Goal: Information Seeking & Learning: Learn about a topic

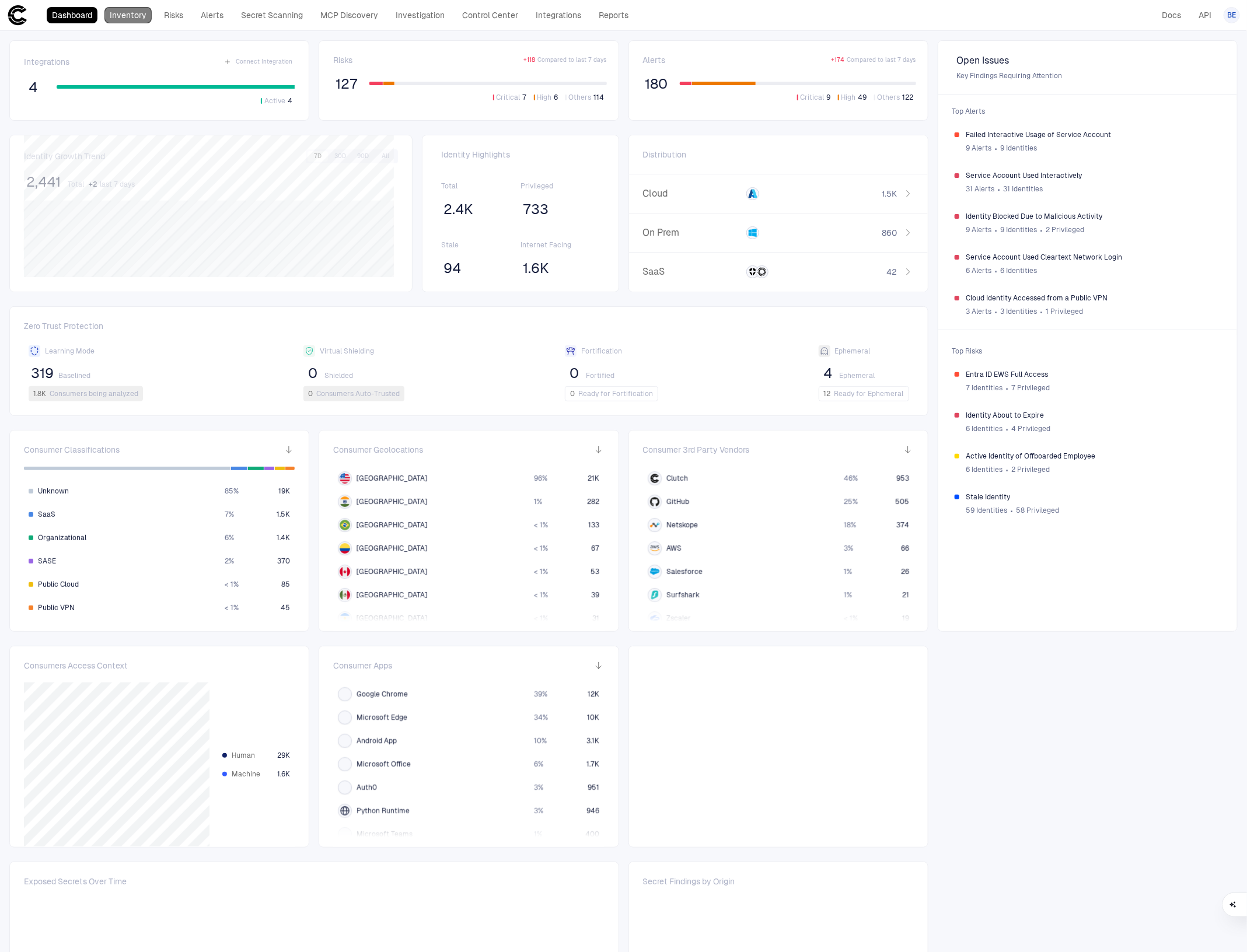
click at [128, 13] on link "Inventory" at bounding box center [128, 14] width 47 height 16
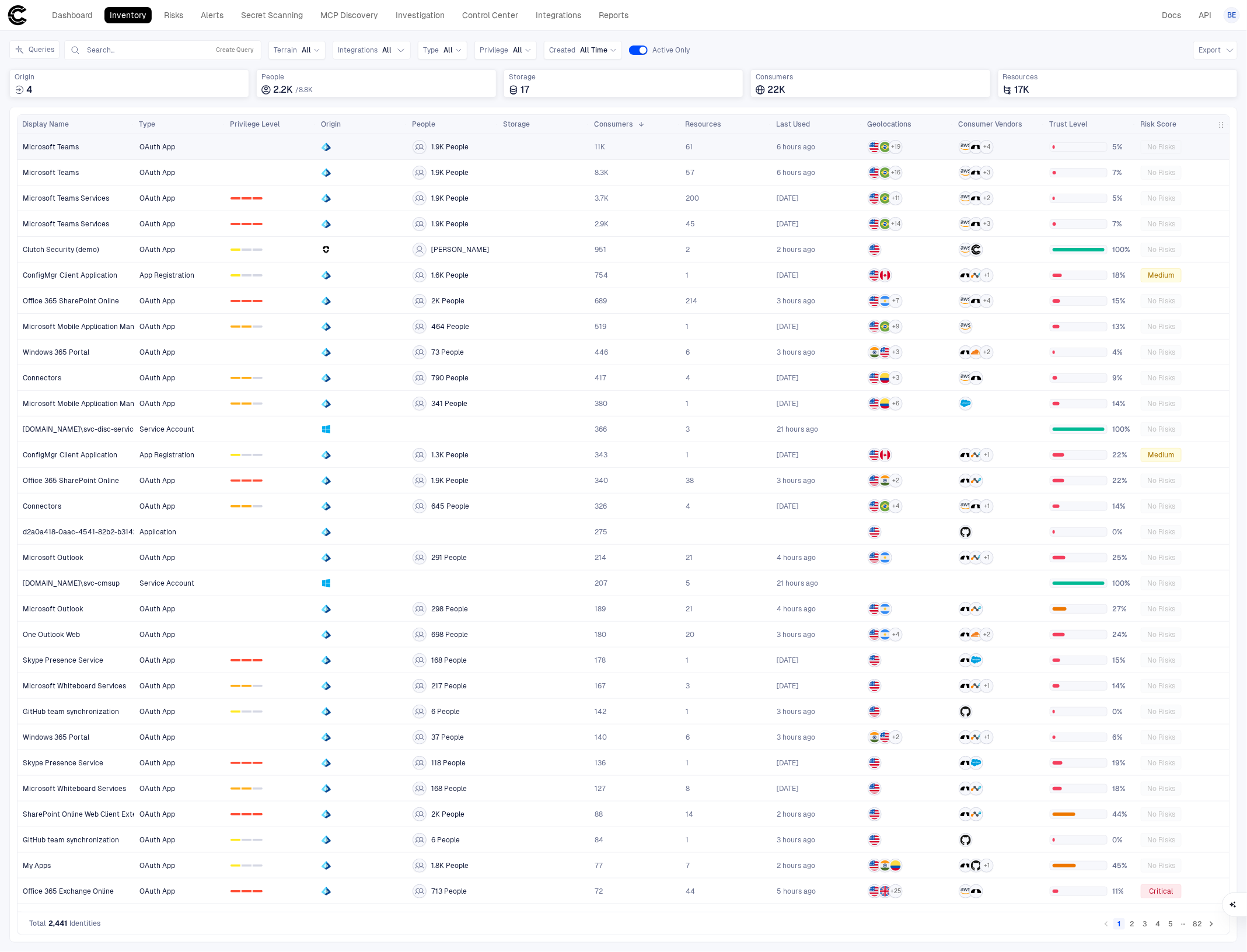
click at [38, 143] on span "Microsoft Teams" at bounding box center [51, 147] width 56 height 9
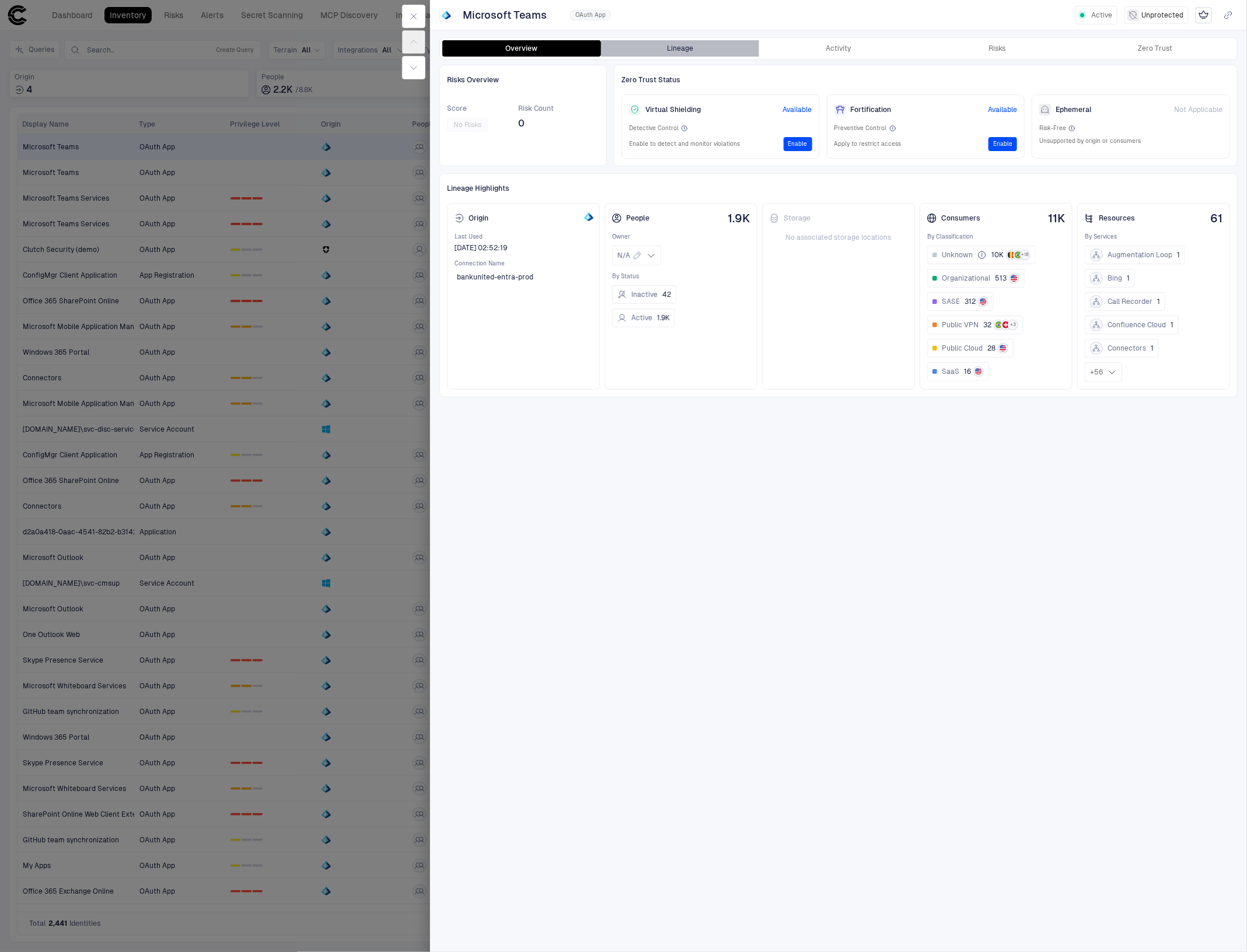
click at [671, 48] on button "Lineage" at bounding box center [680, 48] width 158 height 16
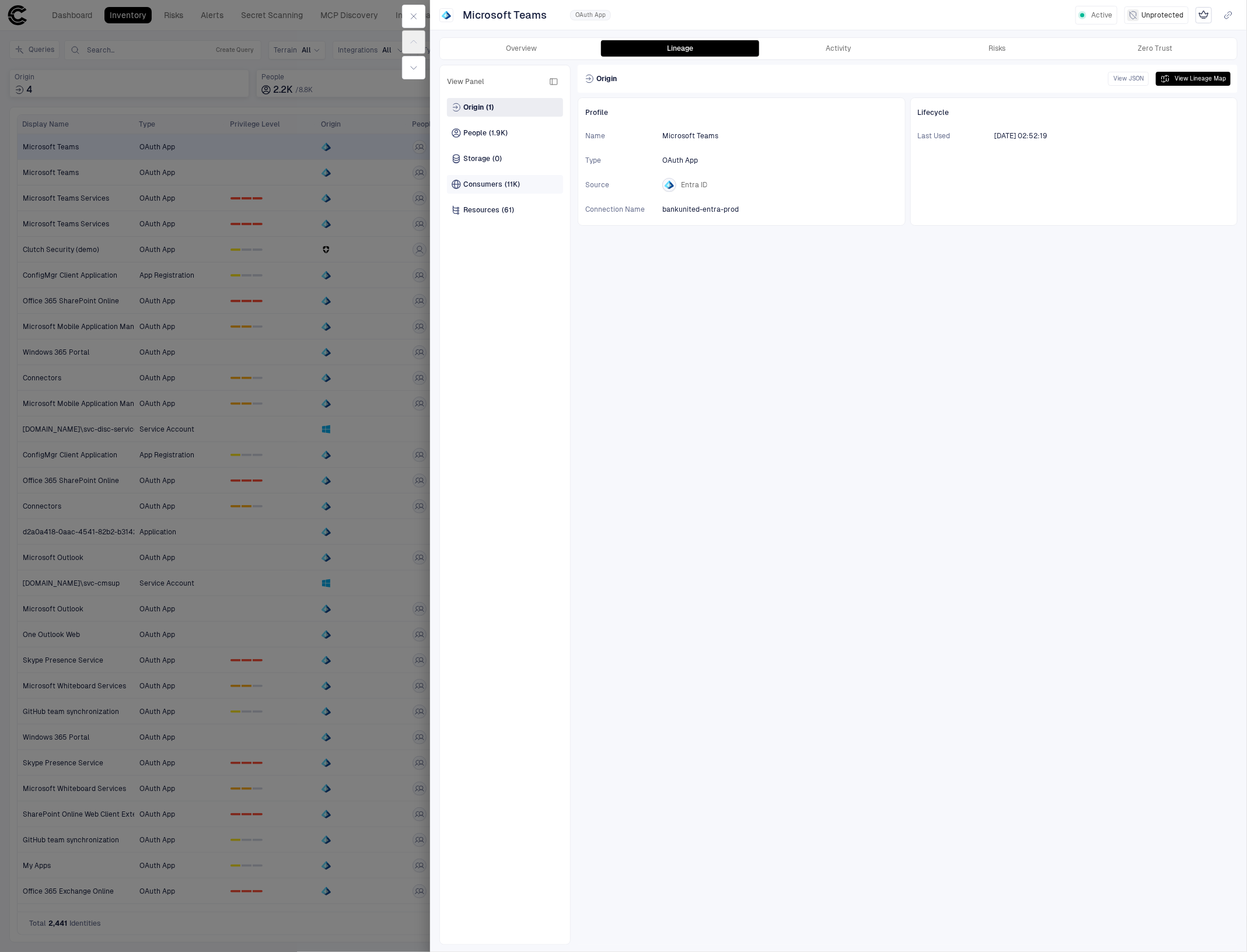
click at [490, 187] on span "Consumers" at bounding box center [483, 184] width 39 height 9
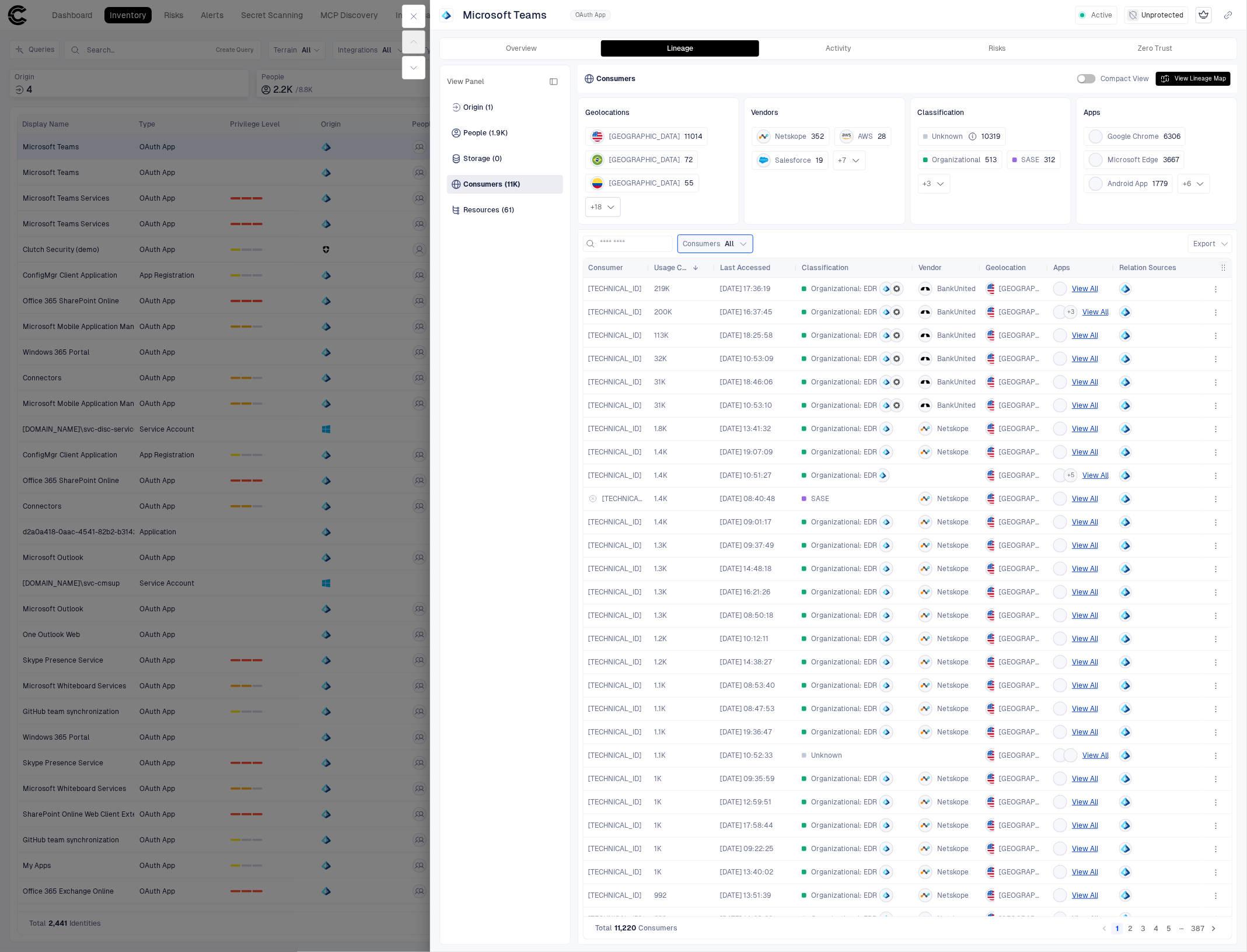
click at [608, 202] on icon at bounding box center [610, 207] width 9 height 9
click at [734, 239] on div "Consumers All" at bounding box center [708, 243] width 51 height 9
click at [721, 286] on div "Active Consumers" at bounding box center [750, 290] width 125 height 9
click at [826, 305] on button "Apply" at bounding box center [813, 312] width 25 height 14
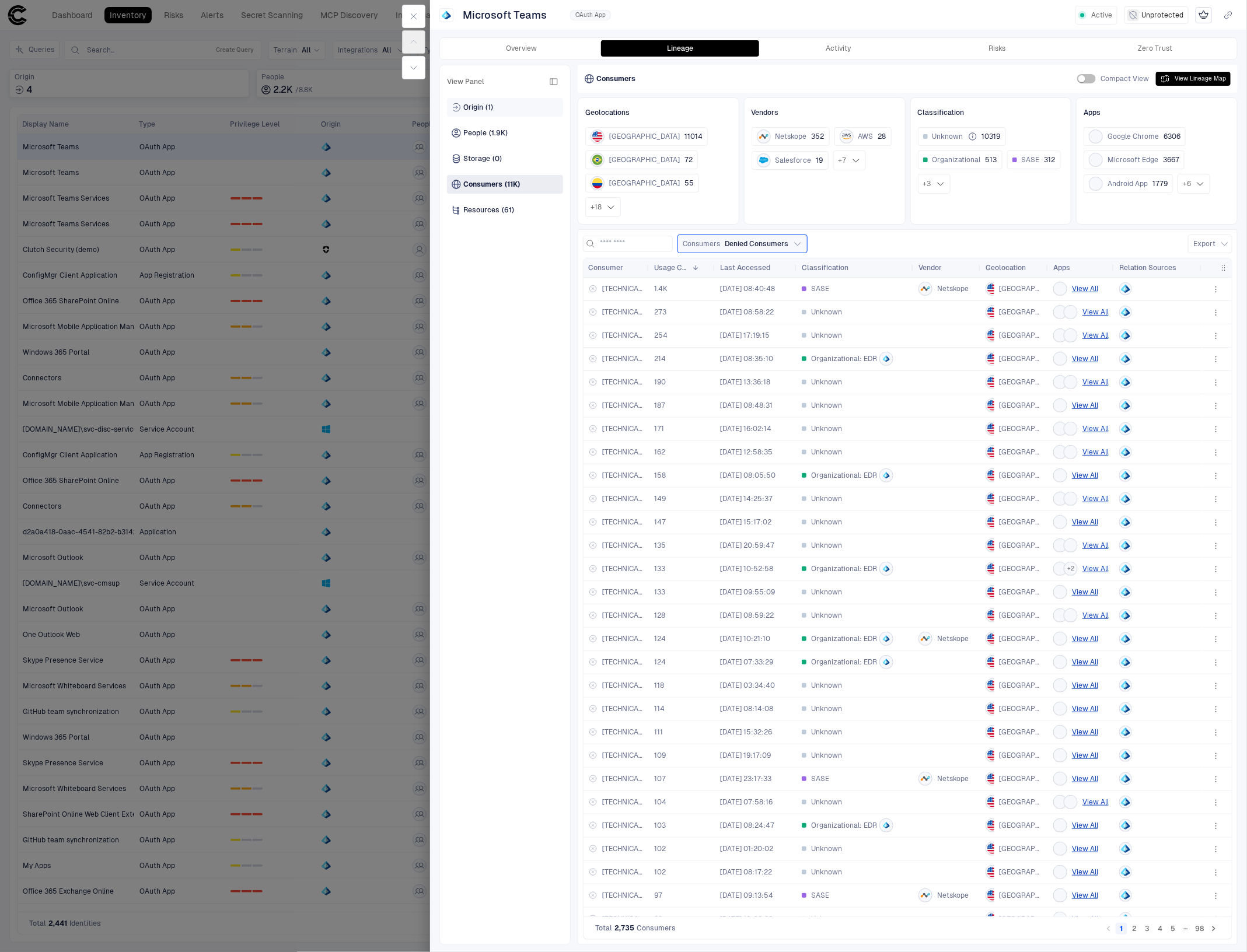
click at [494, 103] on div "Origin (1)" at bounding box center [505, 108] width 116 height 19
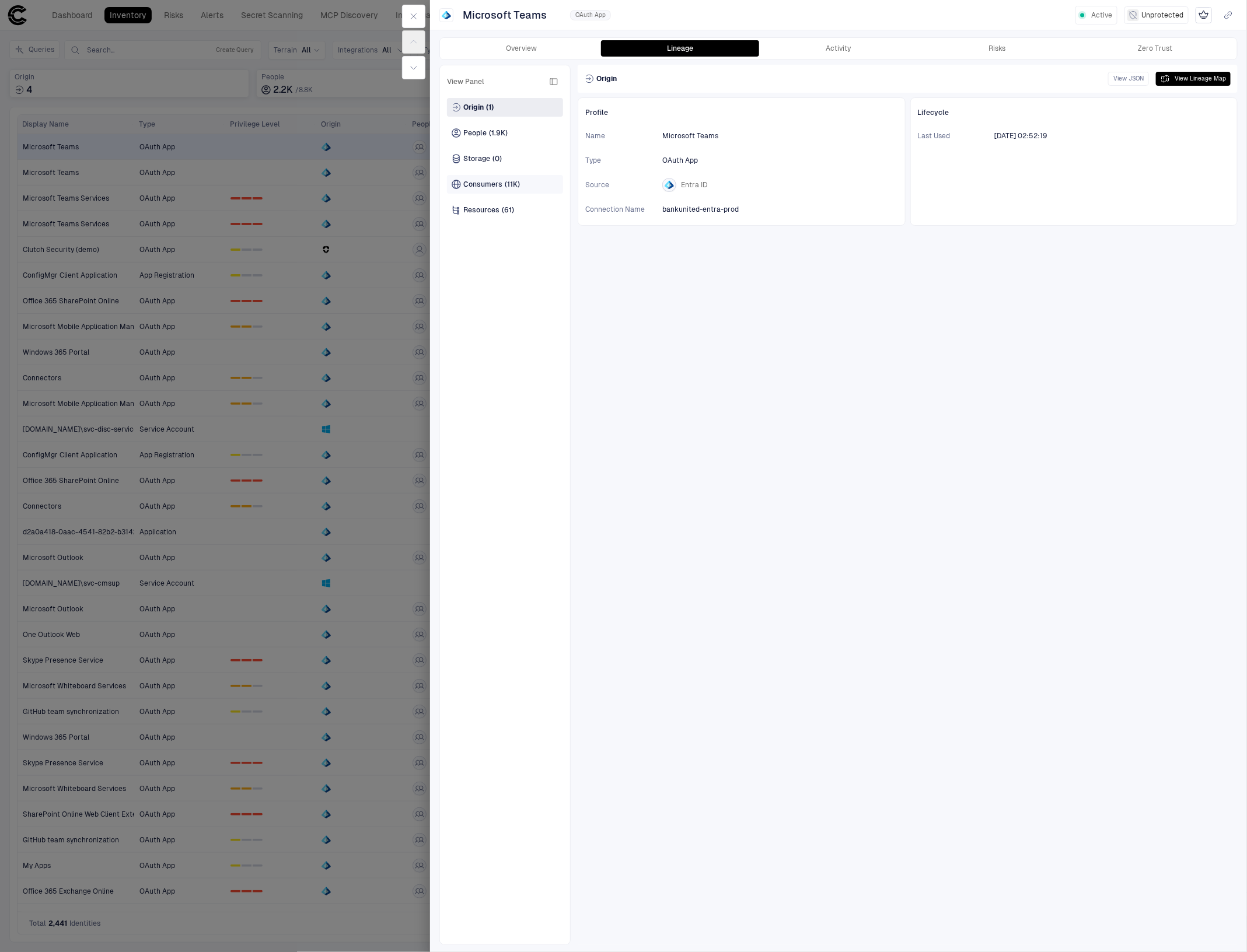
click at [516, 180] on span "(11K)" at bounding box center [512, 184] width 15 height 9
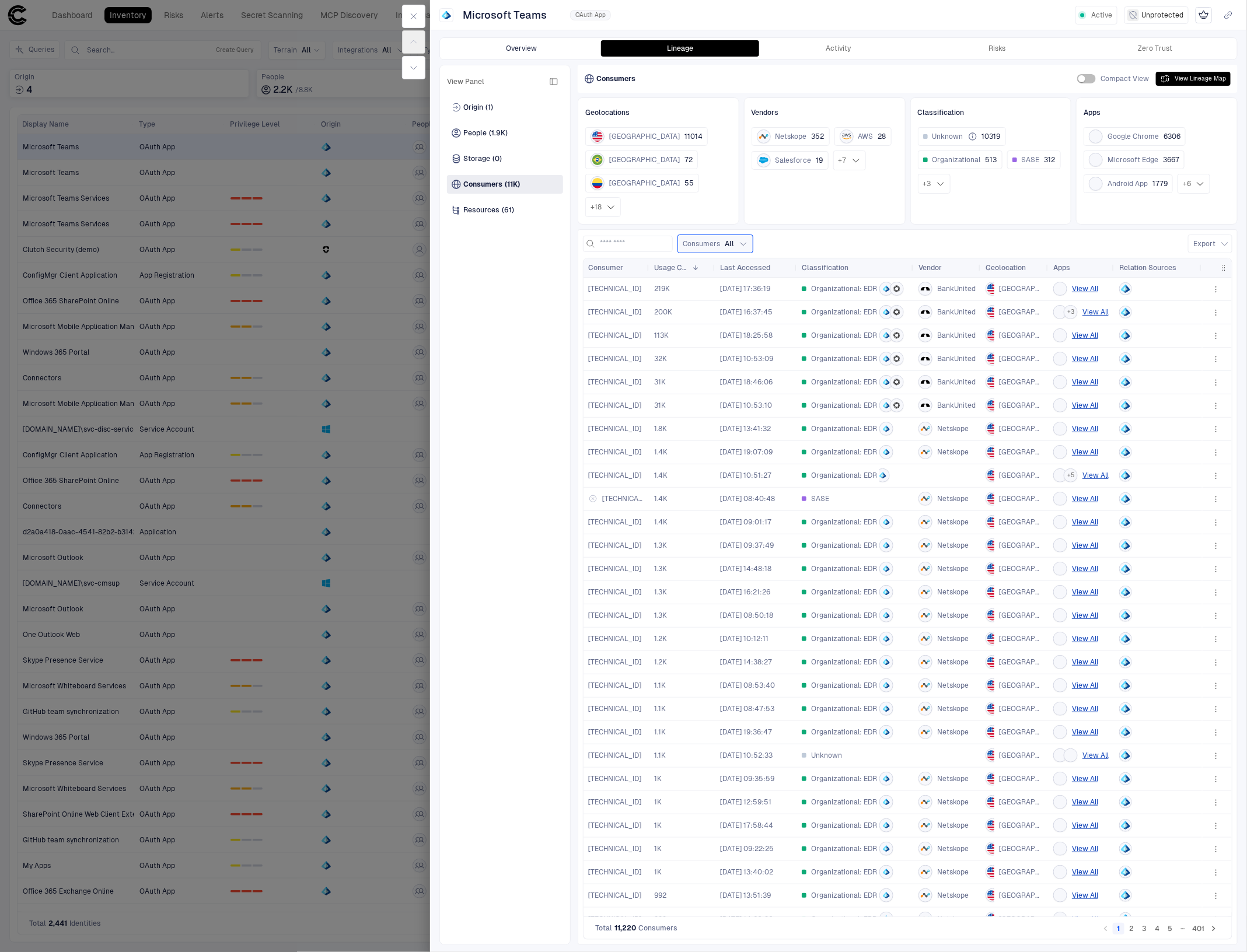
click at [544, 46] on button "Overview" at bounding box center [521, 48] width 158 height 16
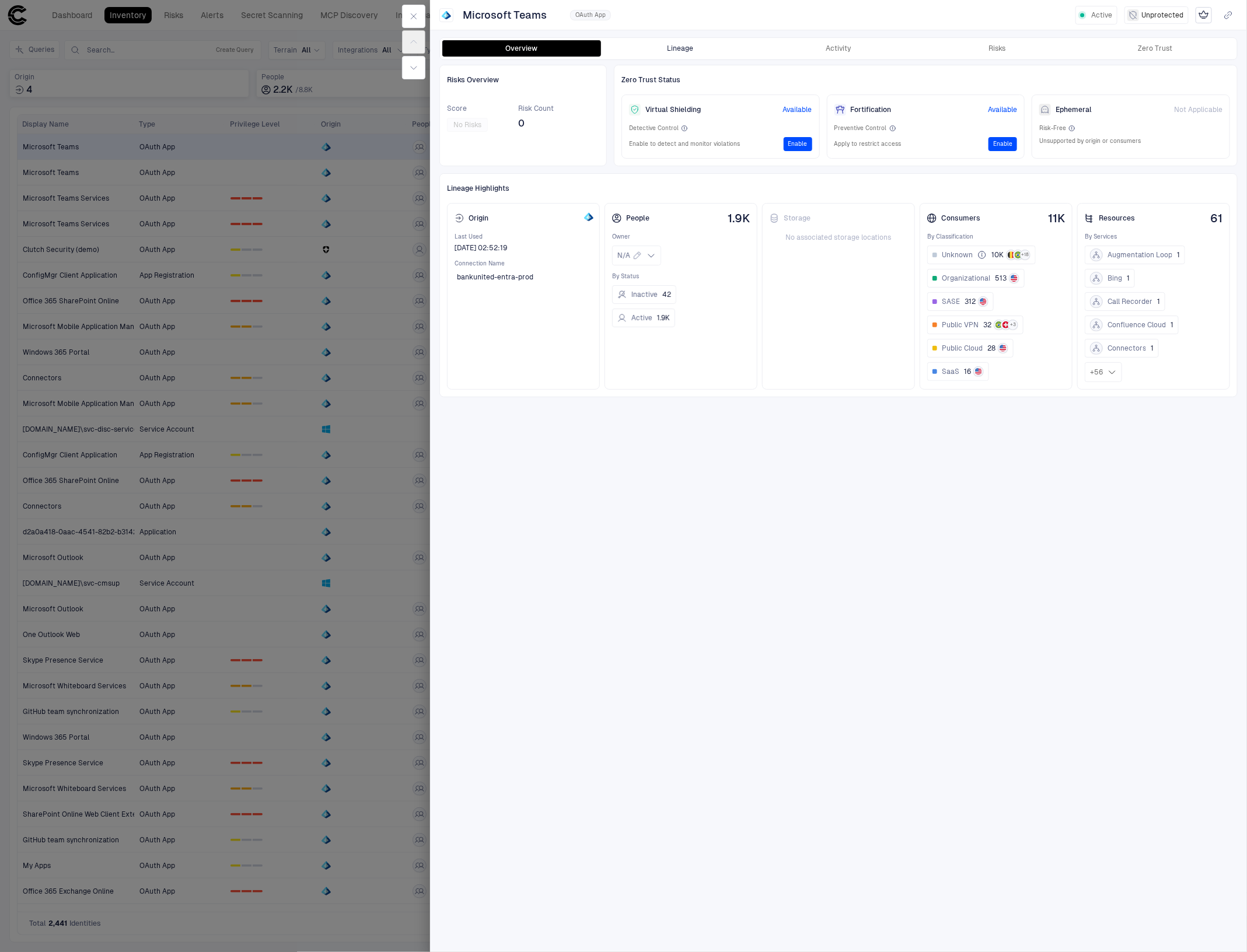
click at [663, 51] on button "Lineage" at bounding box center [680, 48] width 158 height 16
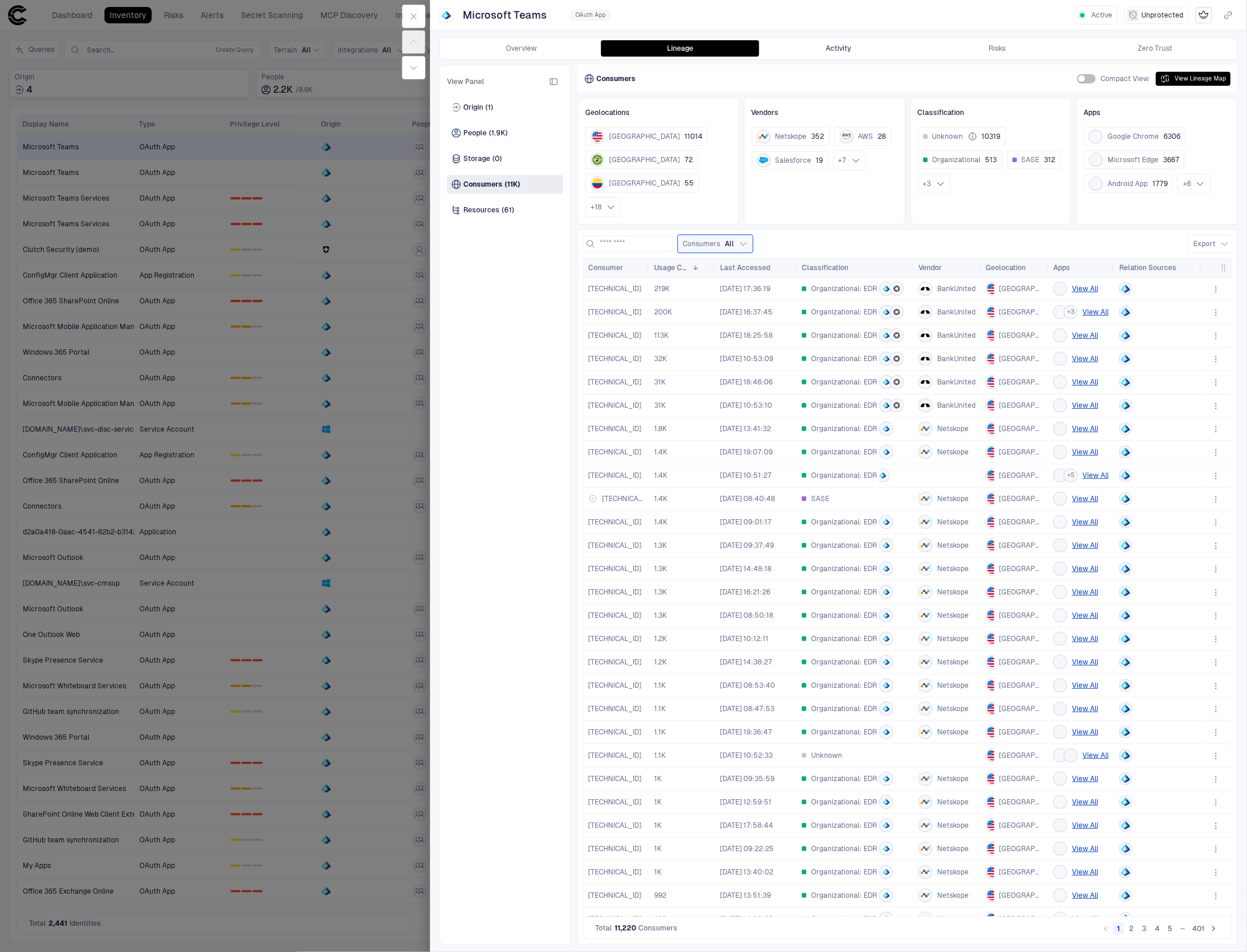
click at [830, 45] on button "Activity" at bounding box center [838, 48] width 158 height 16
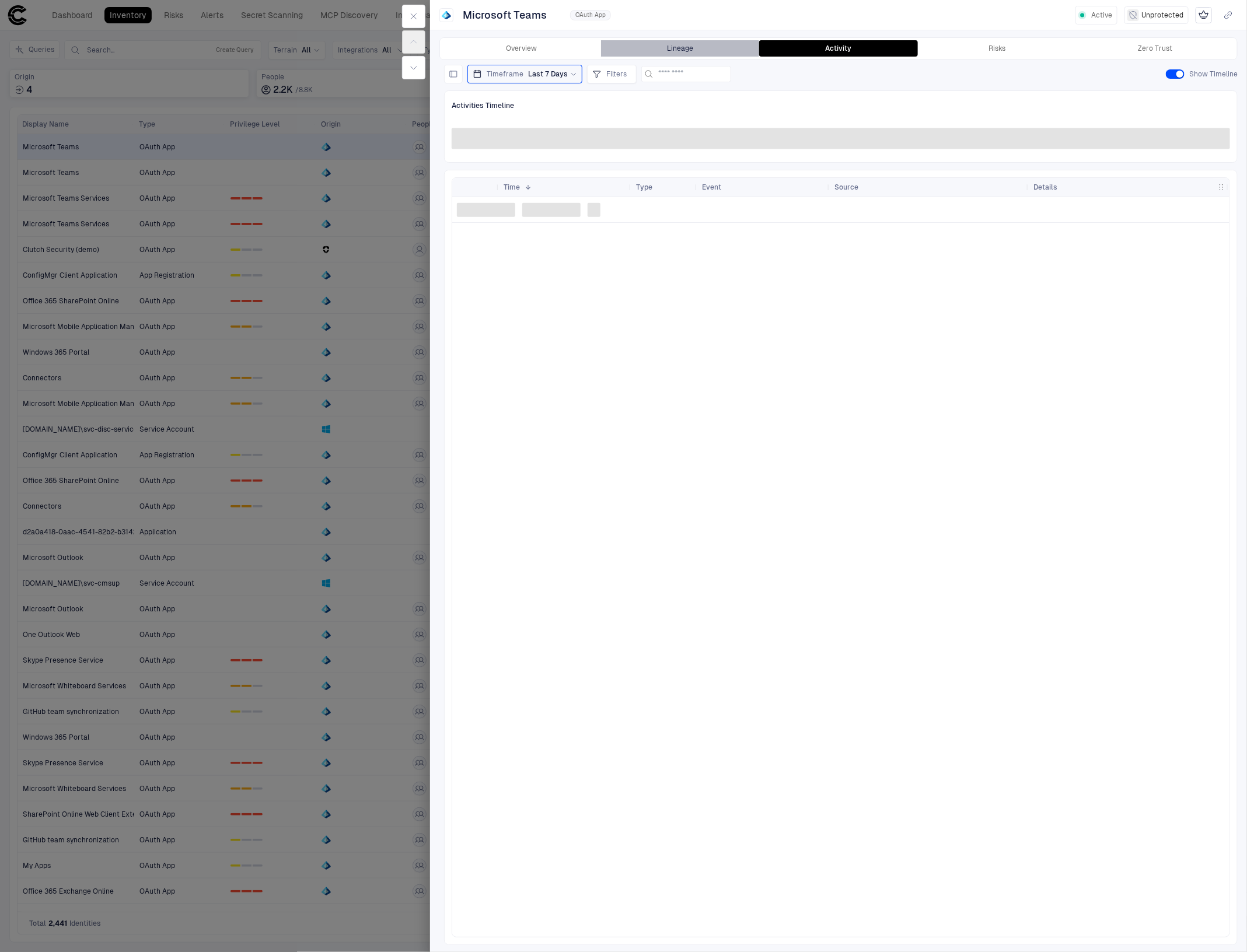
click at [655, 48] on button "Lineage" at bounding box center [680, 48] width 158 height 16
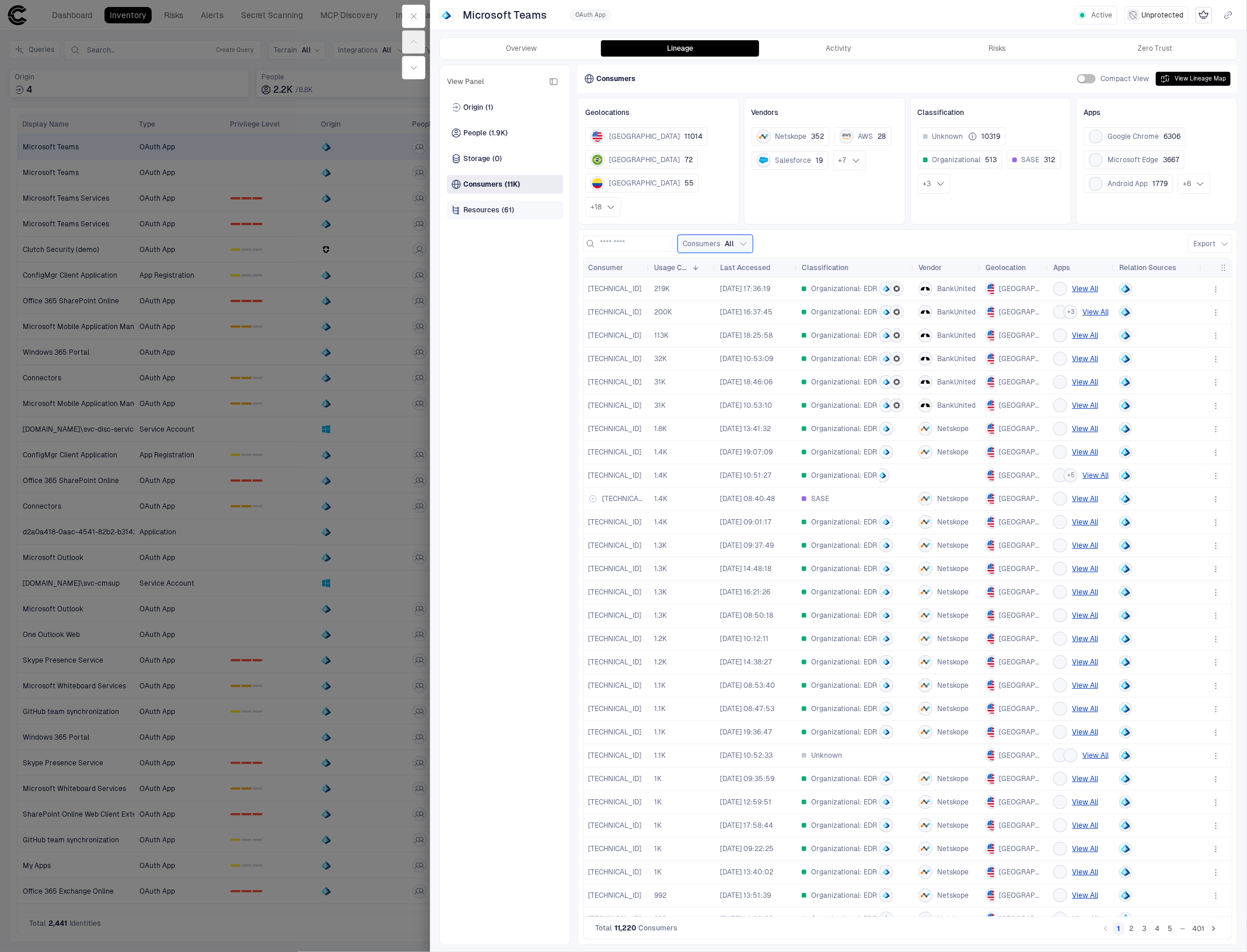
click at [493, 209] on span "Resources" at bounding box center [481, 210] width 37 height 9
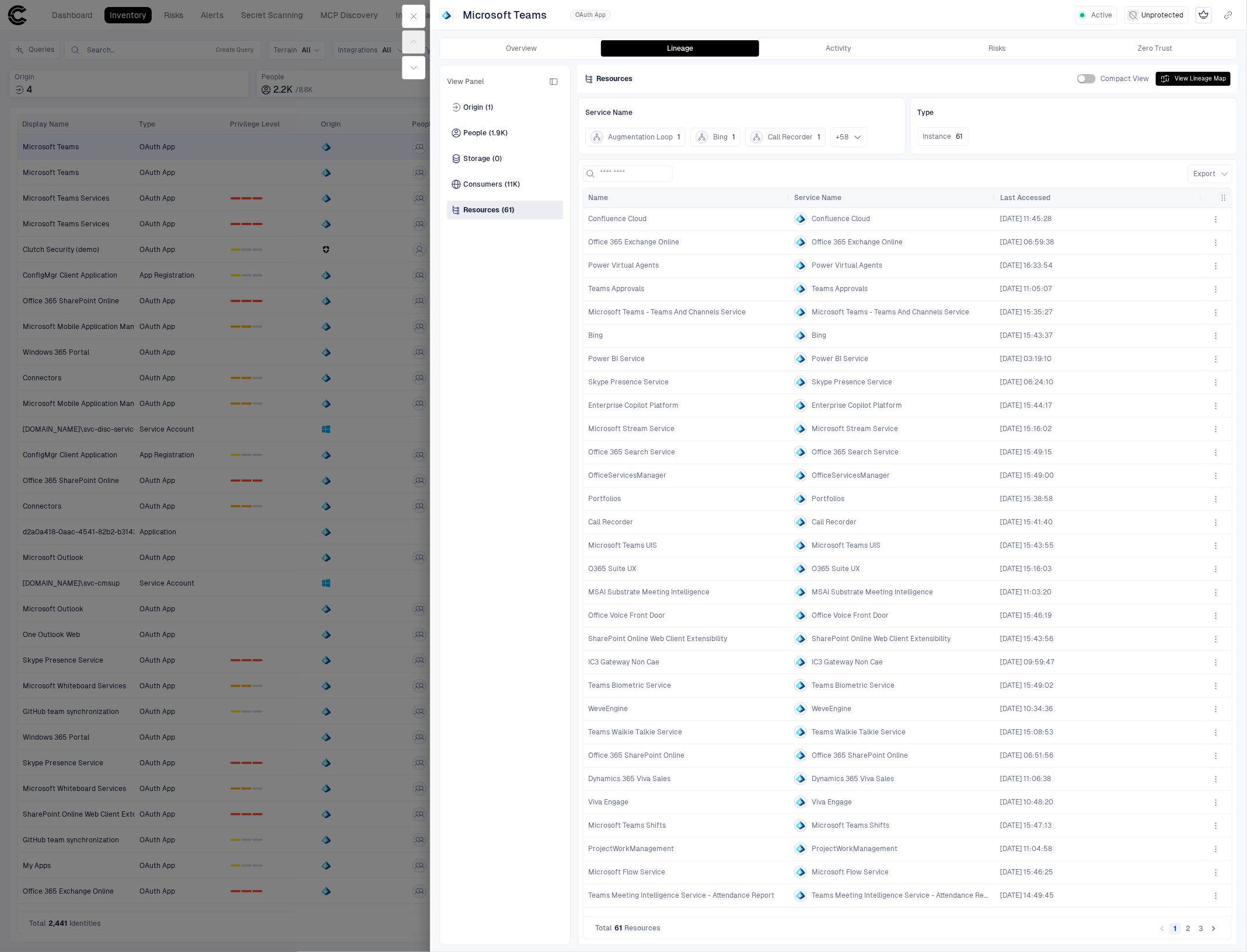
click at [94, 216] on div at bounding box center [624, 476] width 1247 height 952
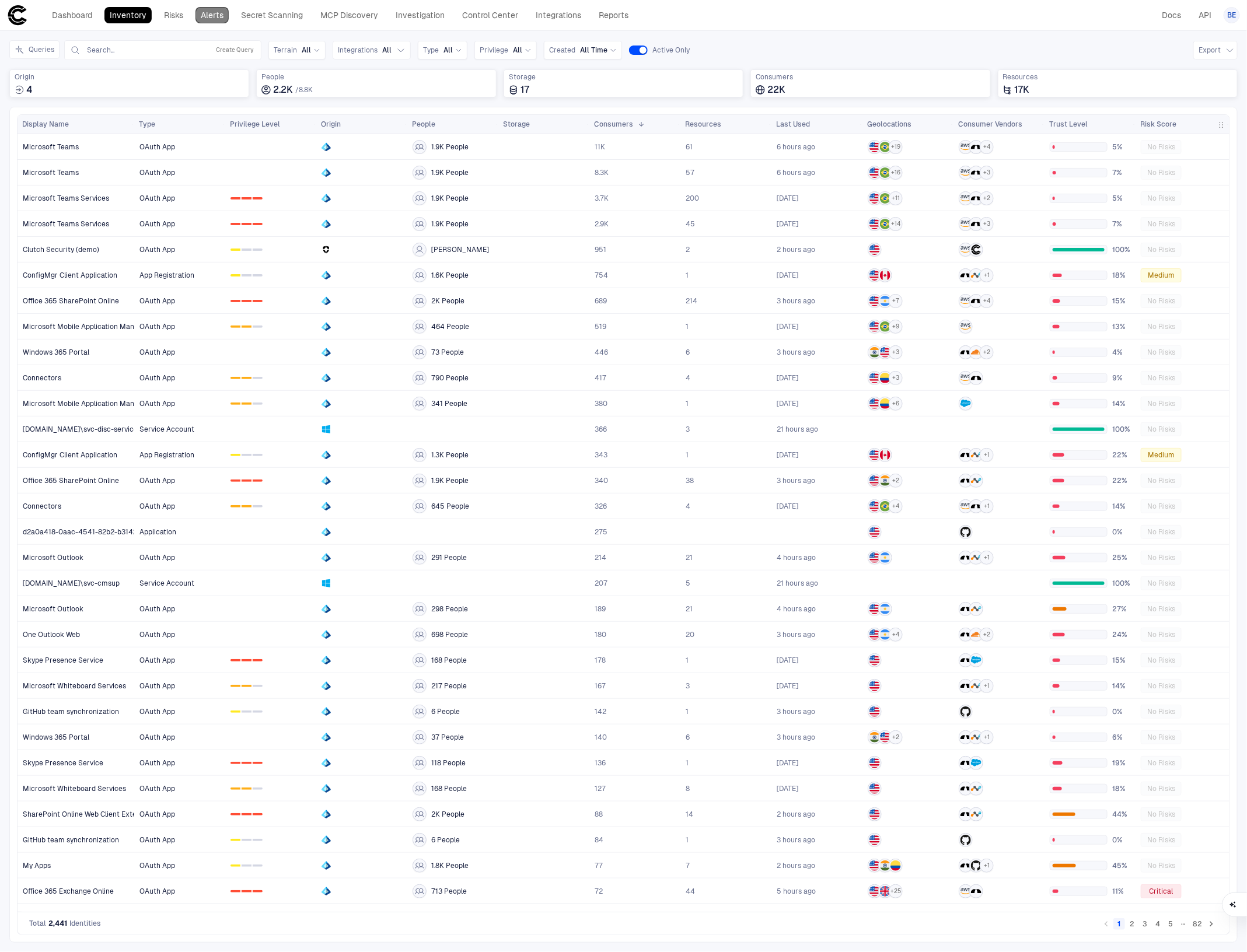
click at [208, 15] on link "Alerts" at bounding box center [213, 14] width 34 height 16
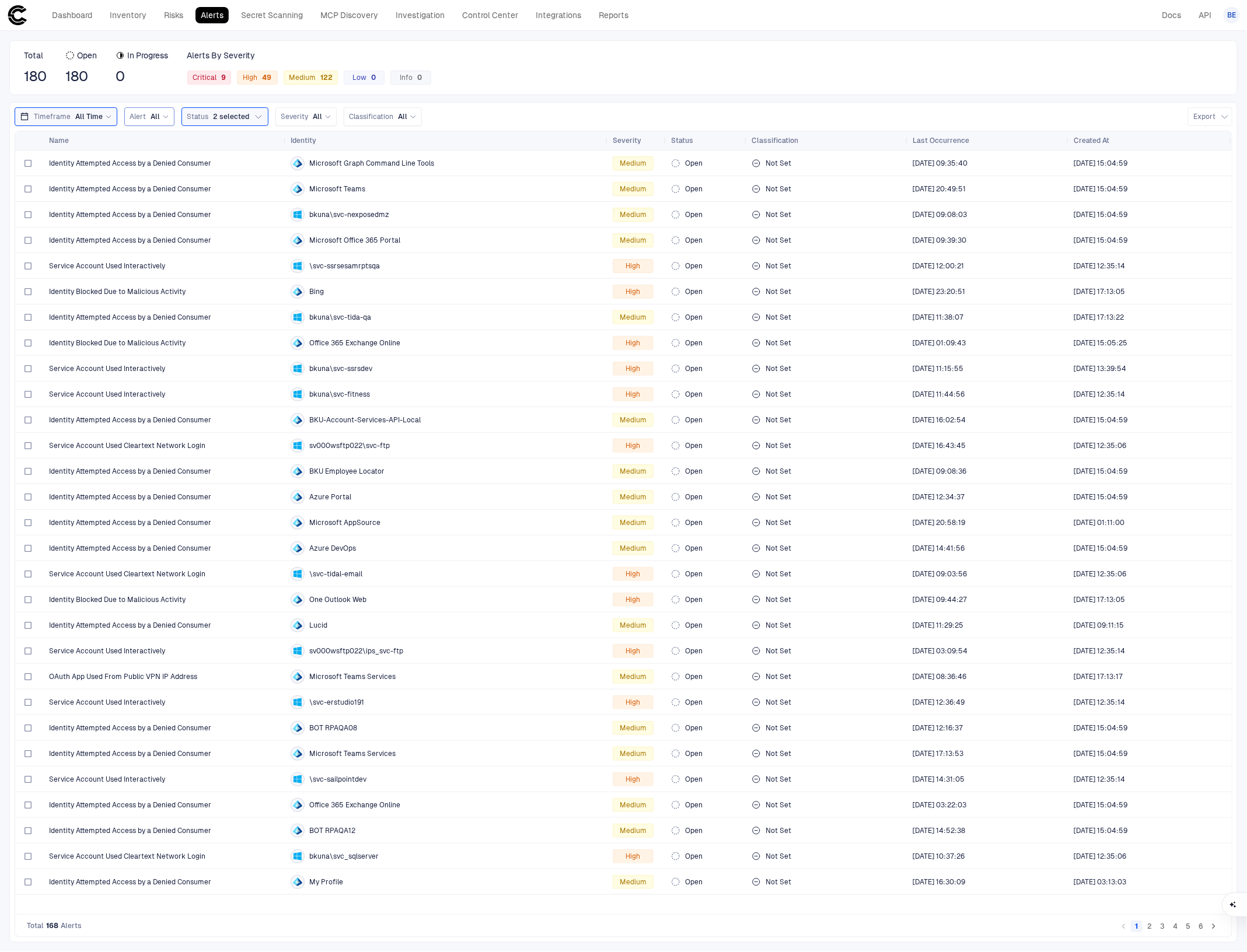
click at [162, 117] on icon at bounding box center [165, 116] width 7 height 7
click at [206, 162] on span "Service Account Used Interactively" at bounding box center [197, 165] width 125 height 9
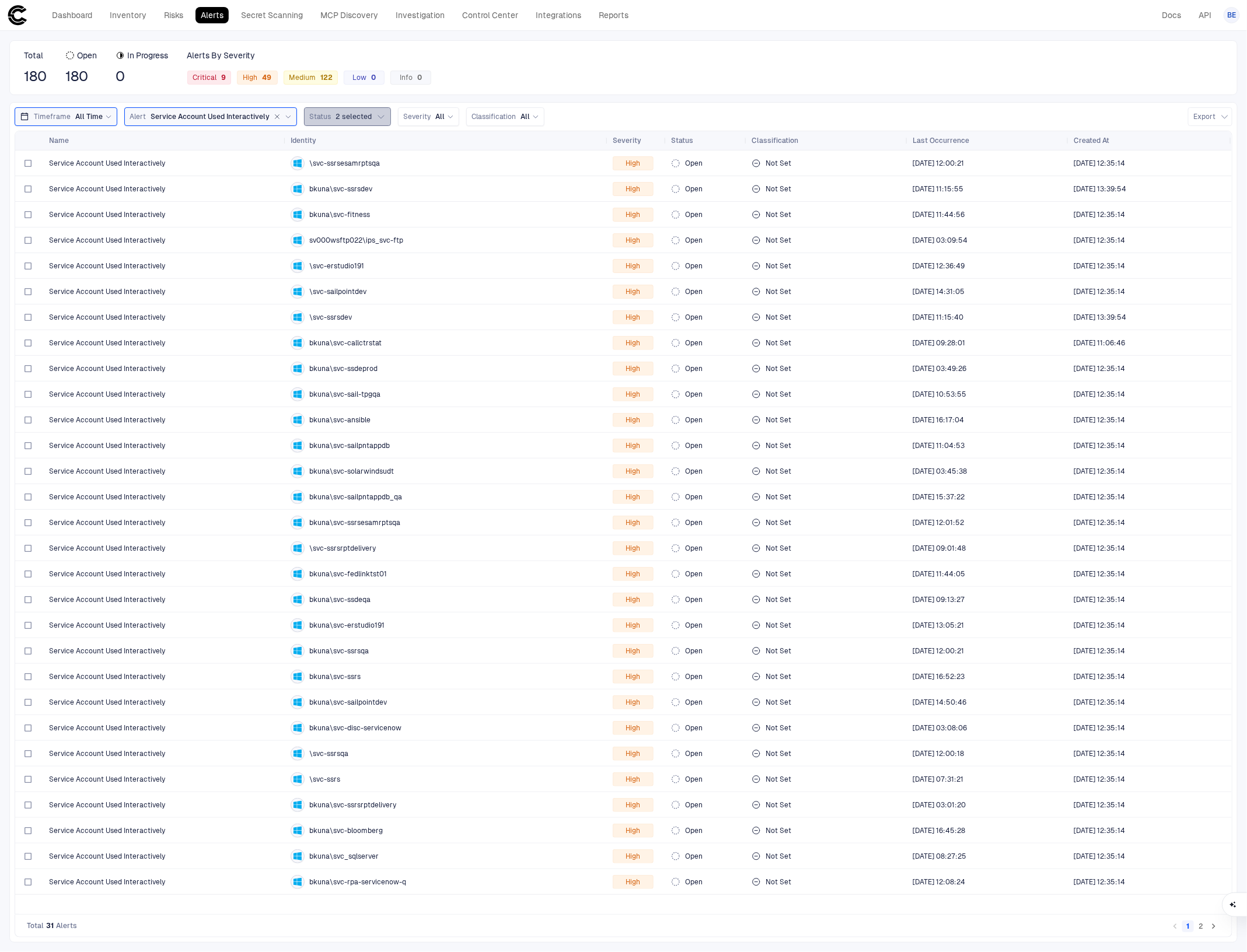
click at [378, 117] on icon "button" at bounding box center [381, 116] width 6 height 3
click at [376, 117] on icon "button" at bounding box center [381, 117] width 9 height 9
click at [365, 111] on button "Status 2 selected" at bounding box center [347, 117] width 87 height 19
click at [224, 118] on span "Service Account Used Interactively" at bounding box center [210, 117] width 119 height 9
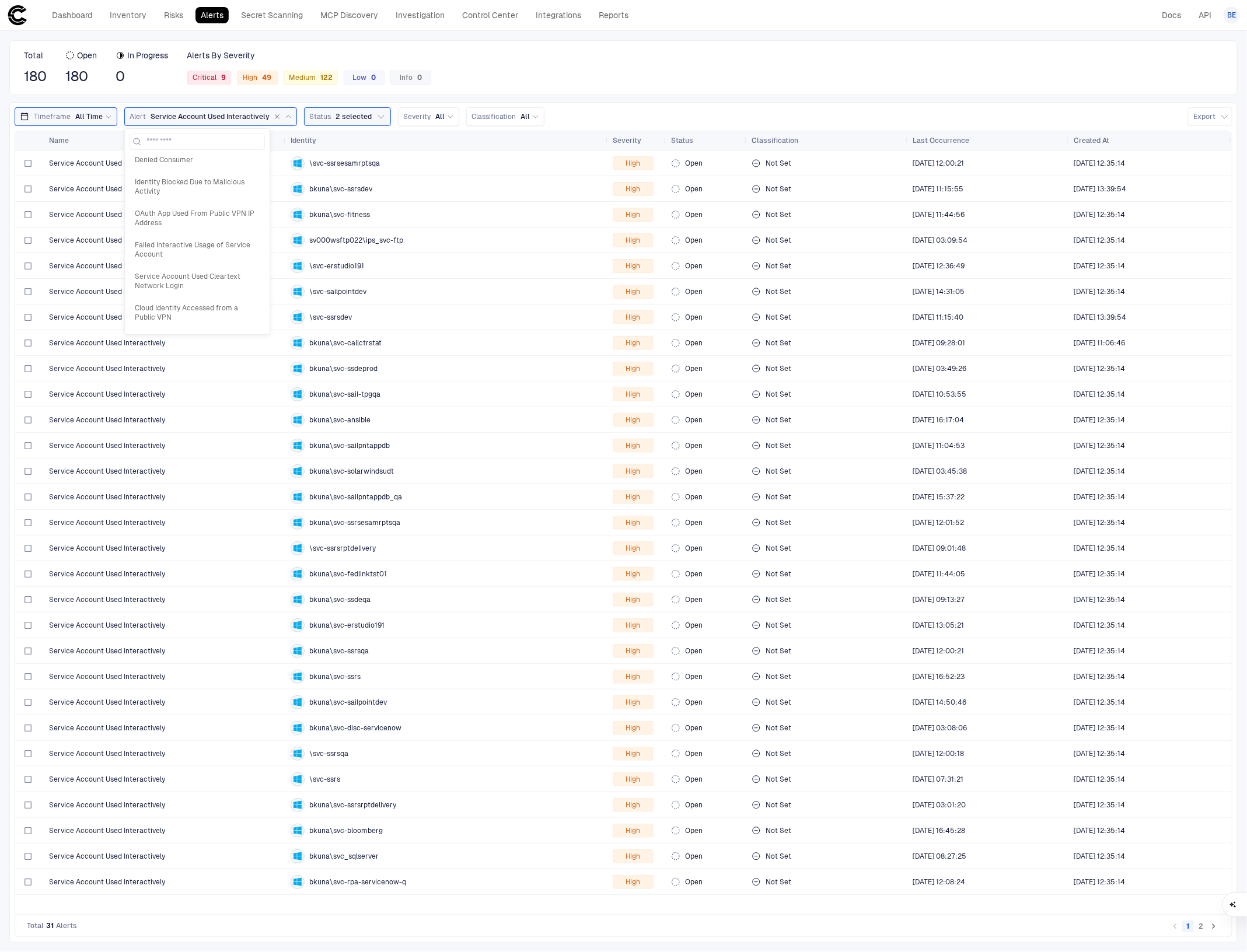
click at [77, 115] on span "All Time" at bounding box center [88, 117] width 27 height 9
click at [88, 146] on button "Custom" at bounding box center [76, 145] width 35 height 16
click at [45, 145] on button "Relative" at bounding box center [40, 145] width 36 height 16
click at [653, 56] on div "Total 180 Open 180 In Progress 0 Alerts By Severity Critical 9 High 49 Medium 1…" at bounding box center [624, 67] width 1228 height 55
click at [92, 343] on span "Service Account Used Interactively" at bounding box center [107, 343] width 116 height 9
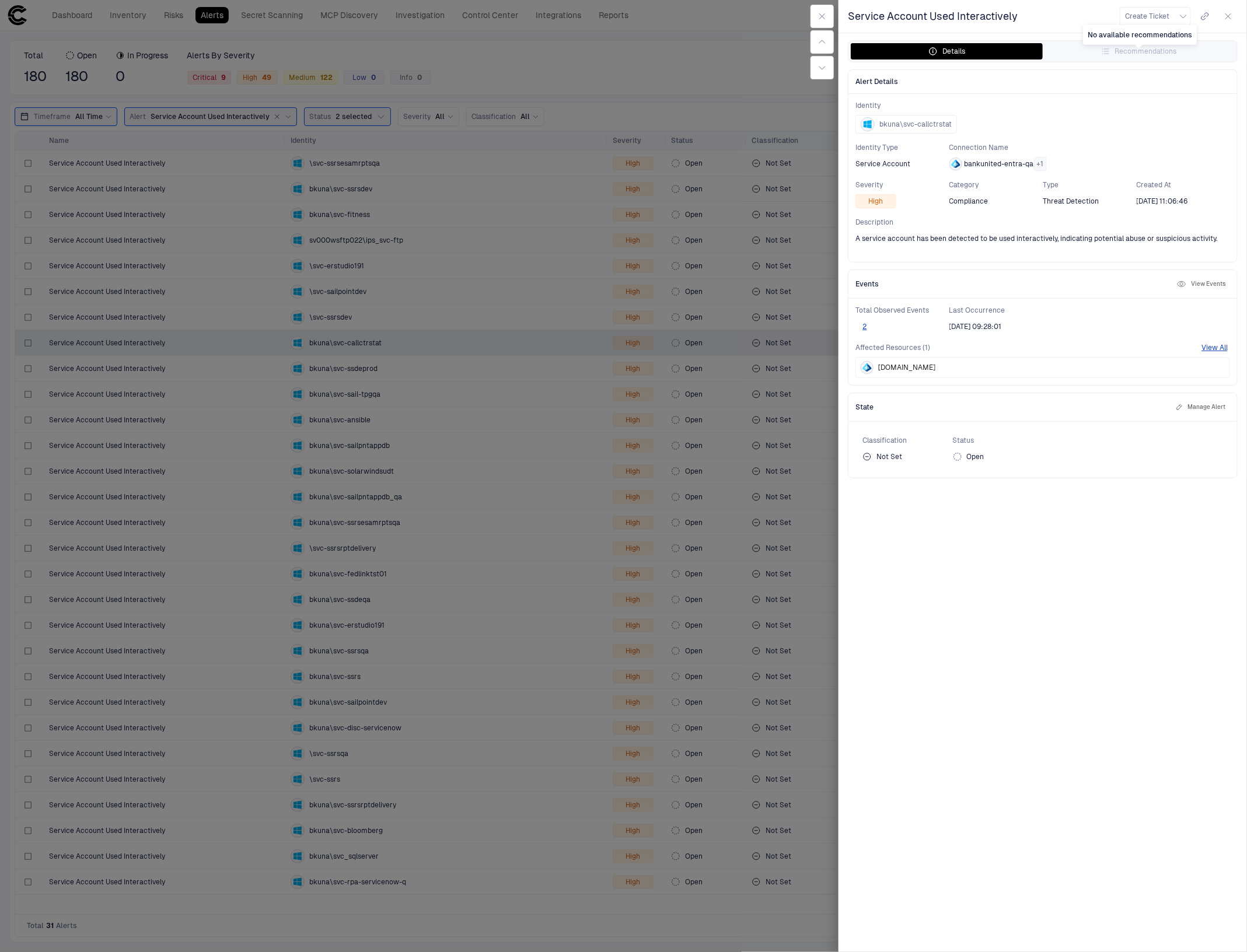
click at [1116, 47] on div "No available recommendations" at bounding box center [1139, 37] width 114 height 22
click at [1228, 15] on icon "button" at bounding box center [1228, 16] width 9 height 9
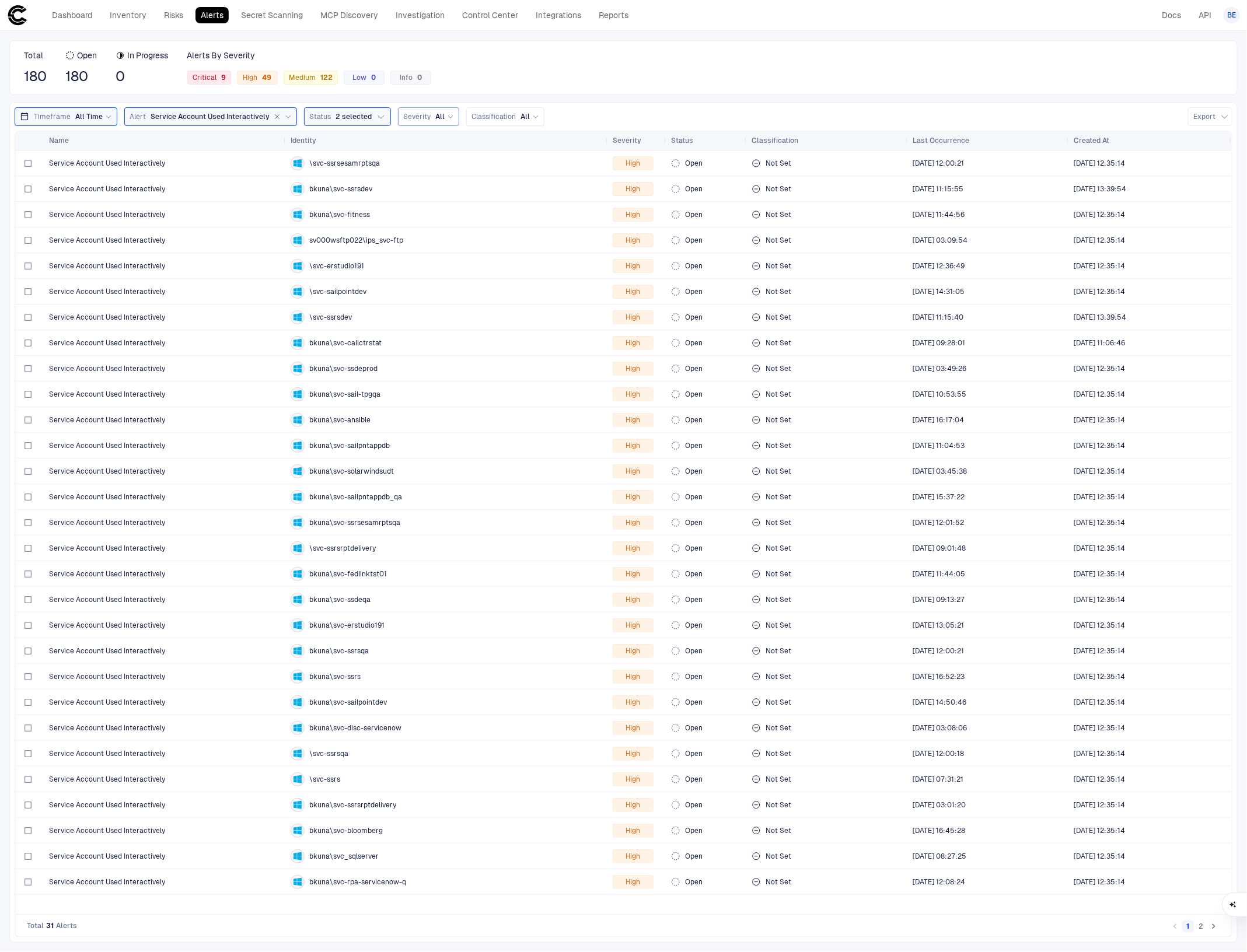
click at [439, 114] on div "All" at bounding box center [445, 117] width 19 height 9
click at [433, 143] on span "Critical" at bounding box center [433, 146] width 24 height 9
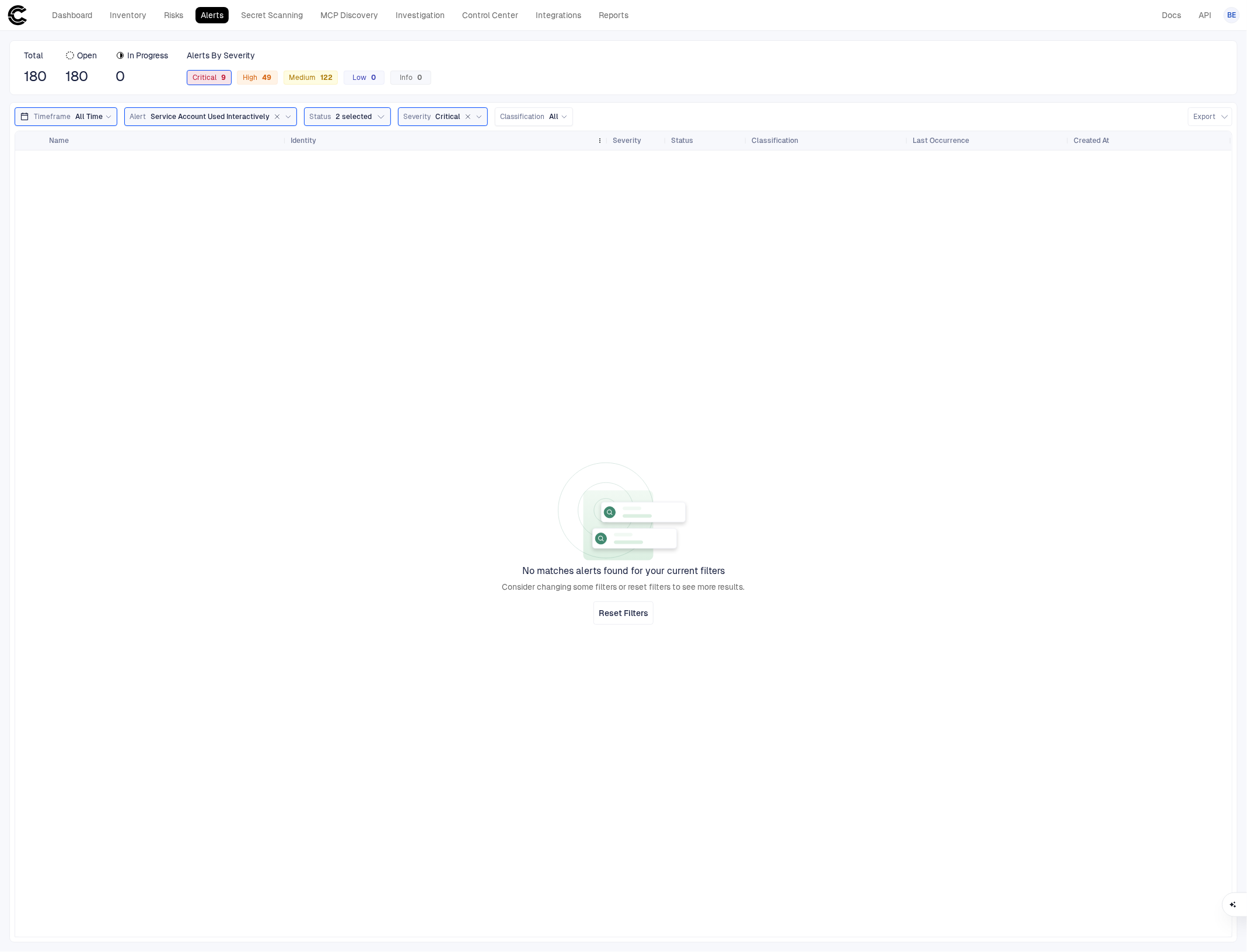
drag, startPoint x: 456, startPoint y: 114, endPoint x: 453, endPoint y: 141, distance: 27.2
click at [462, 115] on button "button" at bounding box center [467, 116] width 10 height 10
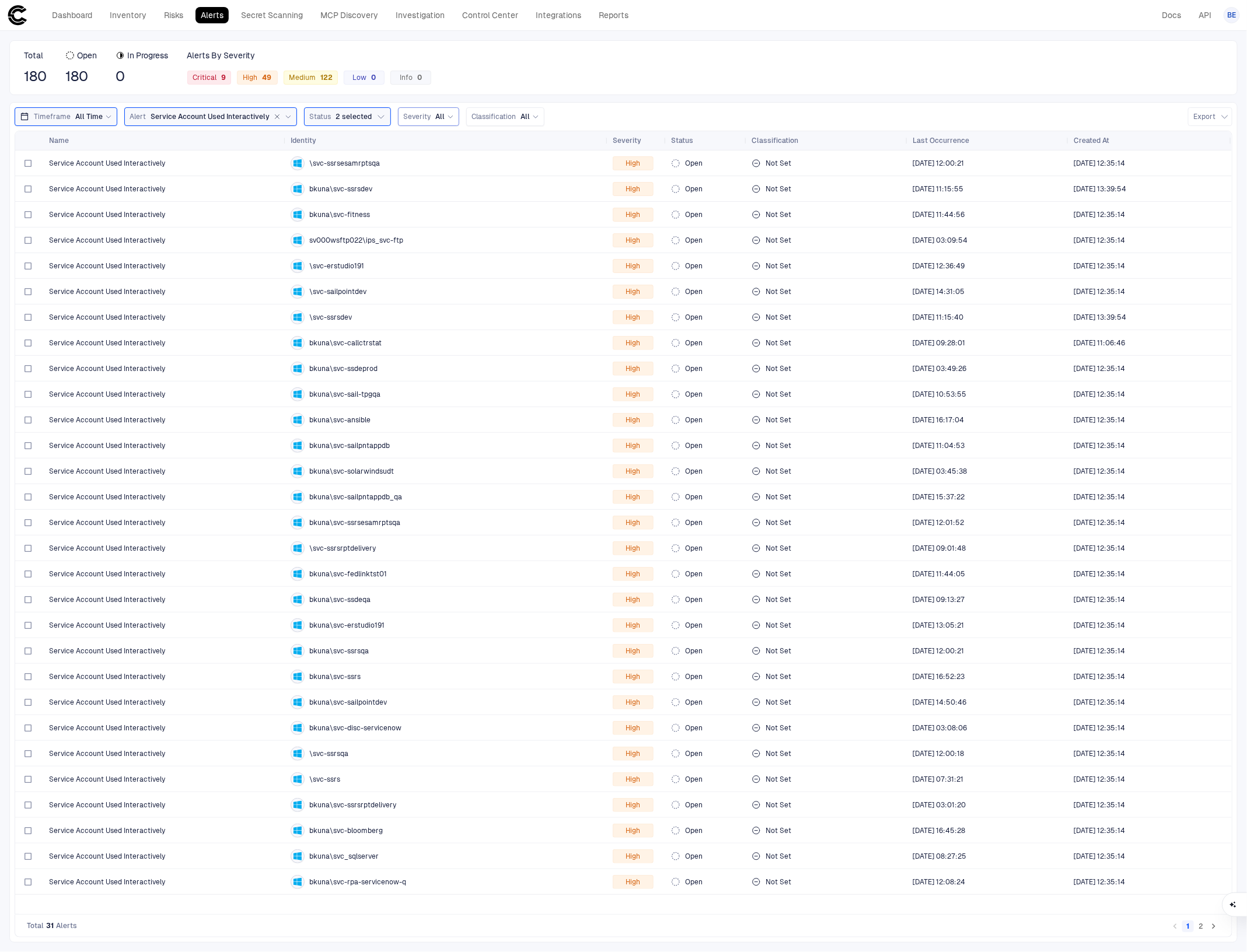
click at [449, 117] on div "Severity All" at bounding box center [428, 117] width 61 height 19
click at [637, 95] on div "Total 180 Open 180 In Progress 0 Alerts By Severity Critical 9 High 49 Medium 1…" at bounding box center [624, 491] width 1247 height 921
click at [257, 79] on span "High 49" at bounding box center [257, 78] width 29 height 9
click at [210, 77] on span "Critical 9" at bounding box center [210, 78] width 34 height 9
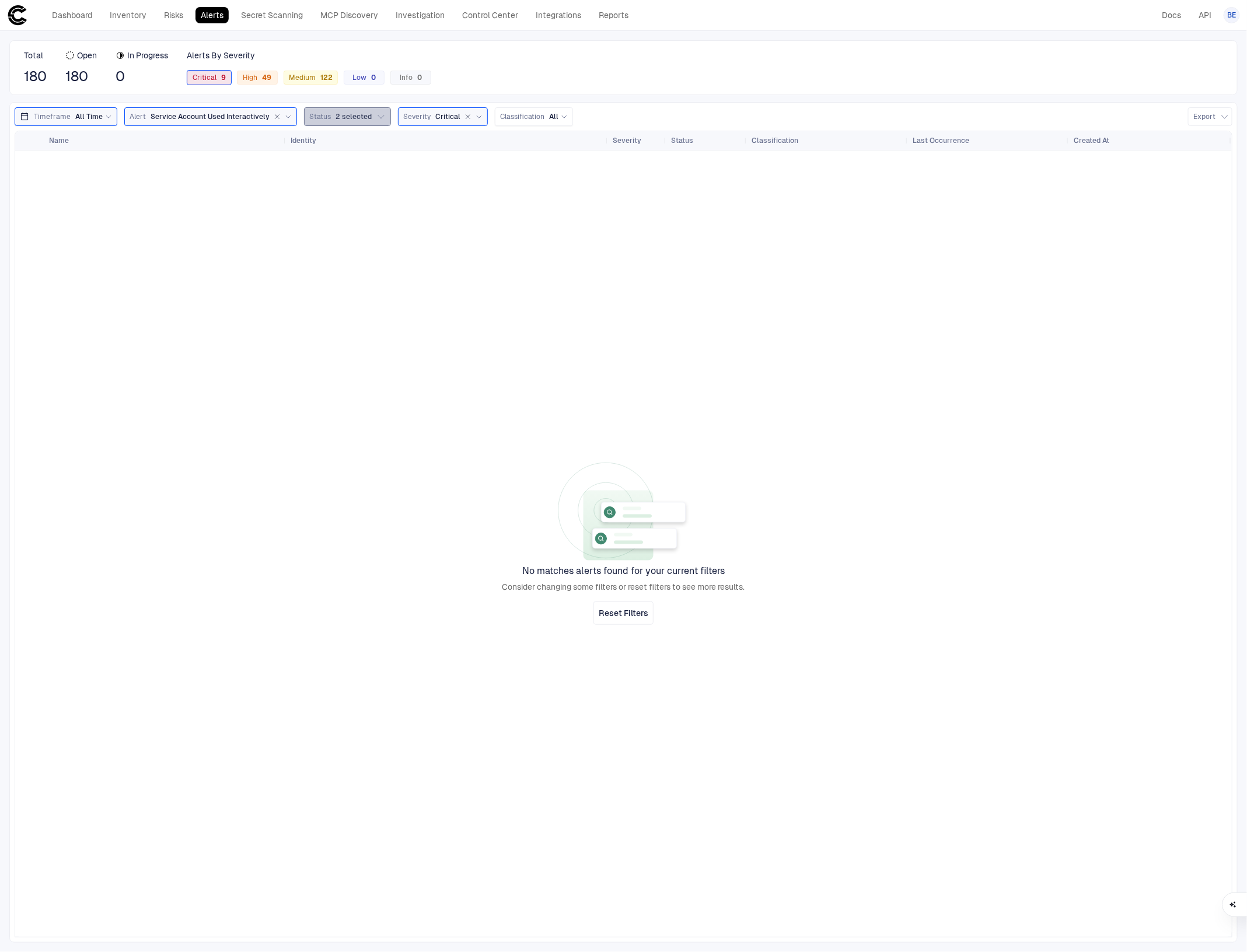
click at [376, 118] on icon "button" at bounding box center [381, 117] width 9 height 9
click at [217, 77] on span "Critical 9" at bounding box center [210, 78] width 34 height 9
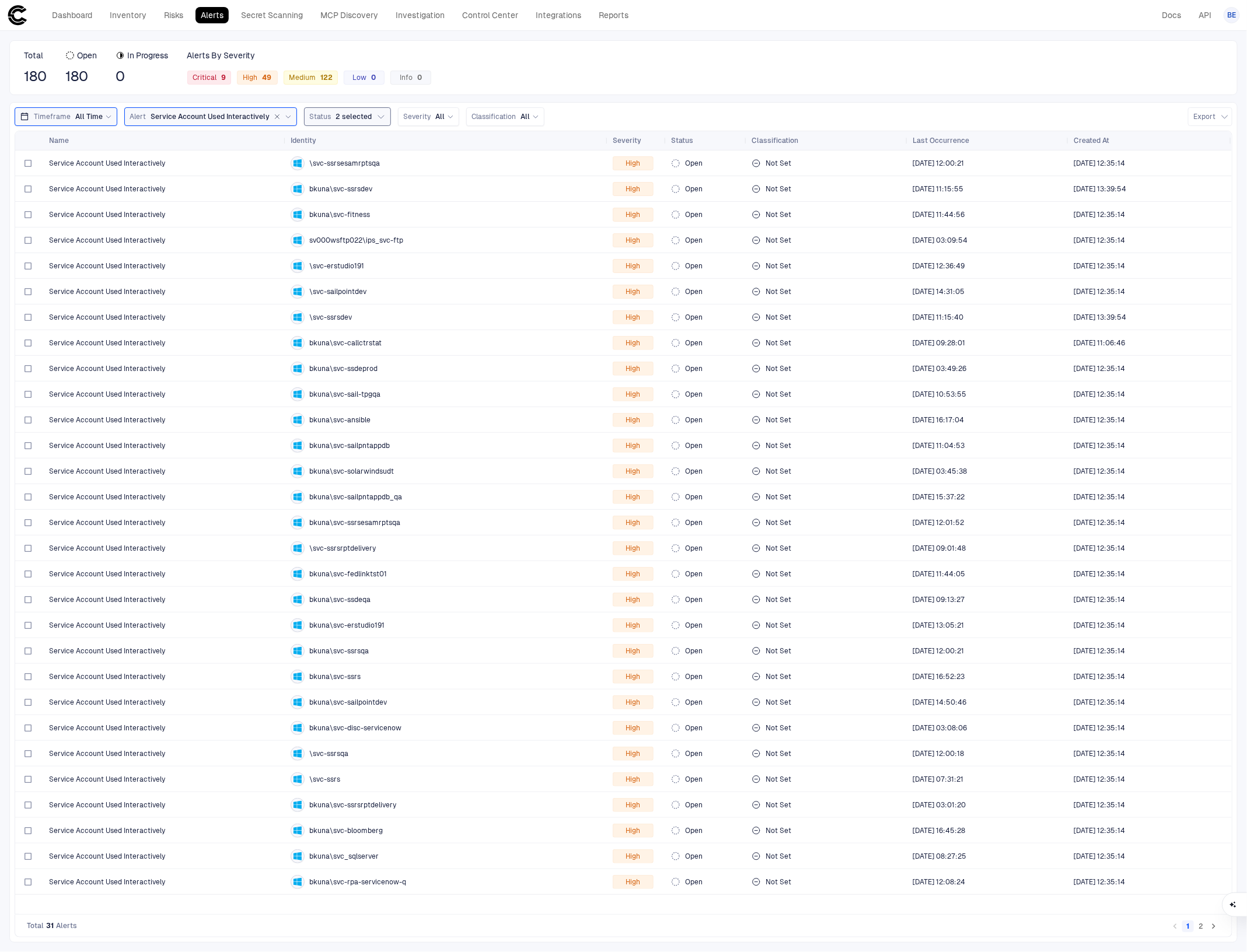
click at [286, 114] on icon at bounding box center [287, 116] width 7 height 7
click at [273, 114] on icon "button" at bounding box center [276, 116] width 7 height 7
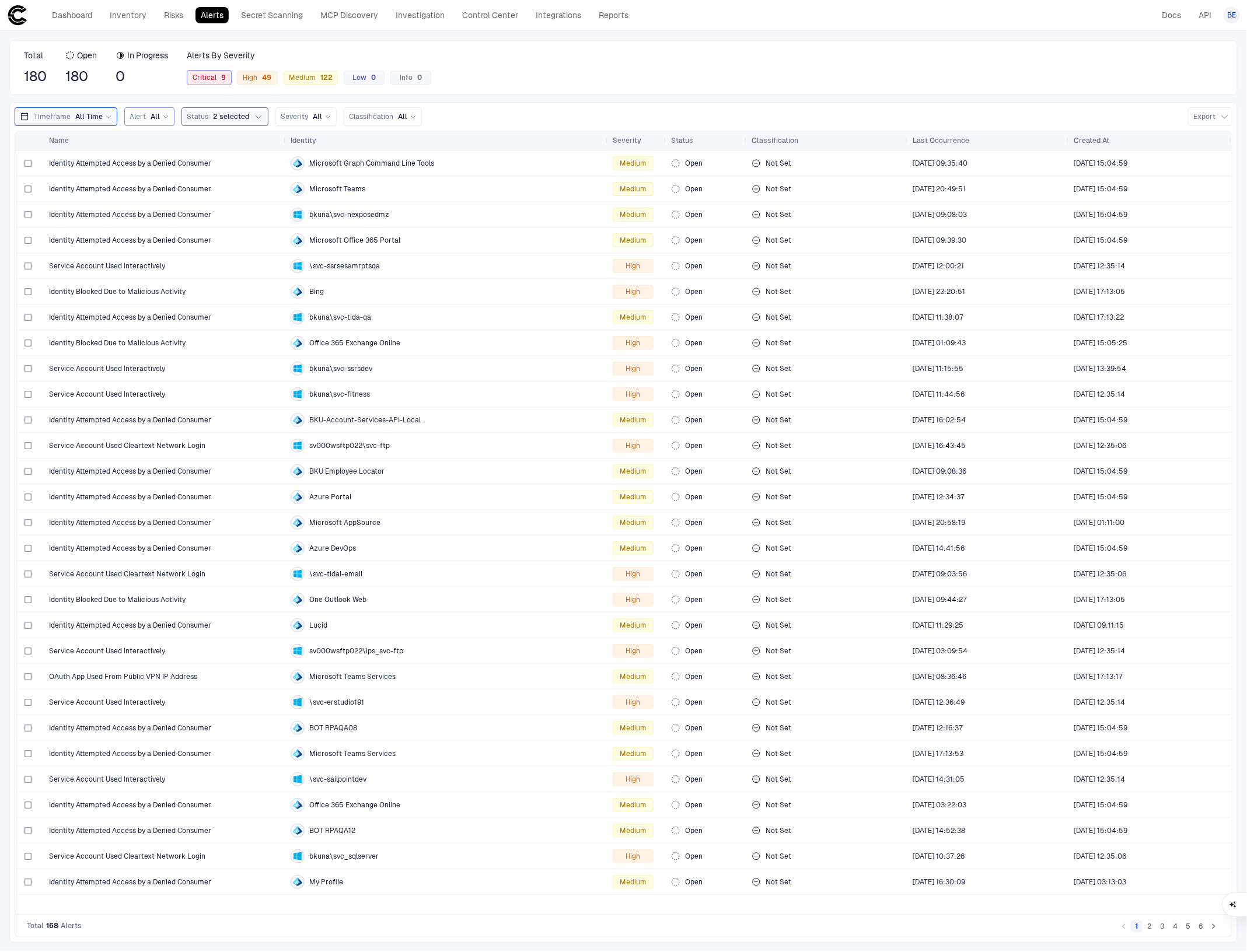
click at [217, 76] on span "Critical 9" at bounding box center [210, 78] width 34 height 9
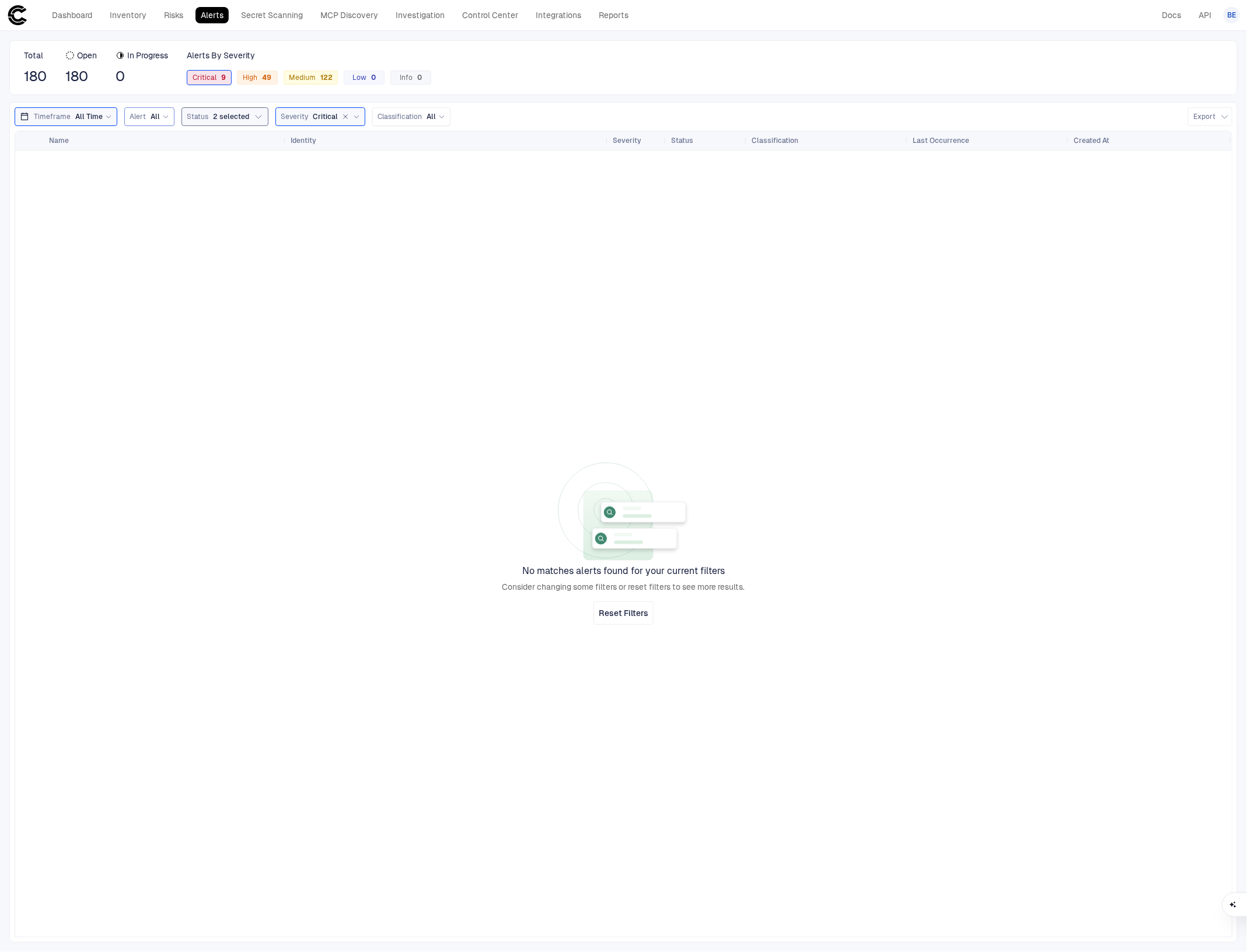
click at [254, 115] on icon "button" at bounding box center [258, 117] width 9 height 9
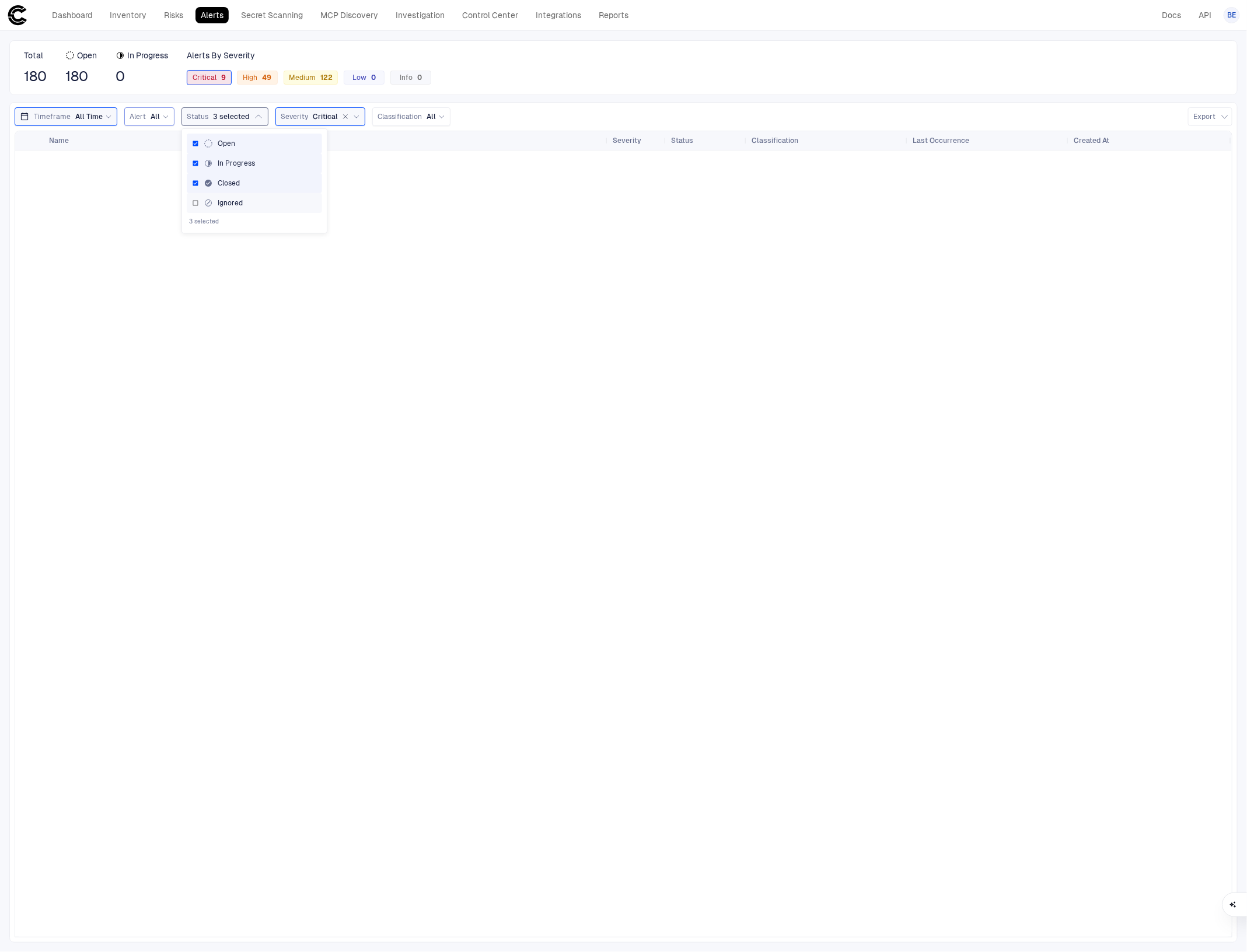
click at [198, 201] on div "Ignored" at bounding box center [254, 203] width 125 height 9
click at [353, 117] on icon at bounding box center [356, 116] width 7 height 7
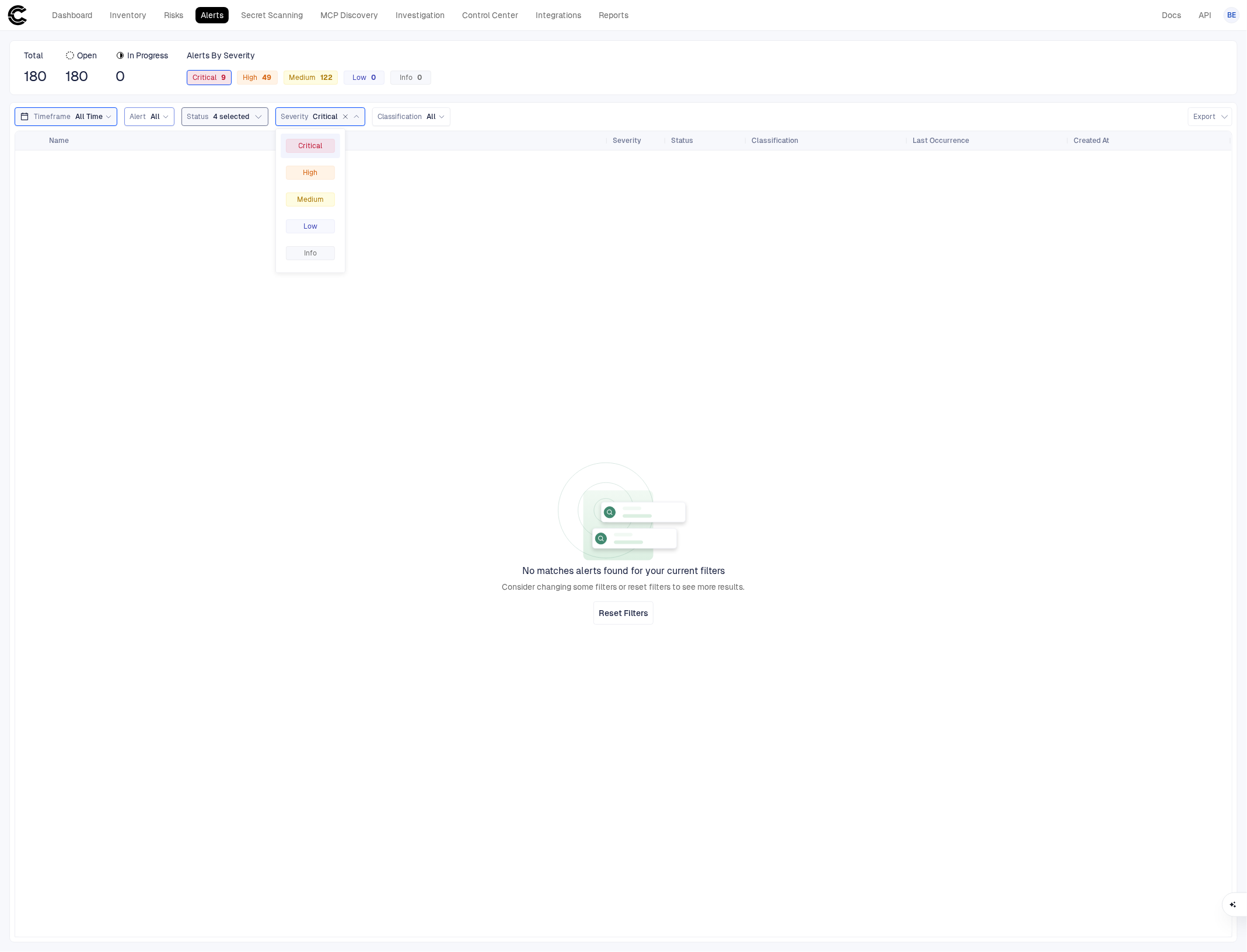
click at [537, 69] on div "Total 180 Open 180 In Progress 0 Alerts By Severity Critical 9 High 49 Medium 1…" at bounding box center [624, 67] width 1228 height 55
click at [267, 79] on div "49" at bounding box center [264, 78] width 14 height 8
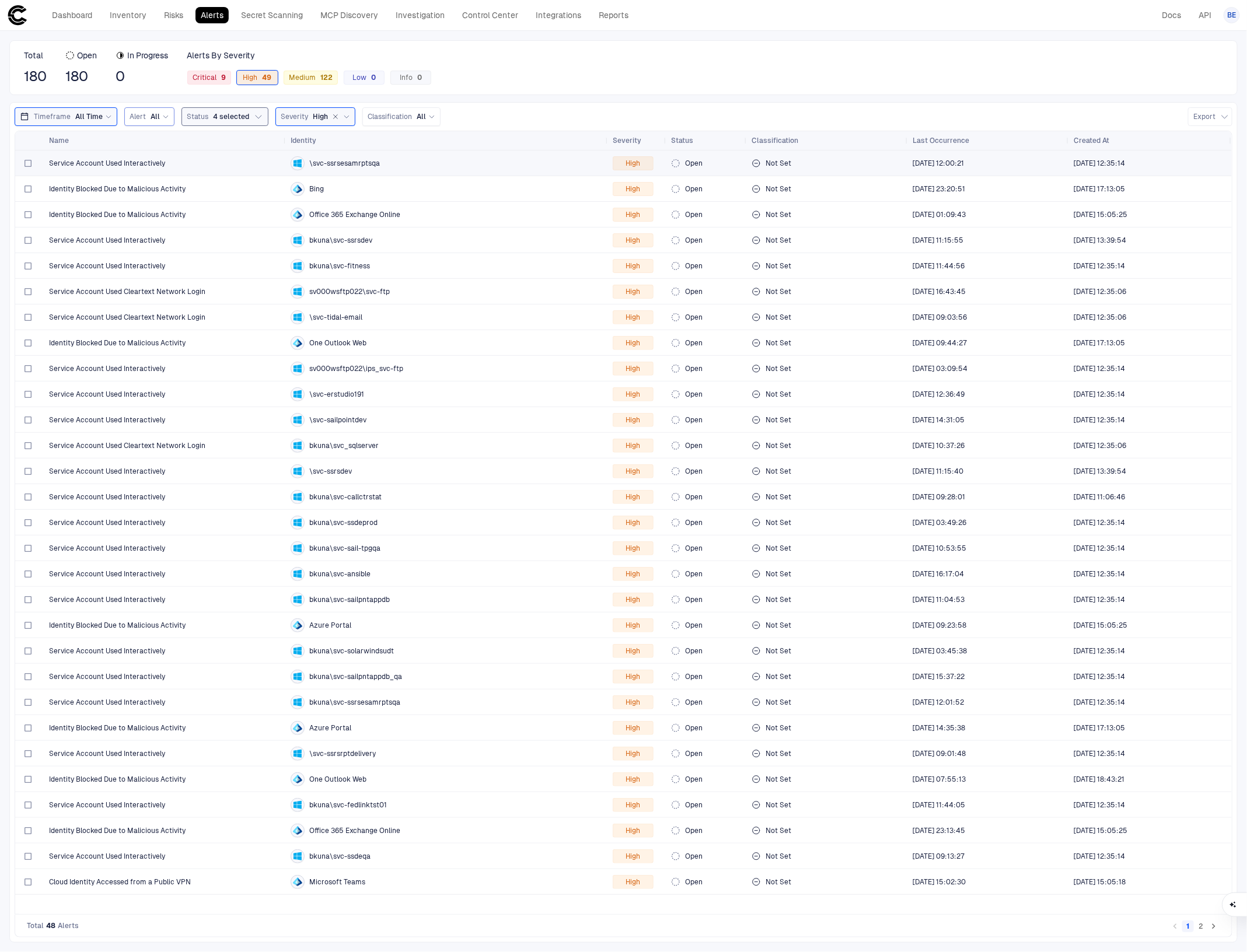
click at [126, 163] on span "Service Account Used Interactively" at bounding box center [107, 163] width 116 height 9
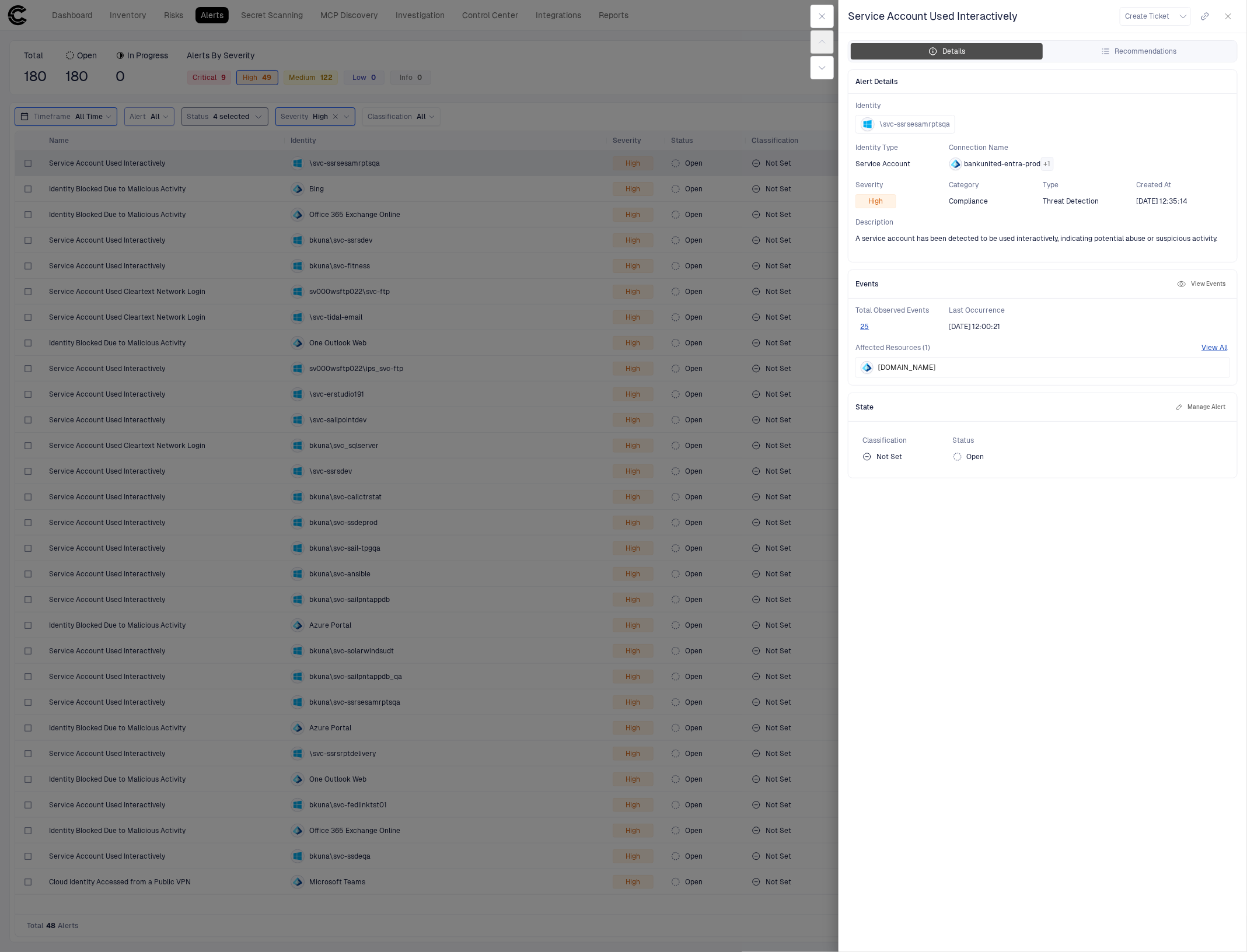
click at [967, 54] on button "Details" at bounding box center [946, 51] width 192 height 16
click at [1211, 352] on button "View All" at bounding box center [1214, 347] width 26 height 9
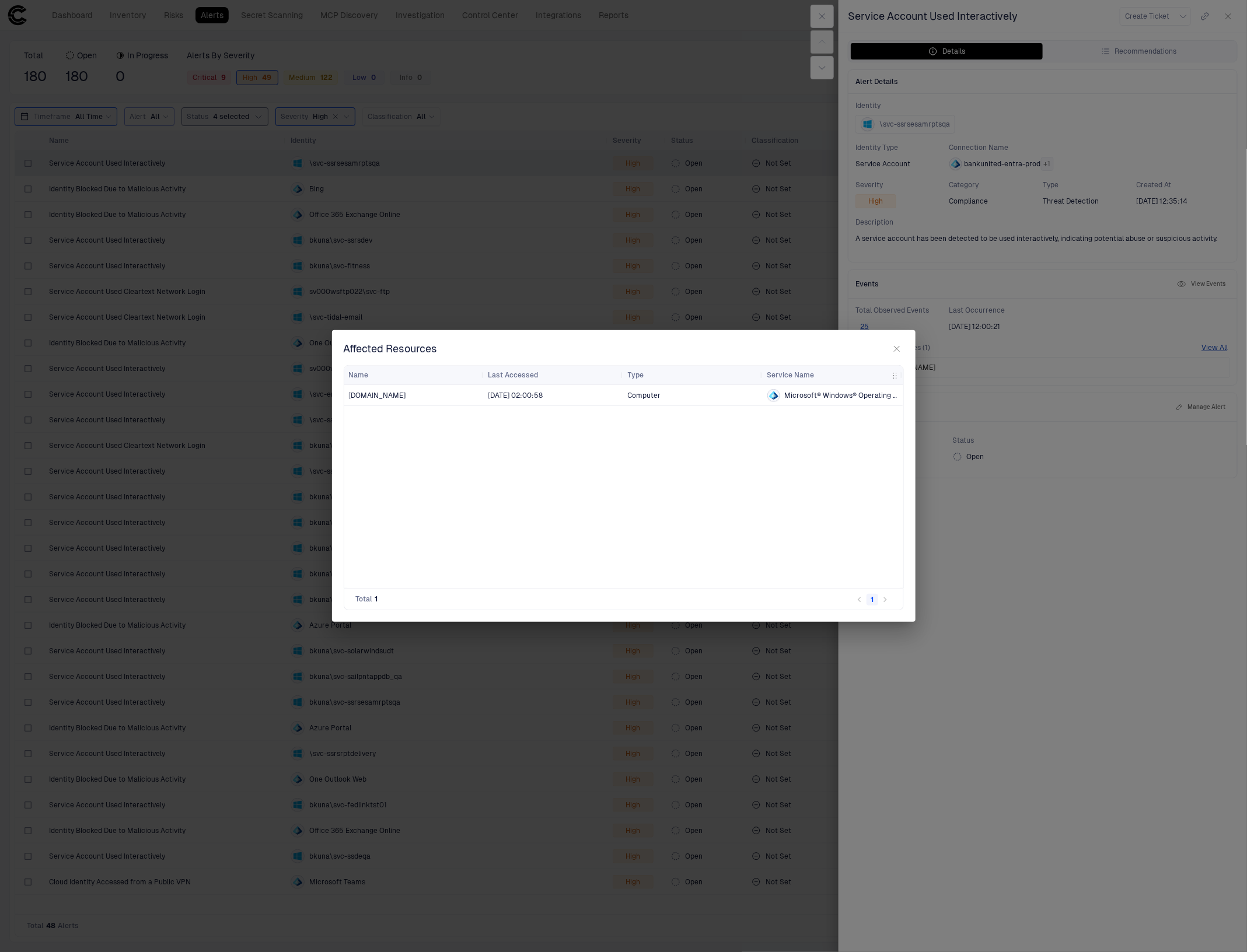
click at [900, 347] on icon "button" at bounding box center [897, 349] width 9 height 9
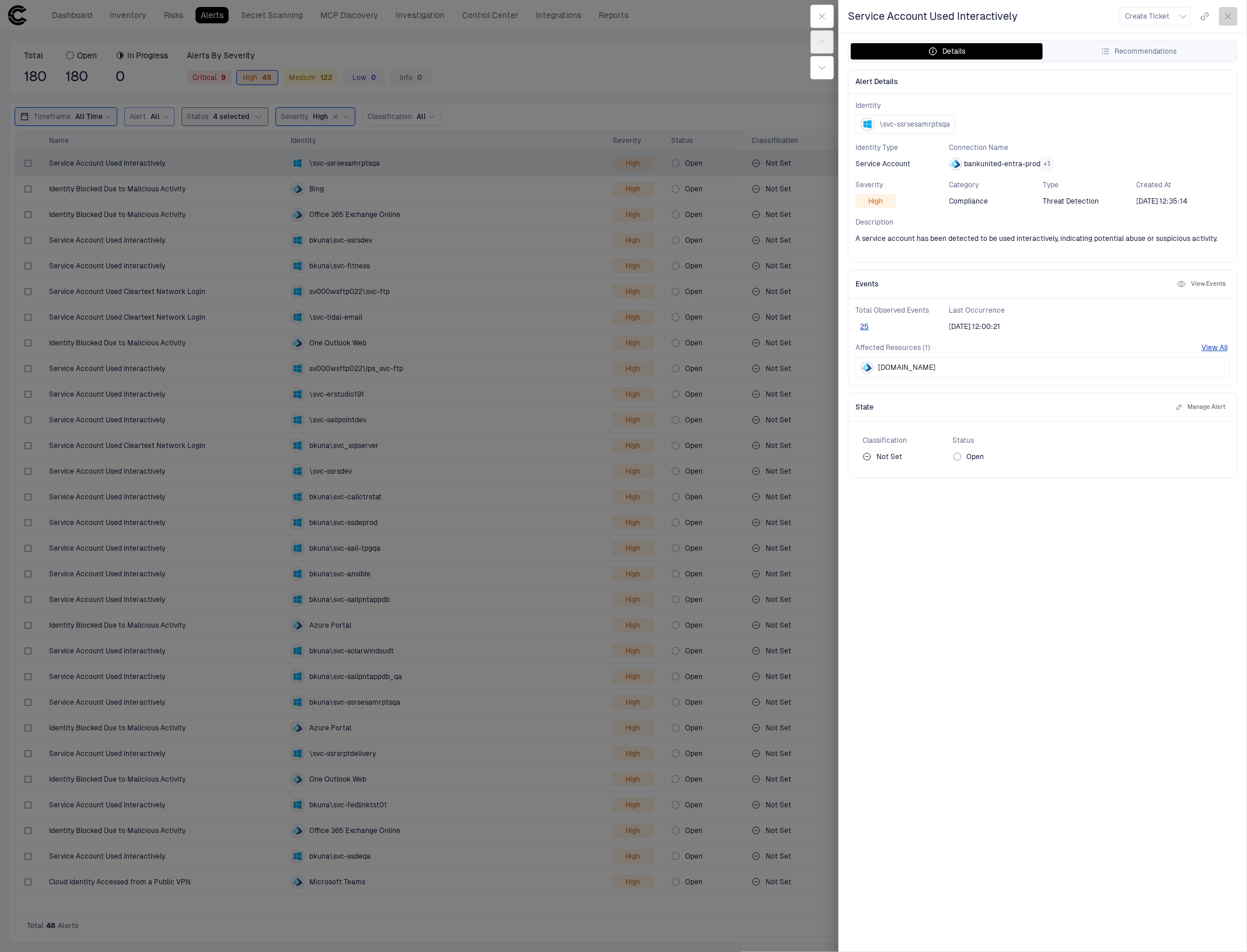
click at [1228, 12] on icon "button" at bounding box center [1228, 16] width 9 height 9
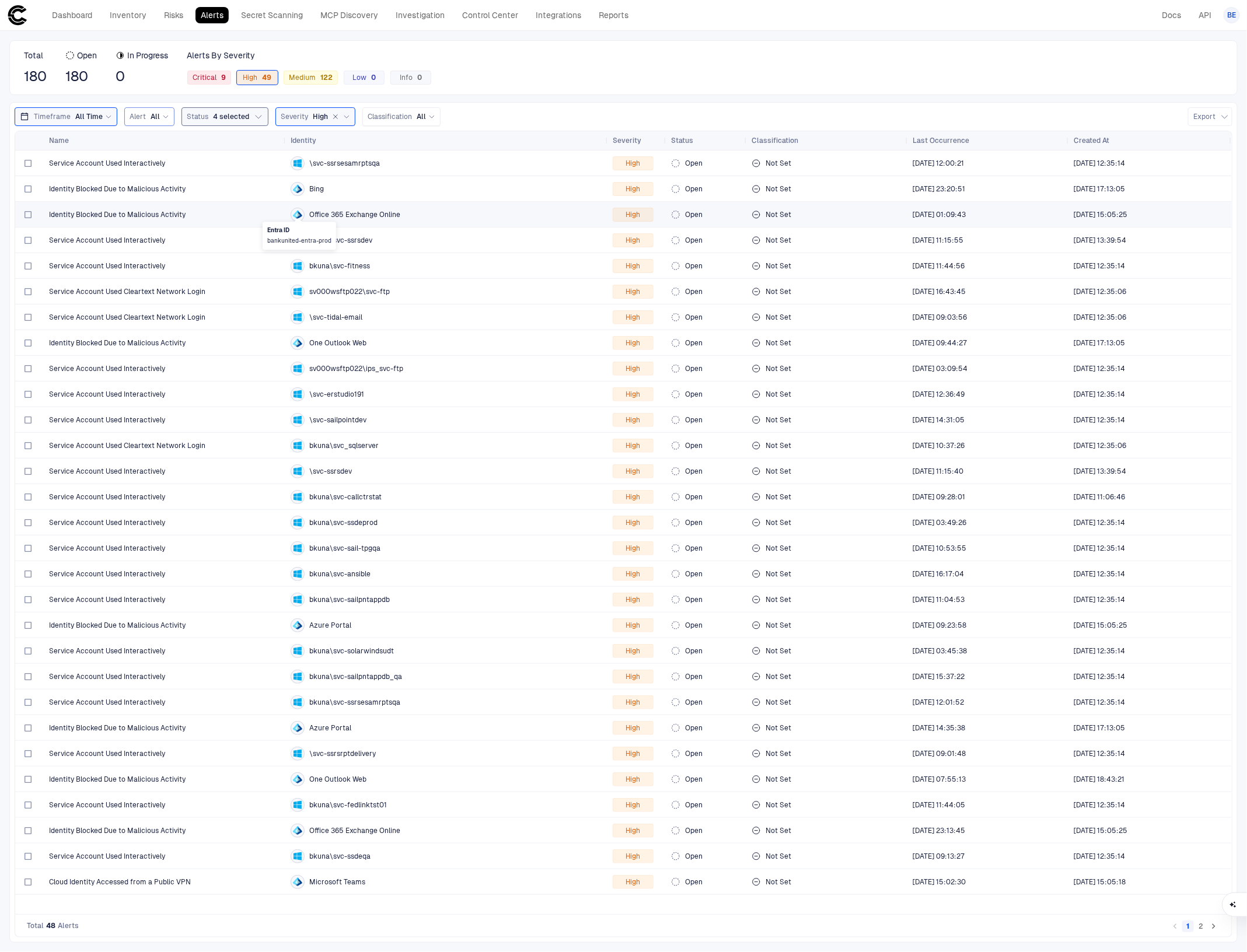
click at [295, 214] on icon at bounding box center [295, 212] width 5 height 7
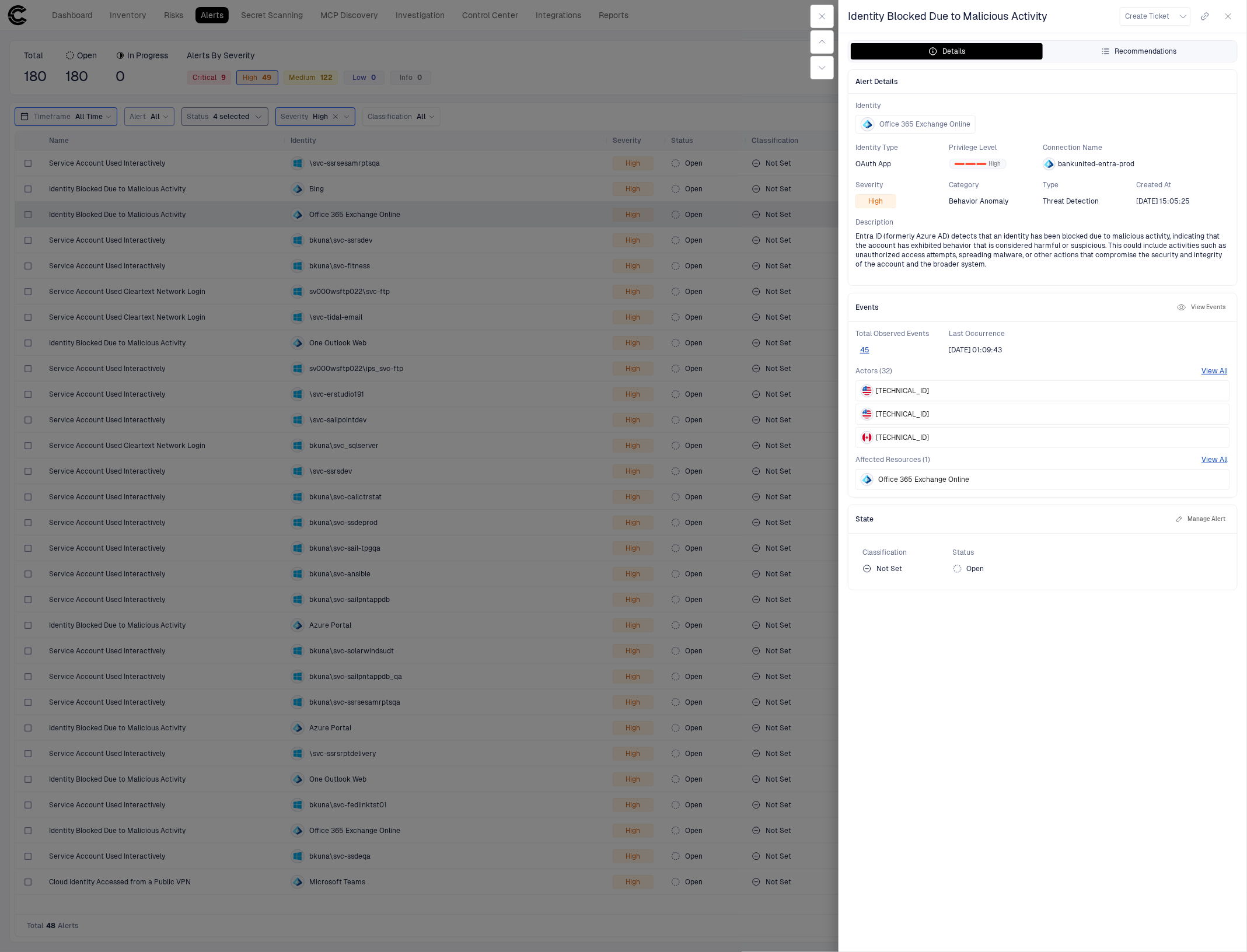
click at [1157, 51] on div "Recommendations" at bounding box center [1138, 51] width 76 height 9
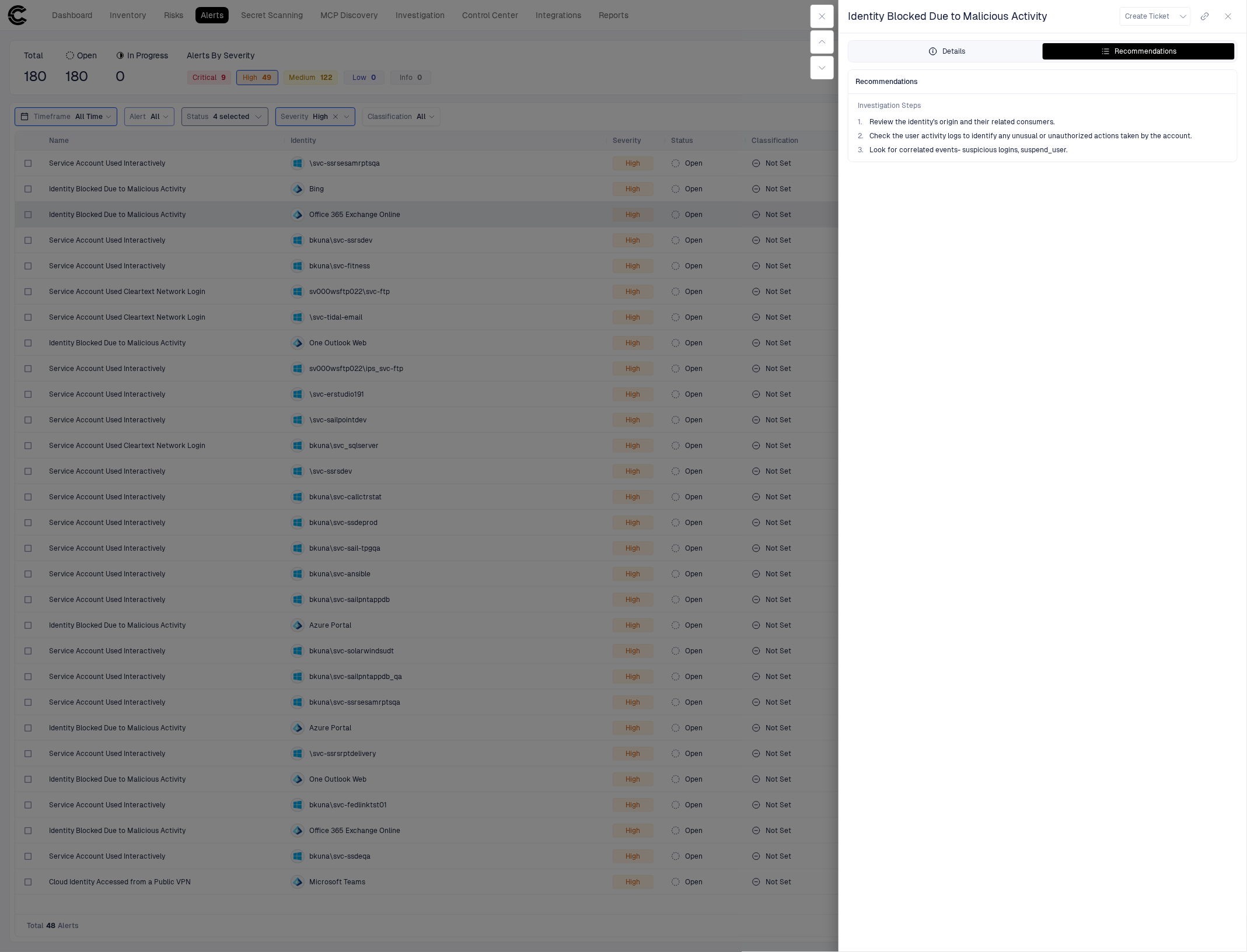
click at [946, 59] on button "Details" at bounding box center [946, 51] width 192 height 16
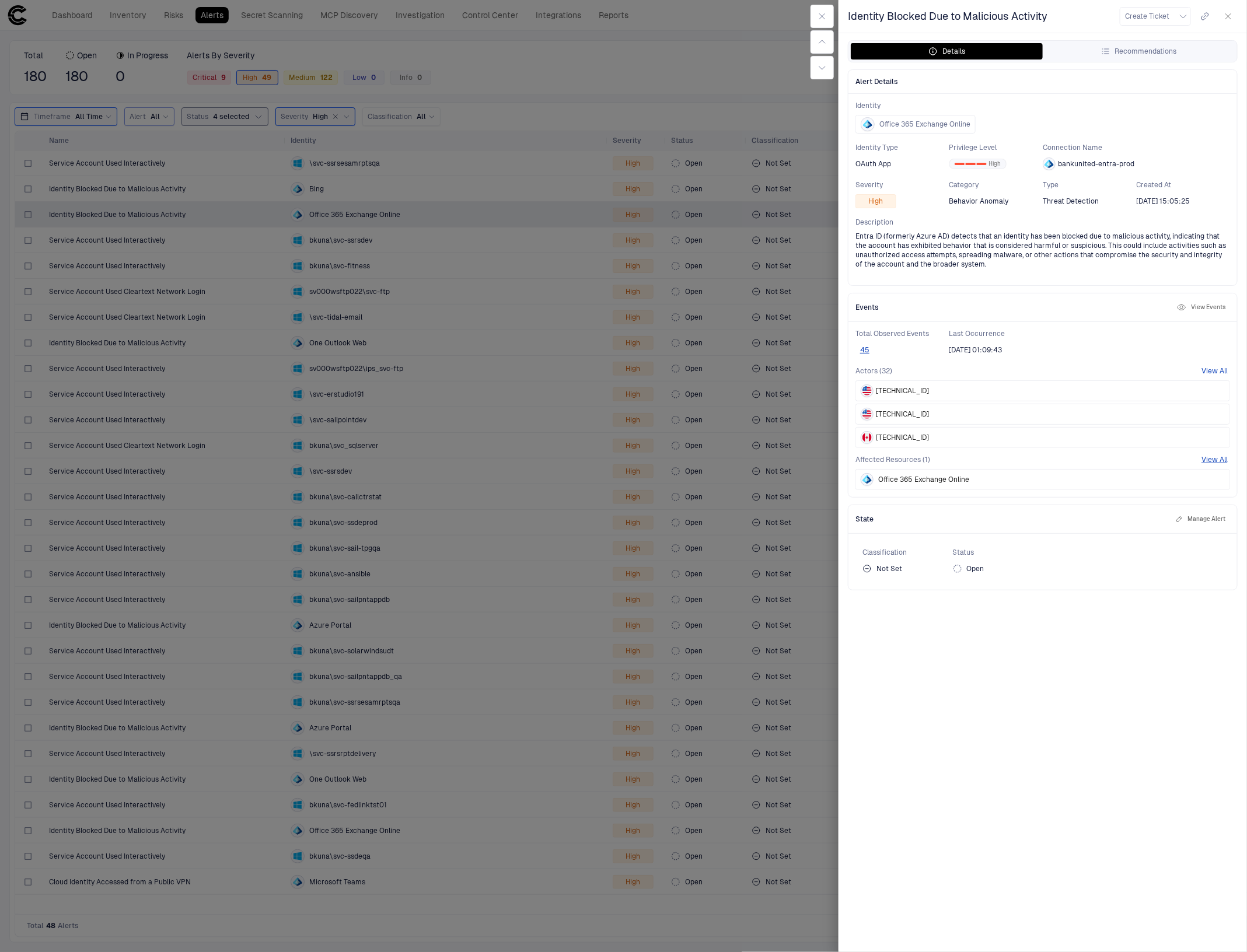
click at [1218, 368] on button "View All" at bounding box center [1214, 371] width 26 height 9
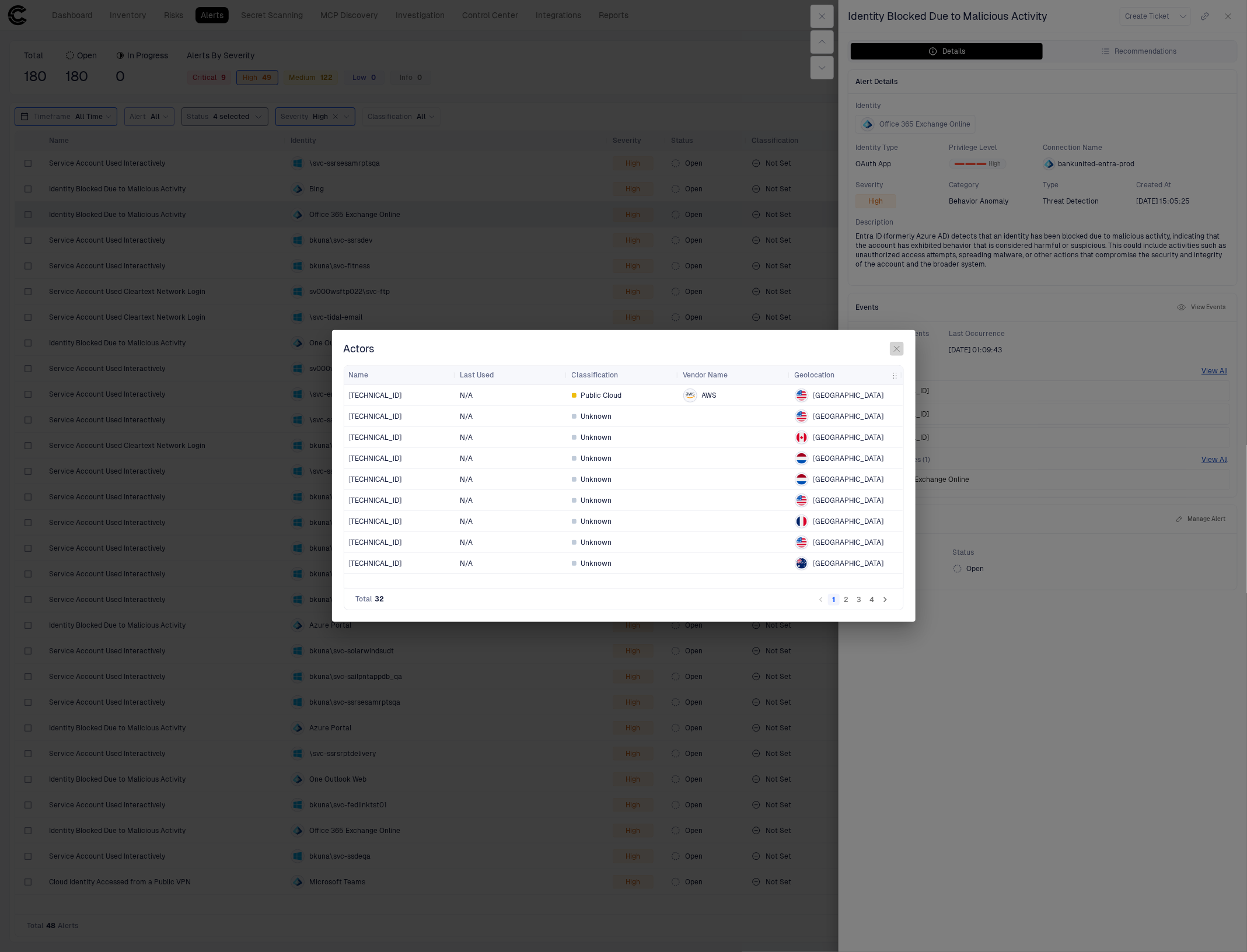
click at [893, 350] on icon "button" at bounding box center [897, 349] width 9 height 9
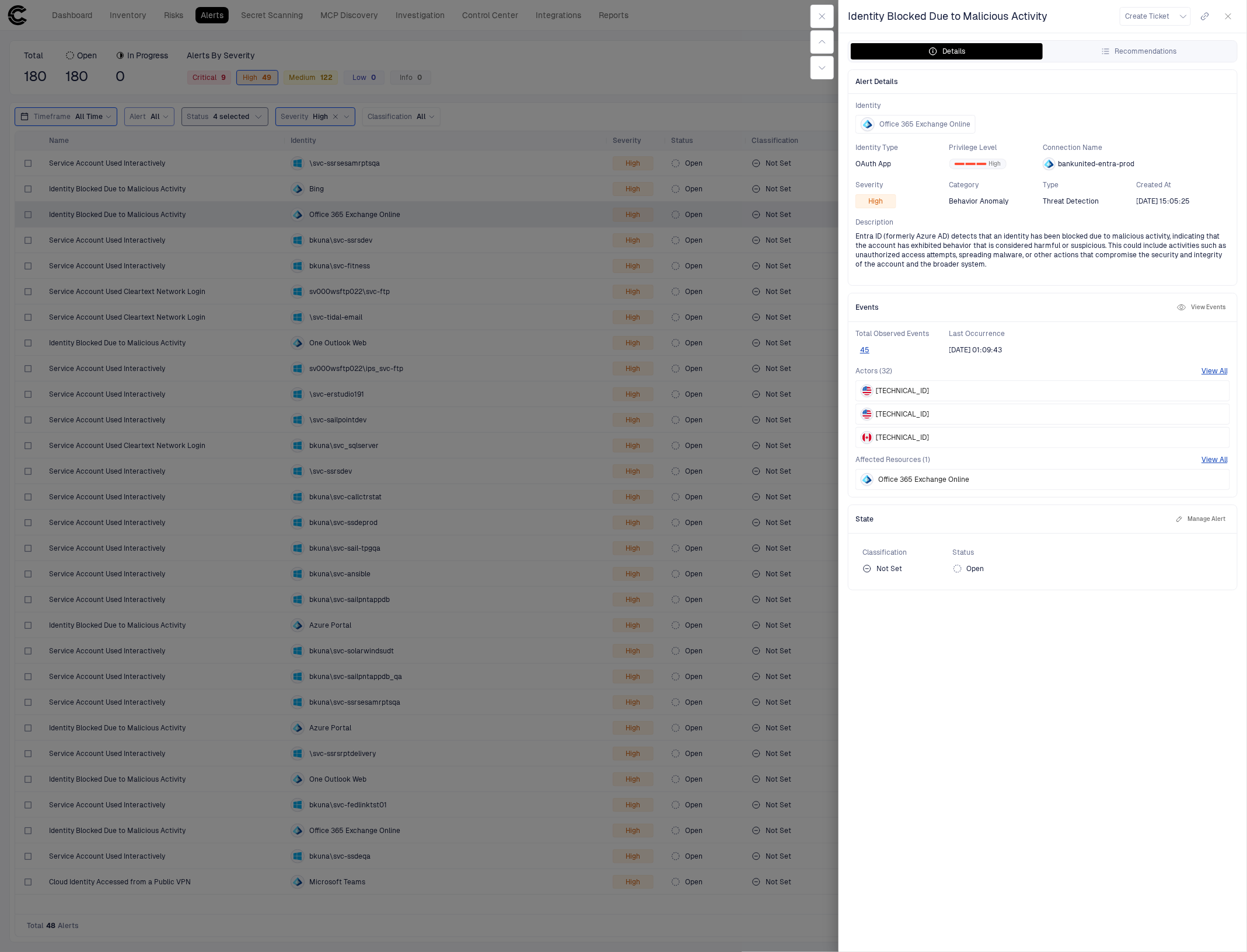
click at [1211, 453] on div "Actors (32) View All [TECHNICAL_ID] [TECHNICAL_ID] [TECHNICAL_ID] Affected Reso…" at bounding box center [1042, 428] width 374 height 124
click at [1211, 459] on button "View All" at bounding box center [1214, 460] width 26 height 9
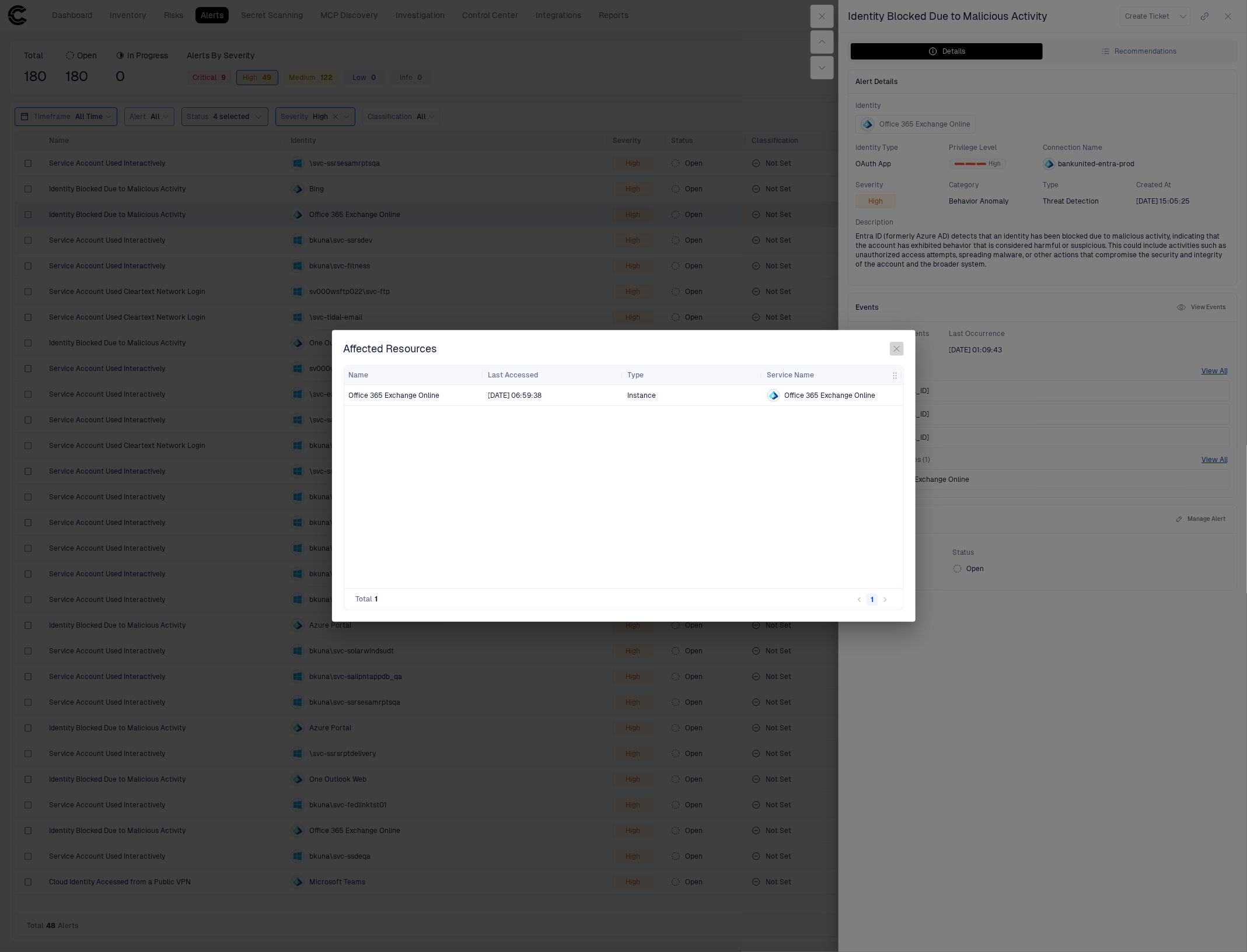
click at [894, 347] on icon "button" at bounding box center [897, 349] width 6 height 6
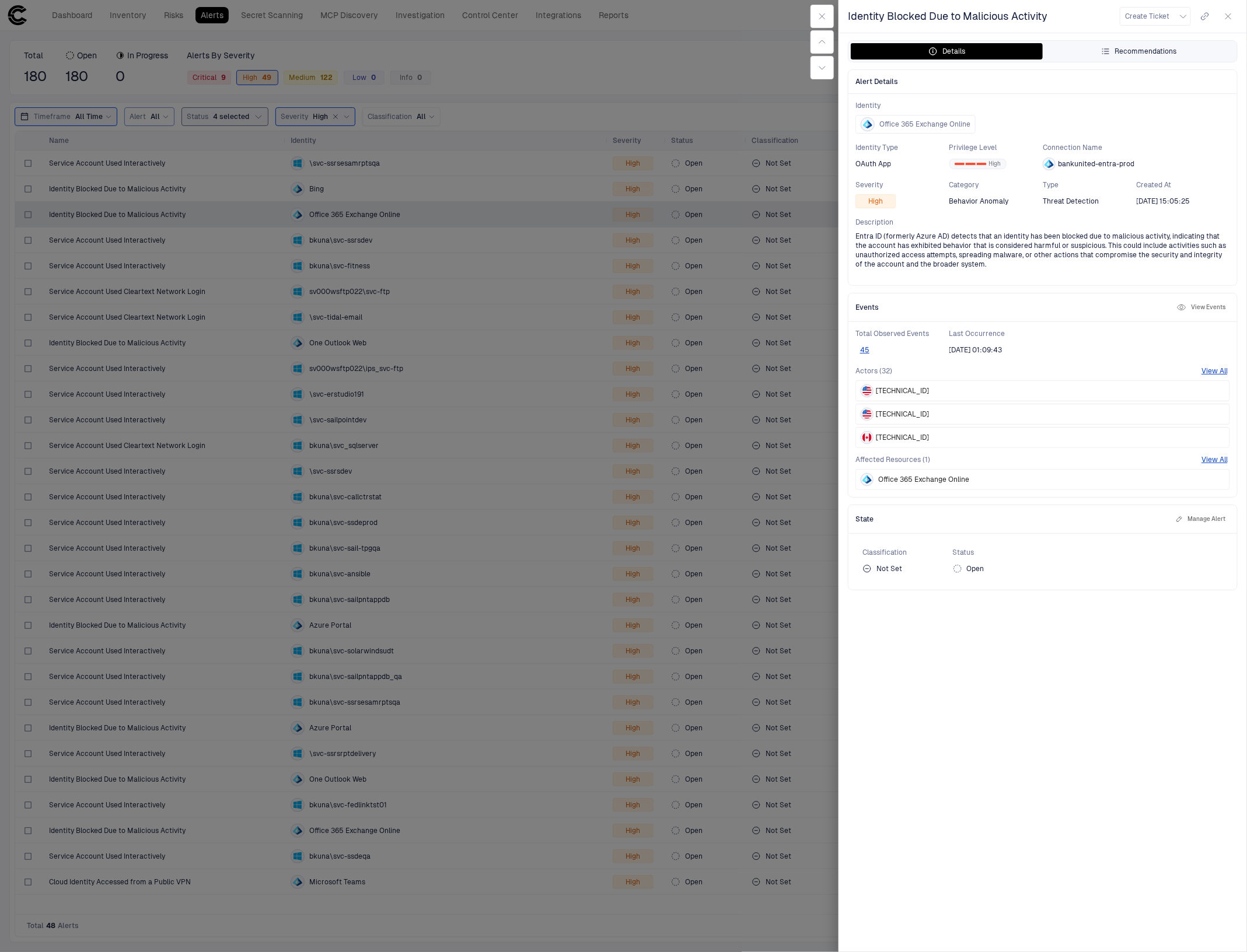
click at [1137, 51] on div "Recommendations" at bounding box center [1138, 51] width 76 height 9
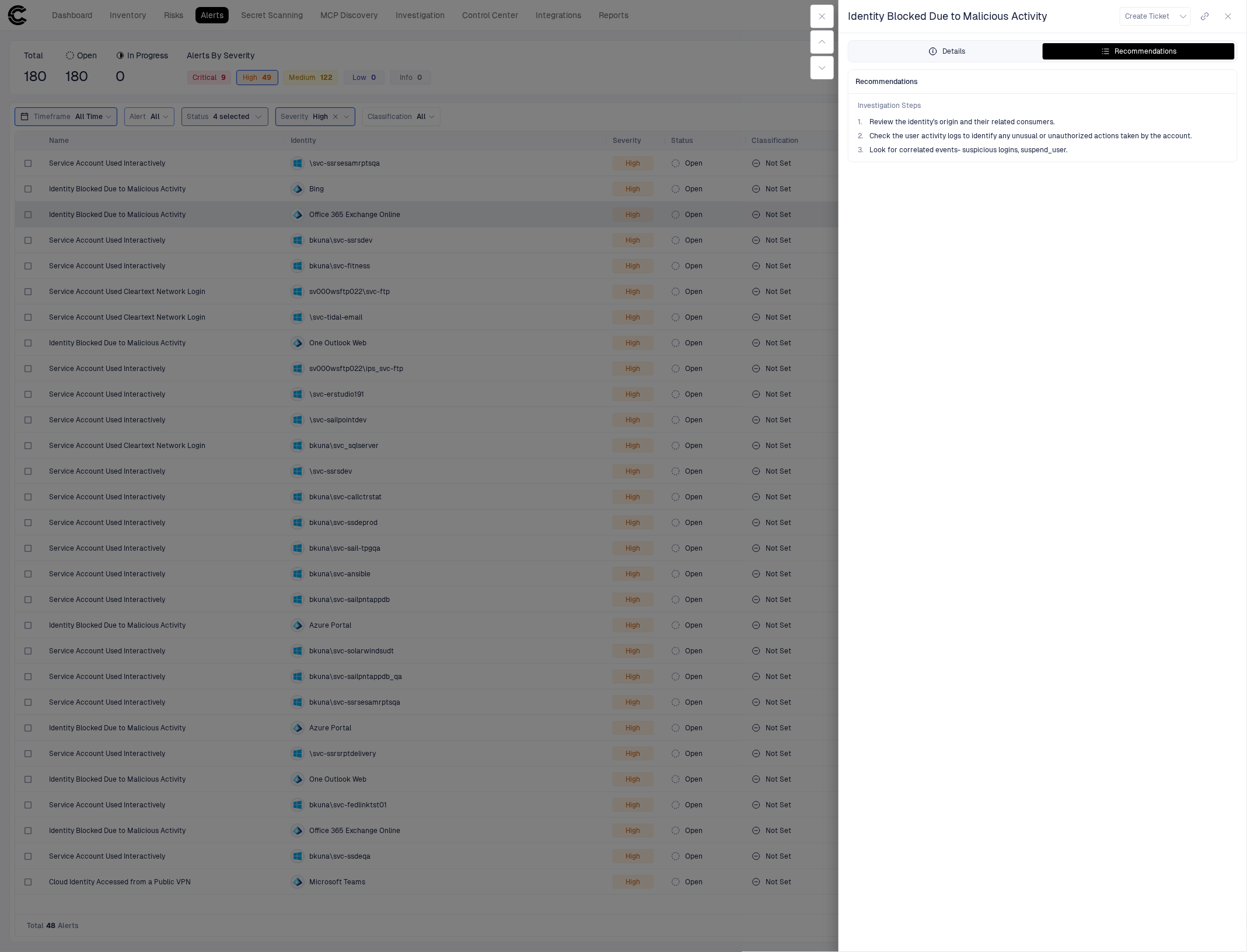
click at [925, 51] on button "Details" at bounding box center [946, 51] width 192 height 16
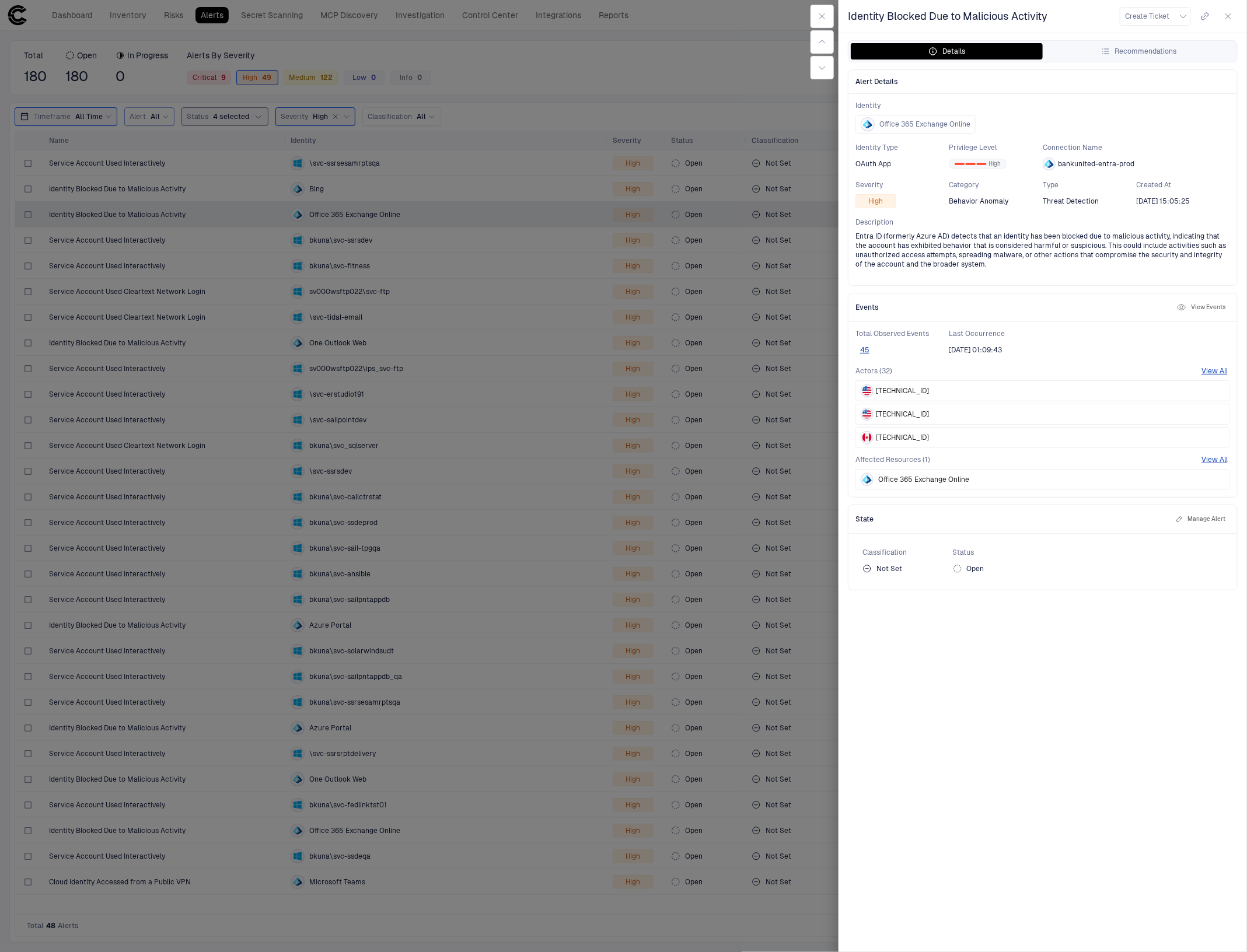
click at [1229, 13] on icon "button" at bounding box center [1228, 16] width 9 height 9
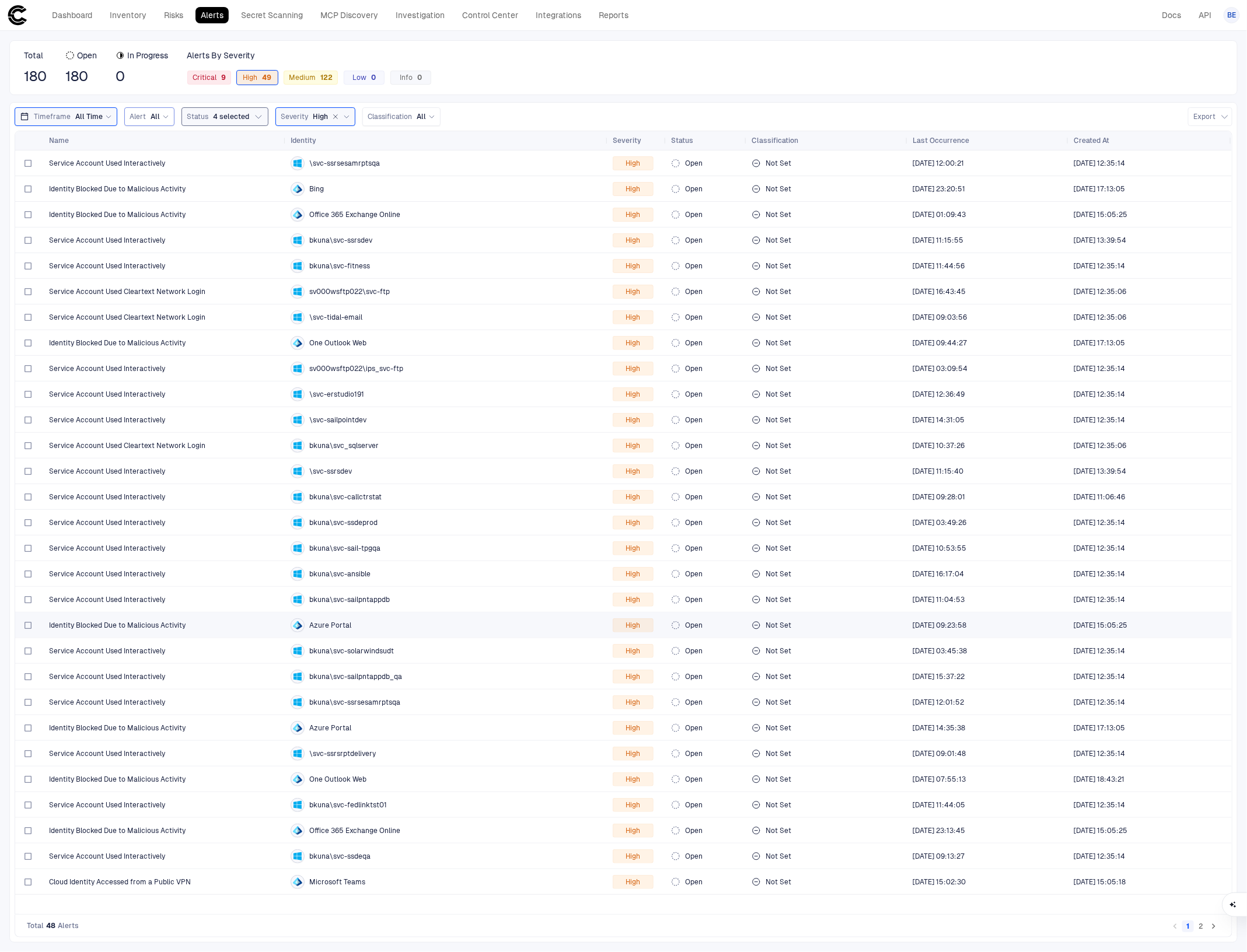
click at [359, 622] on div "Azure Portal" at bounding box center [447, 624] width 313 height 14
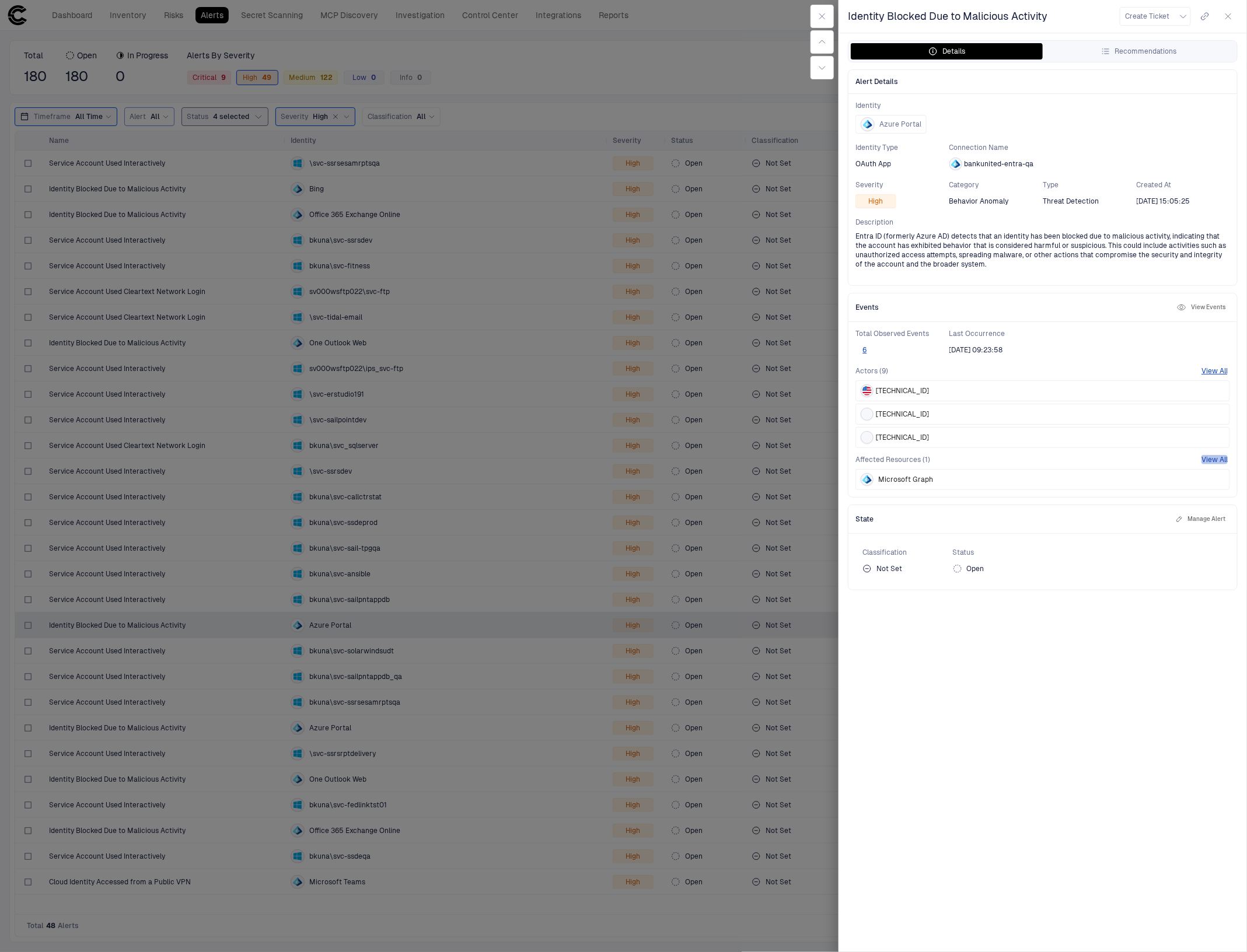
click at [1211, 459] on button "View All" at bounding box center [1214, 460] width 26 height 9
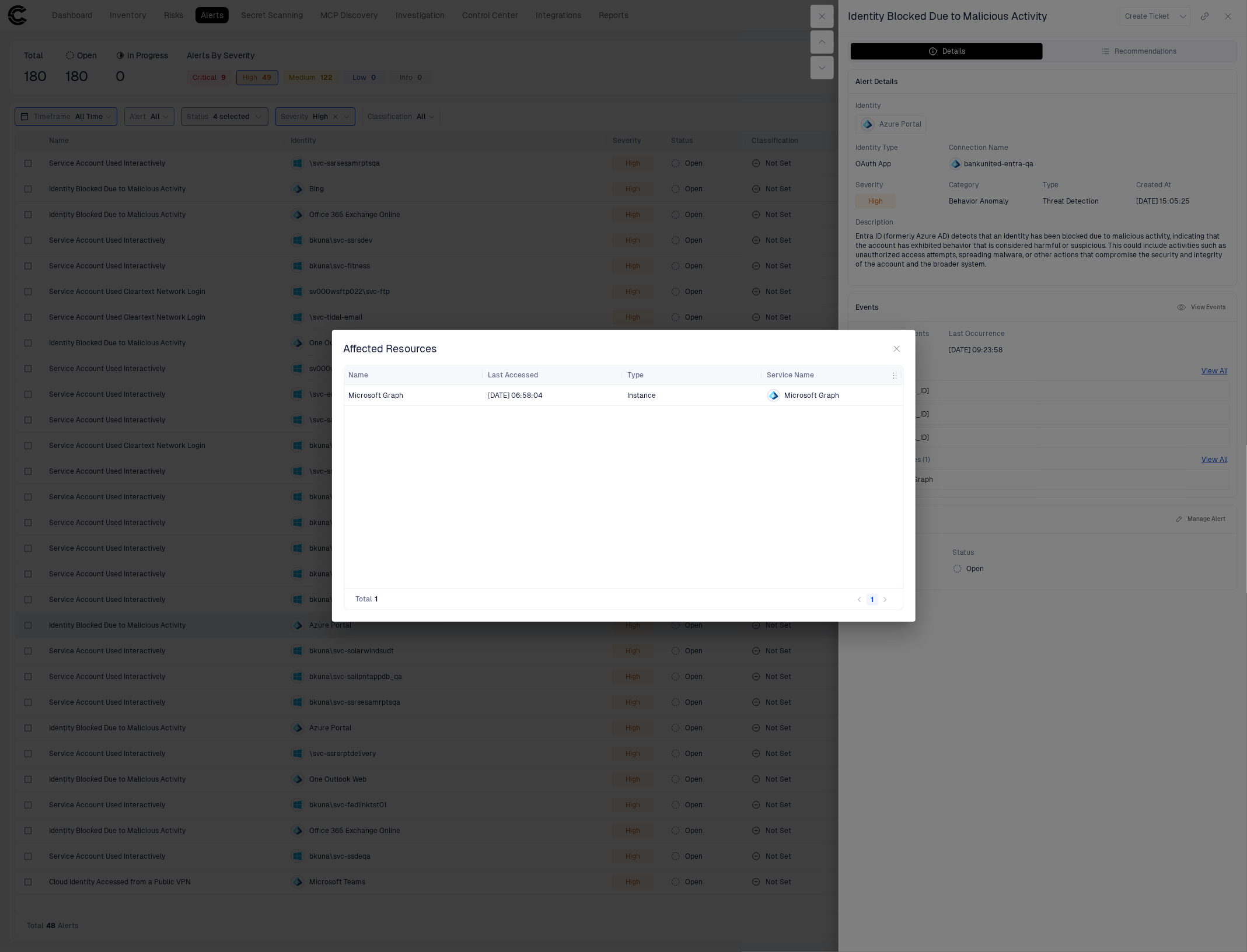
click at [896, 345] on icon "button" at bounding box center [897, 349] width 9 height 9
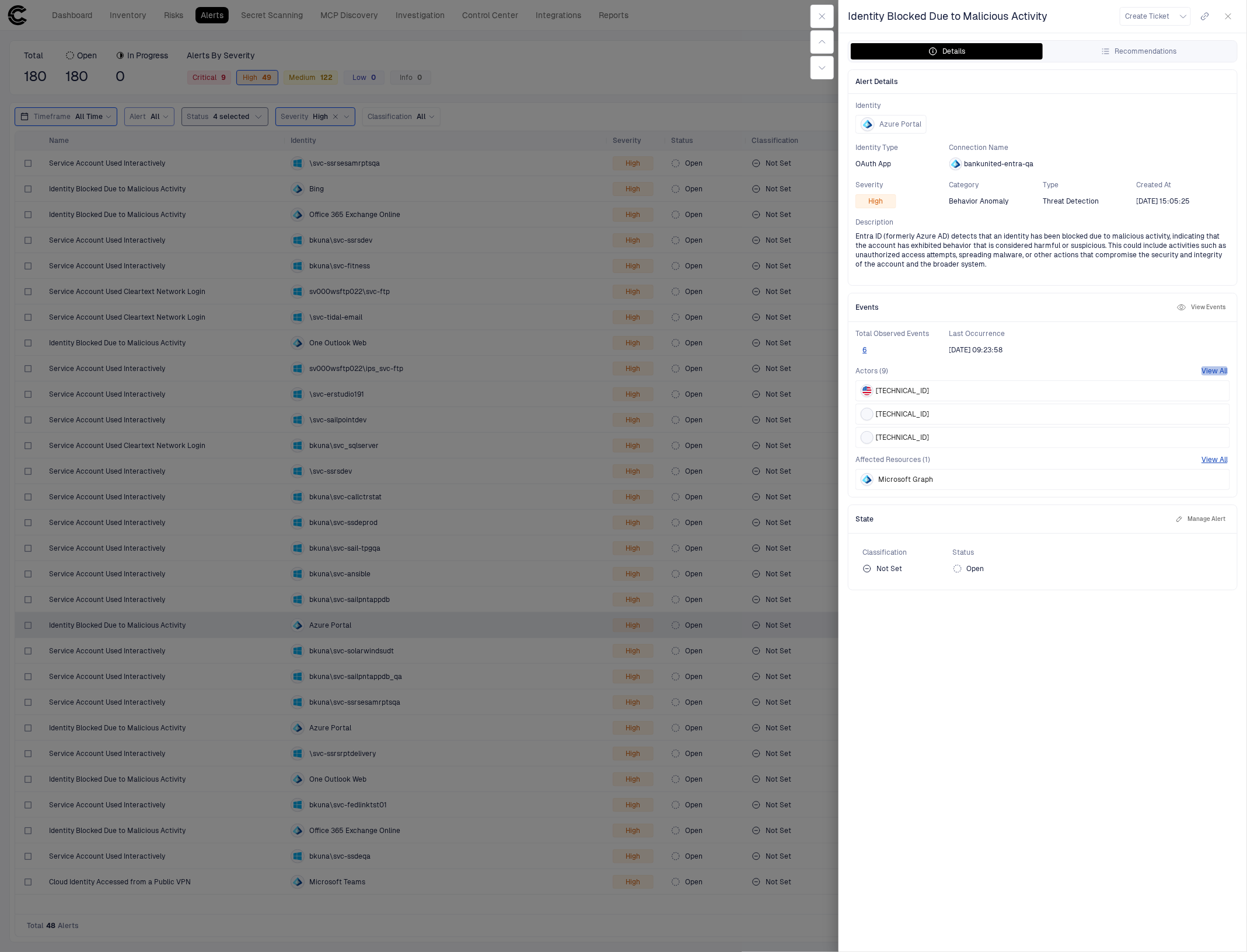
click at [1220, 369] on button "View All" at bounding box center [1214, 371] width 26 height 9
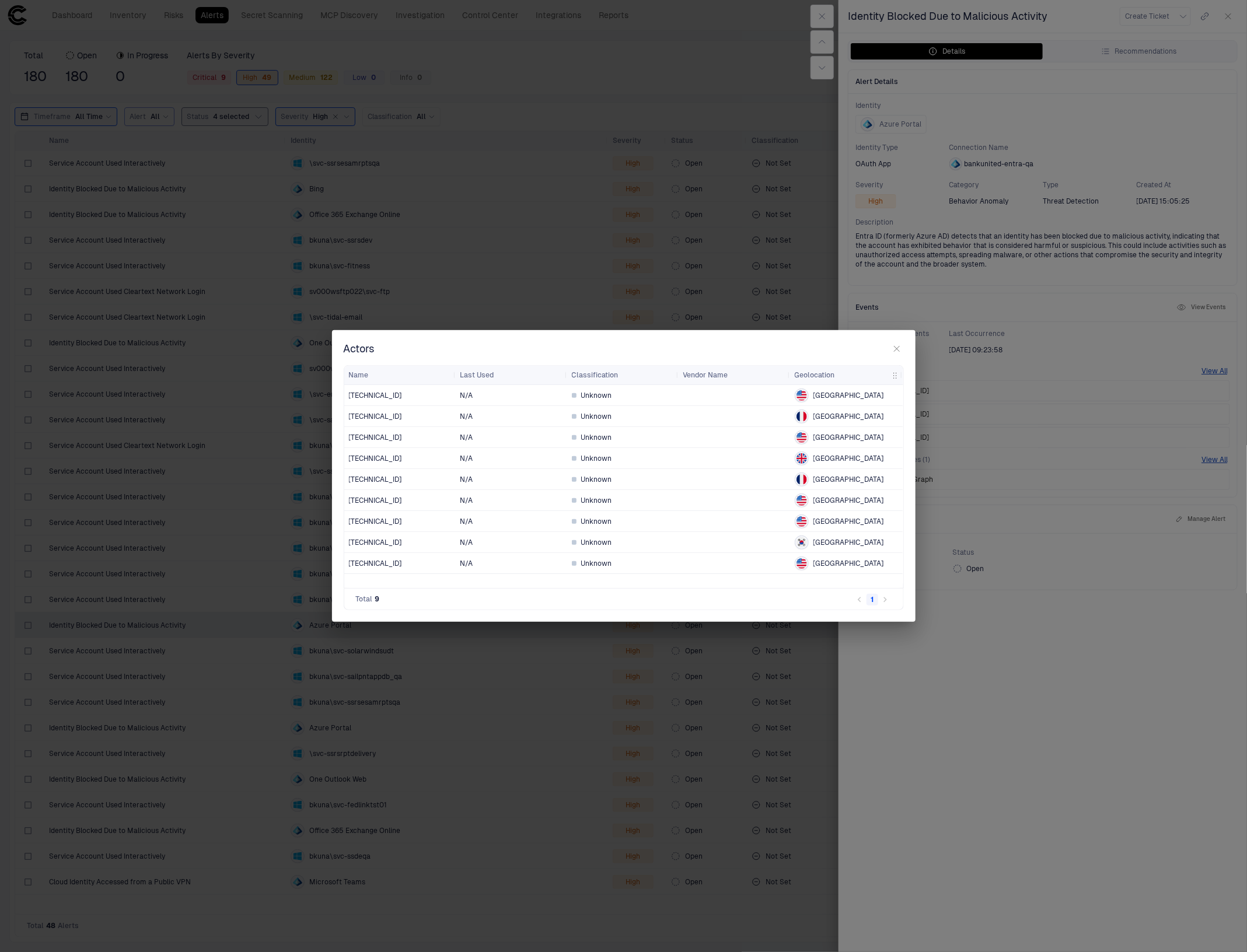
click at [897, 347] on icon "button" at bounding box center [897, 349] width 9 height 9
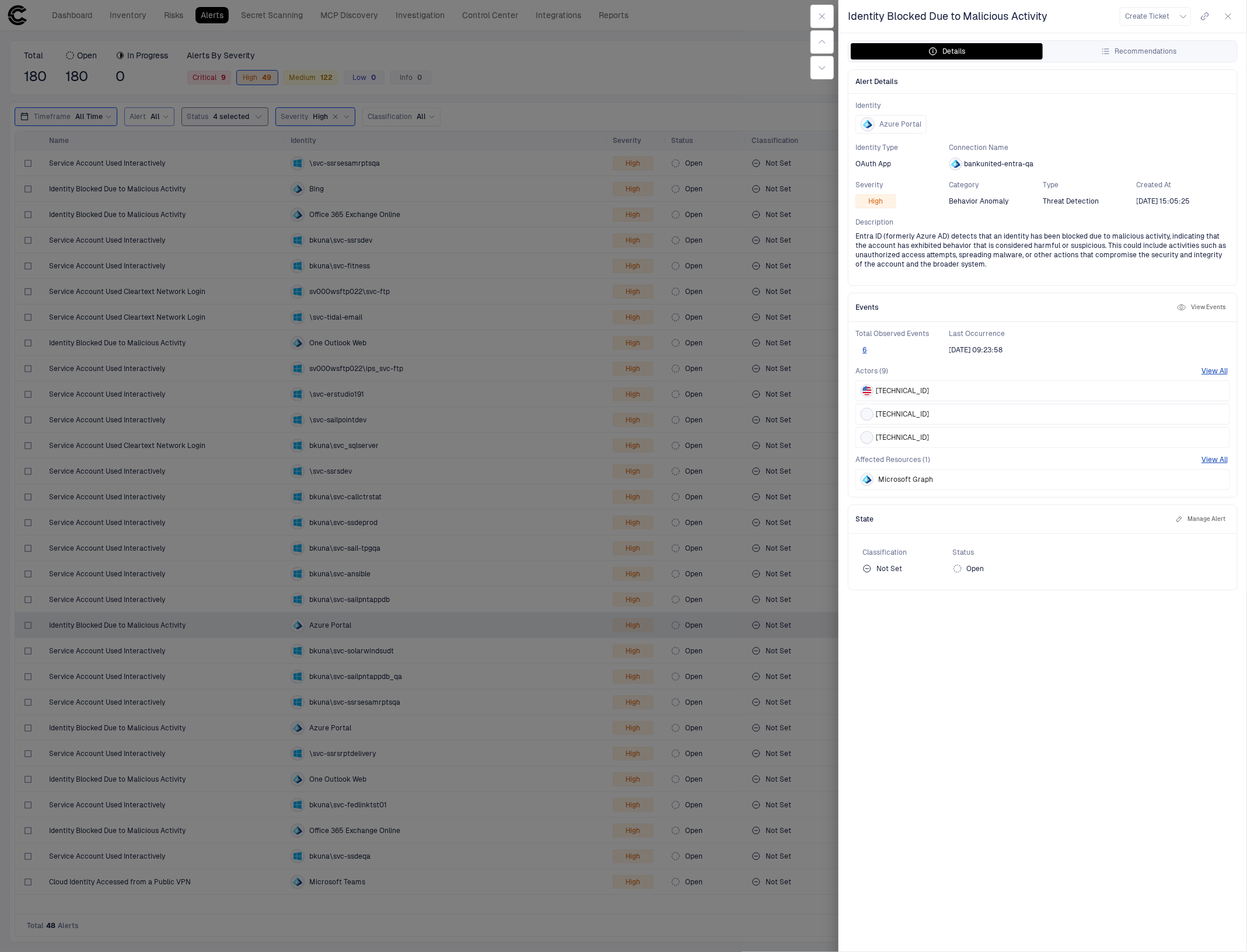
click at [1228, 13] on icon "button" at bounding box center [1228, 16] width 9 height 9
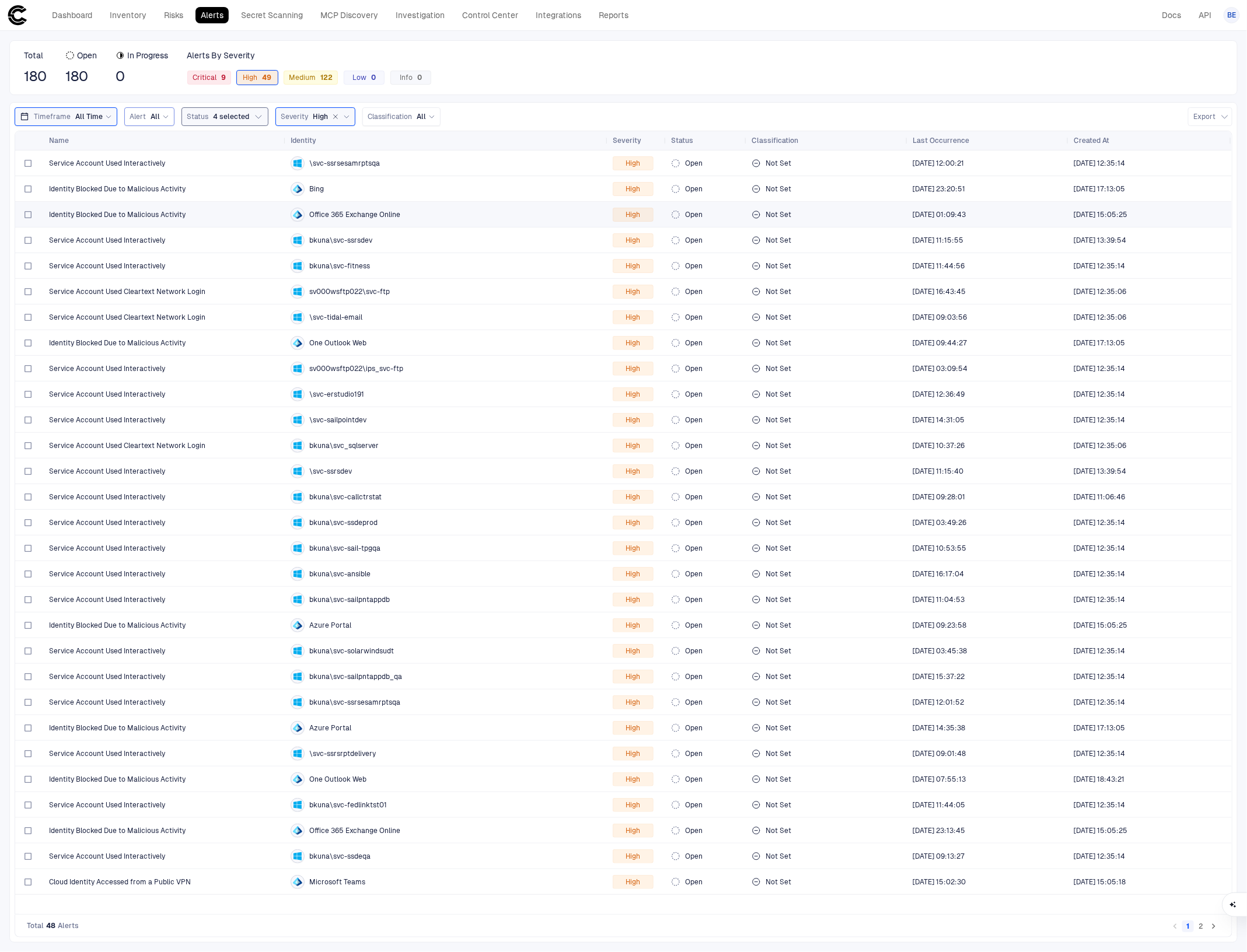
click at [312, 212] on span "Office 365 Exchange Online" at bounding box center [354, 214] width 91 height 9
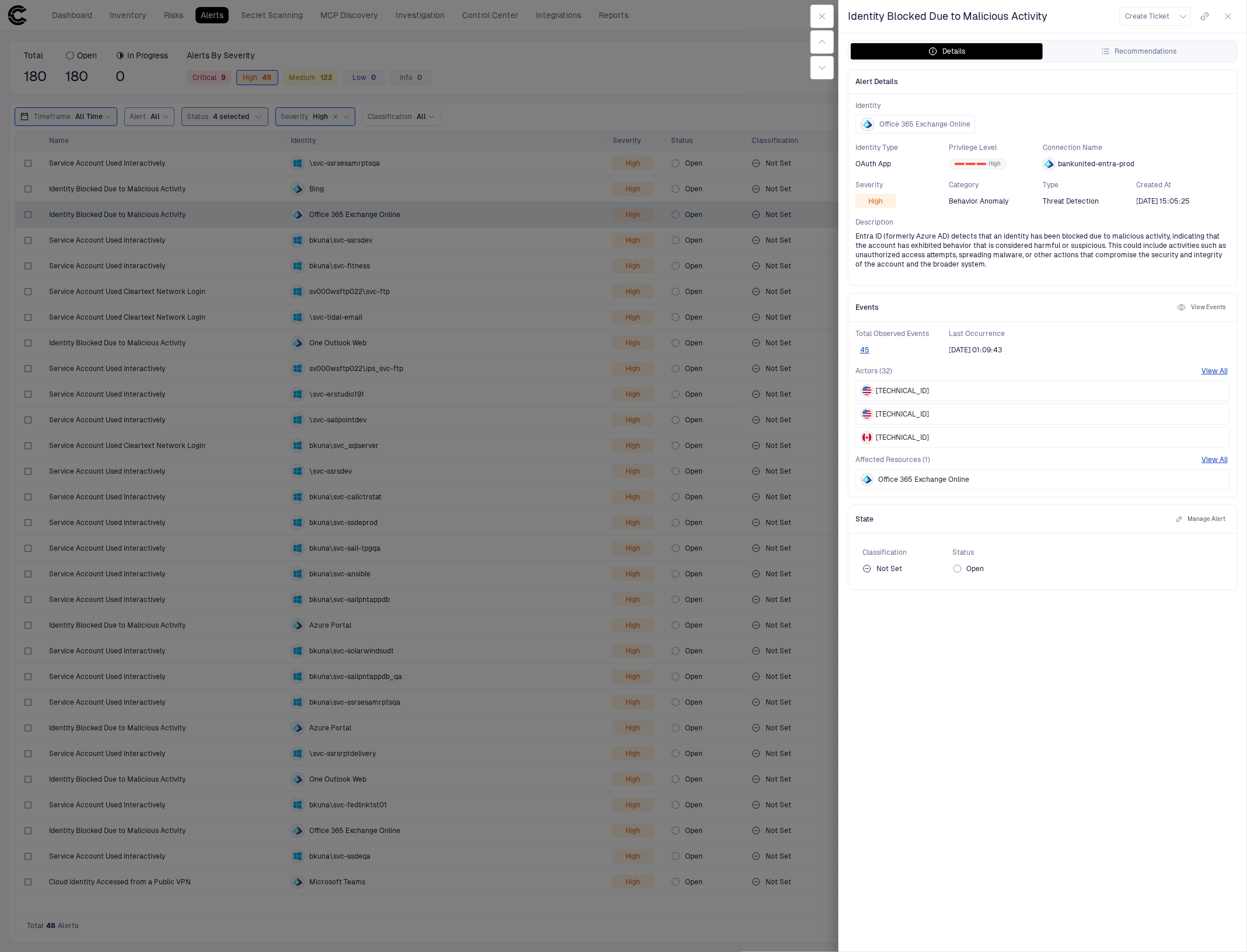
click at [1042, 759] on div "Identity Blocked Due to Malicious Activity Create Ticket Details Recommendation…" at bounding box center [1042, 476] width 408 height 952
click at [922, 756] on div "Identity Blocked Due to Malicious Activity Create Ticket Details Recommendation…" at bounding box center [1042, 476] width 408 height 952
click at [1236, 16] on button "button" at bounding box center [1228, 16] width 19 height 19
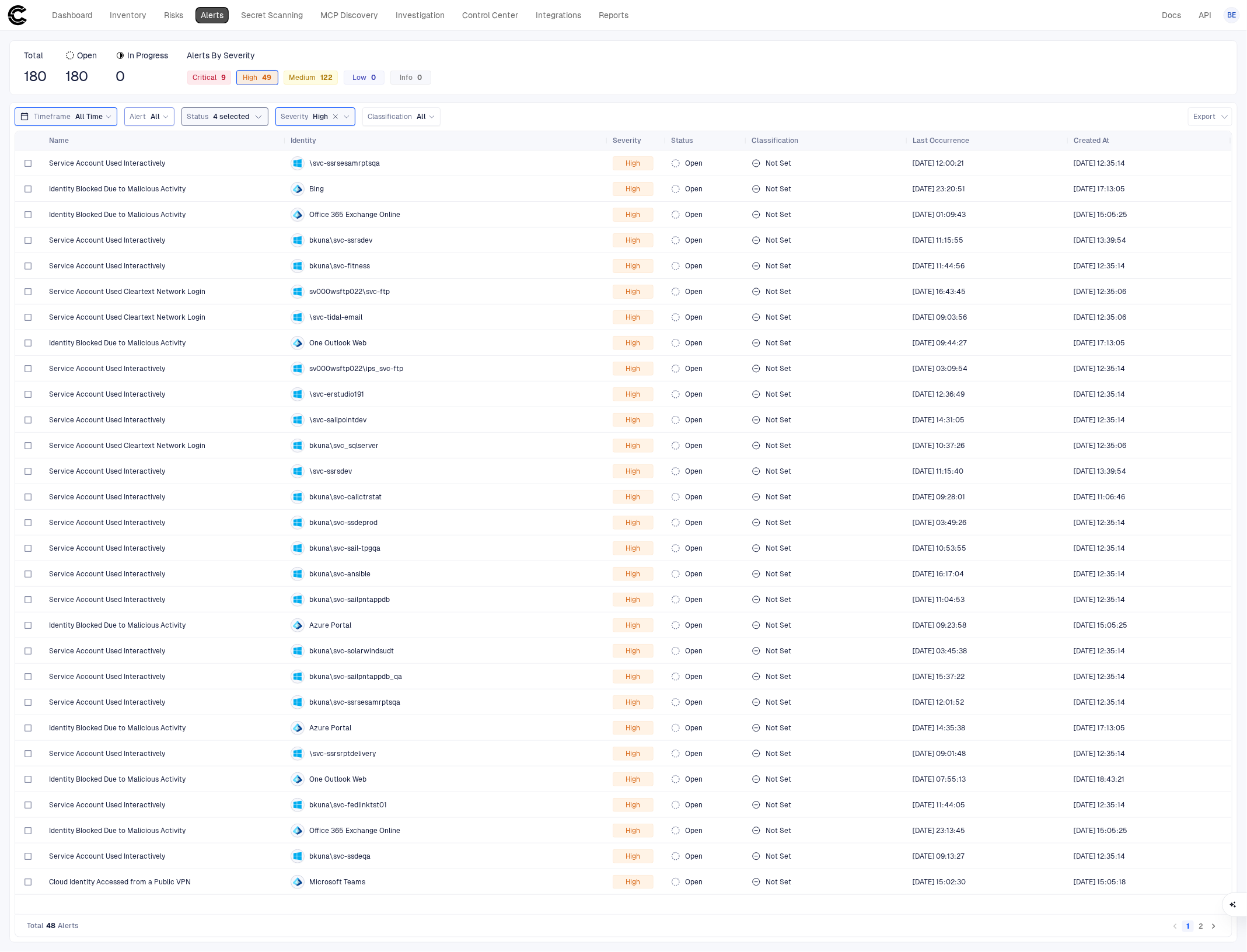
click at [214, 10] on link "Alerts" at bounding box center [213, 14] width 34 height 16
click at [318, 77] on div "122" at bounding box center [324, 78] width 17 height 8
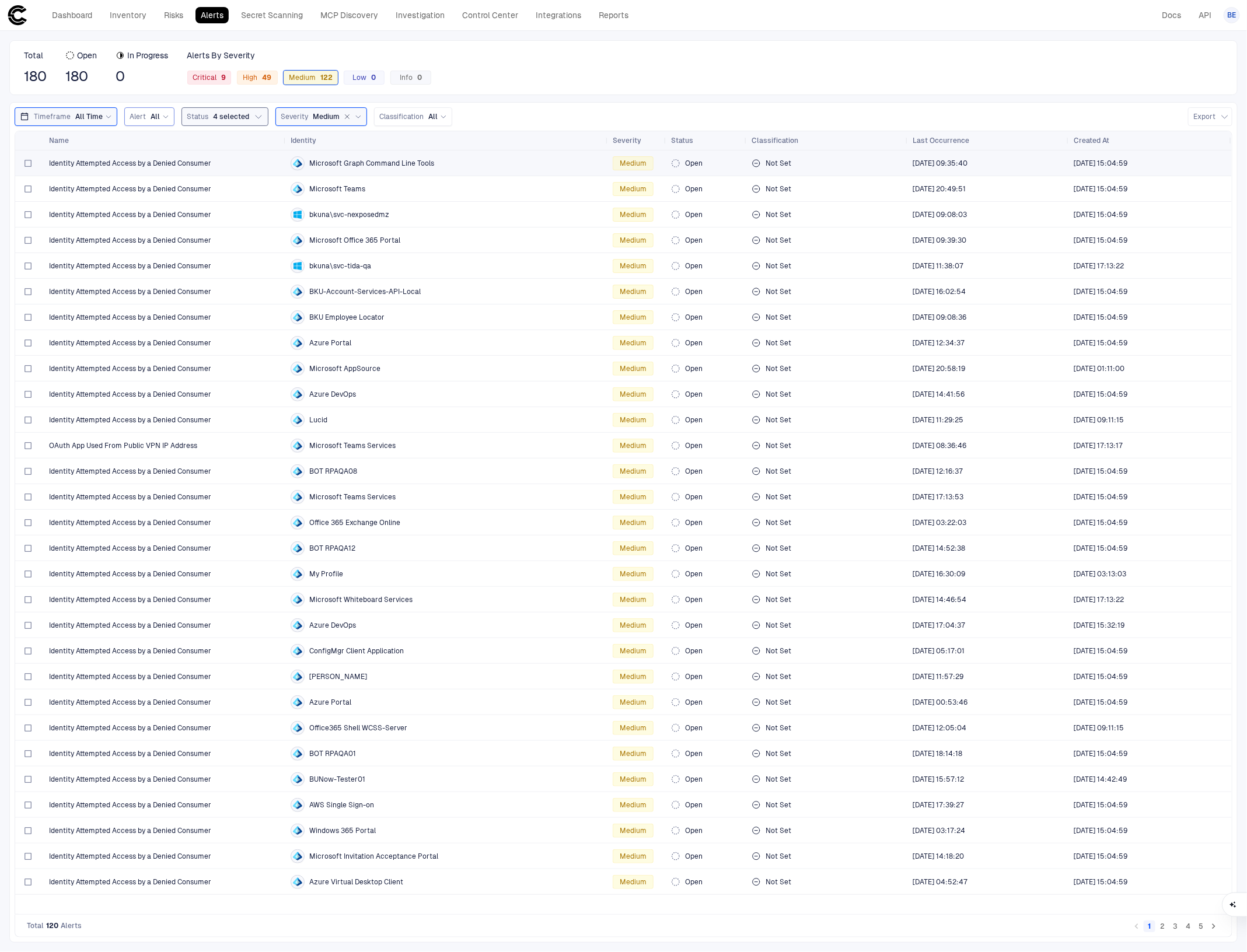
click at [160, 164] on span "Identity Attempted Access by a Denied Consumer" at bounding box center [129, 163] width 162 height 9
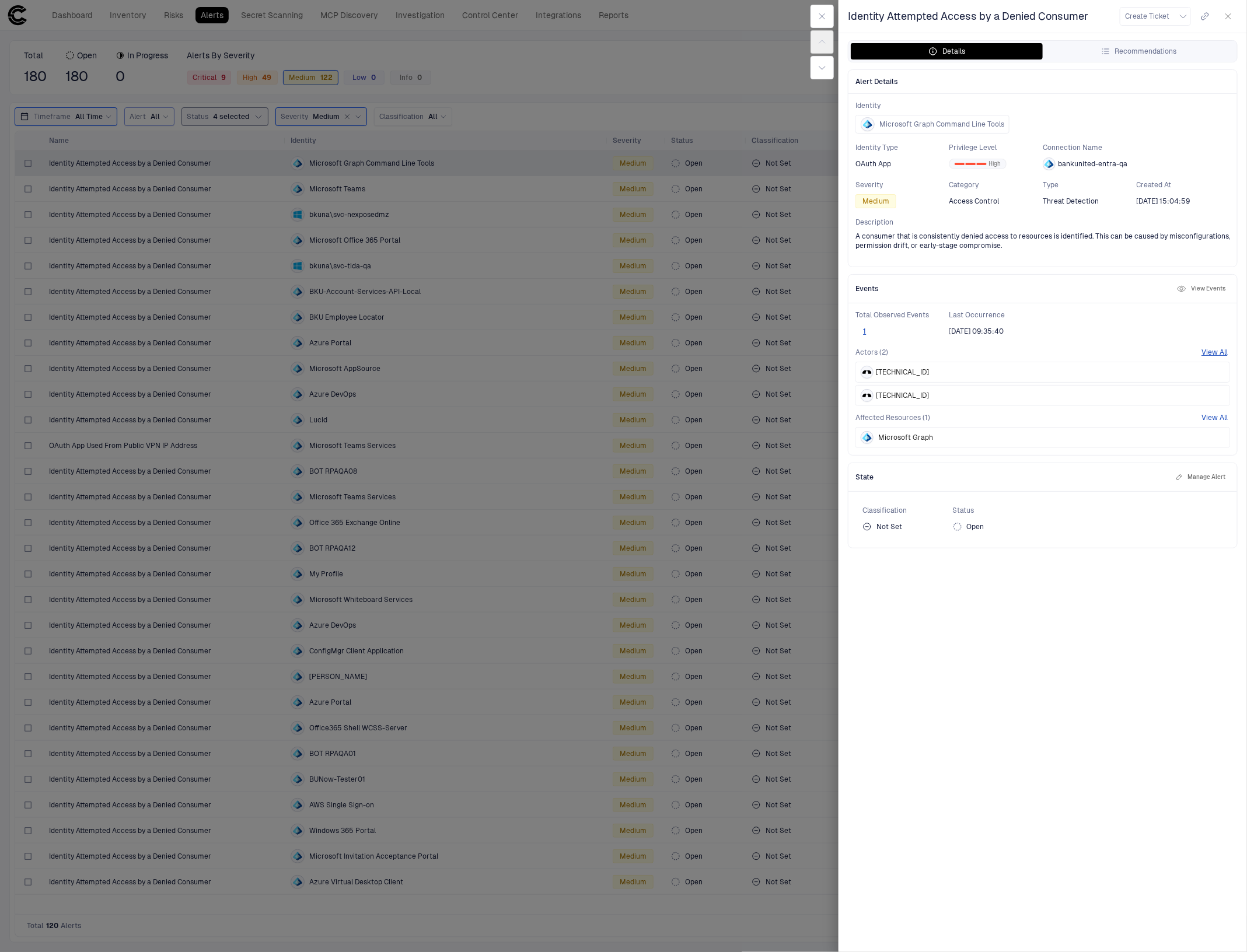
click at [1216, 417] on button "View All" at bounding box center [1214, 417] width 26 height 9
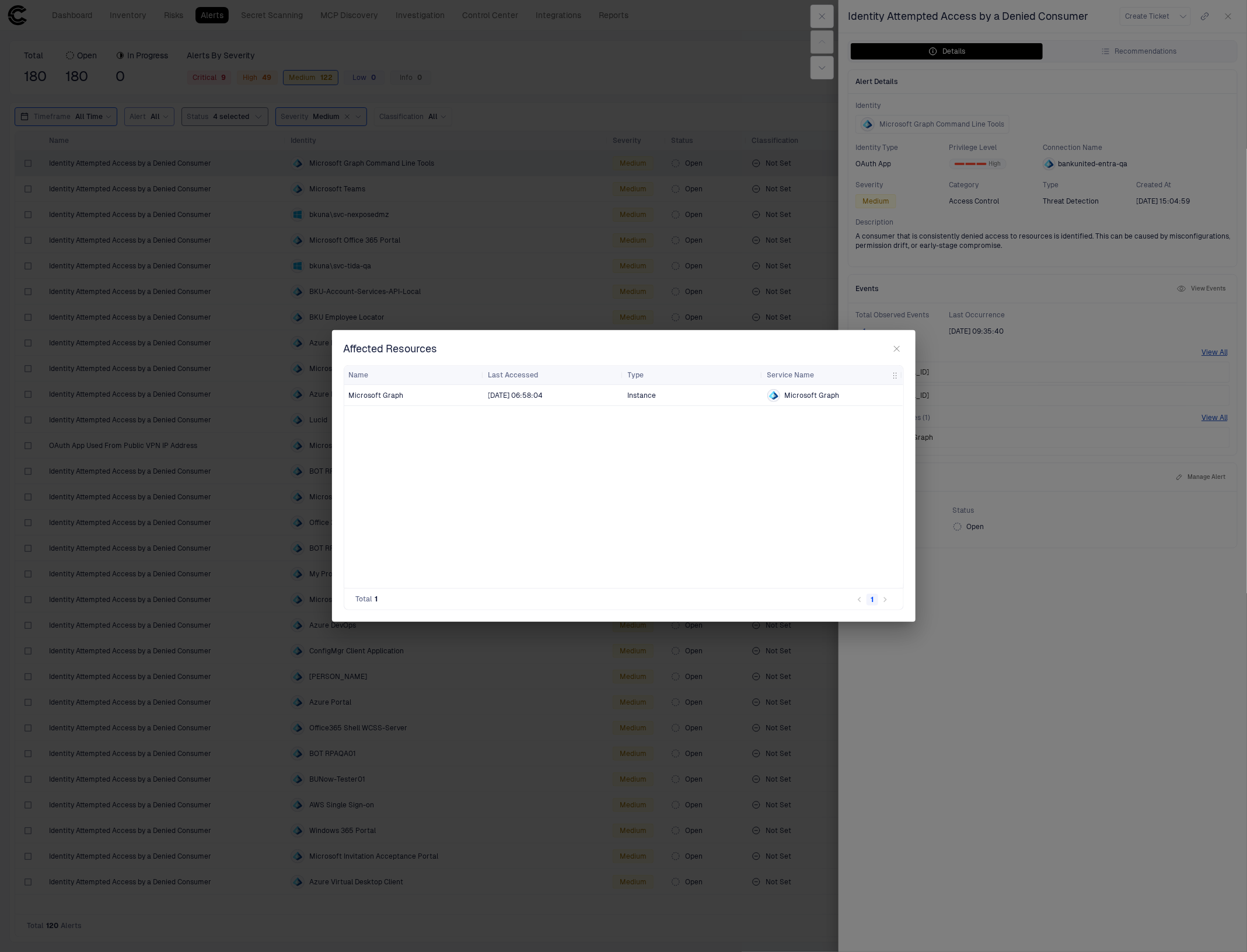
click at [895, 348] on icon "button" at bounding box center [897, 349] width 9 height 9
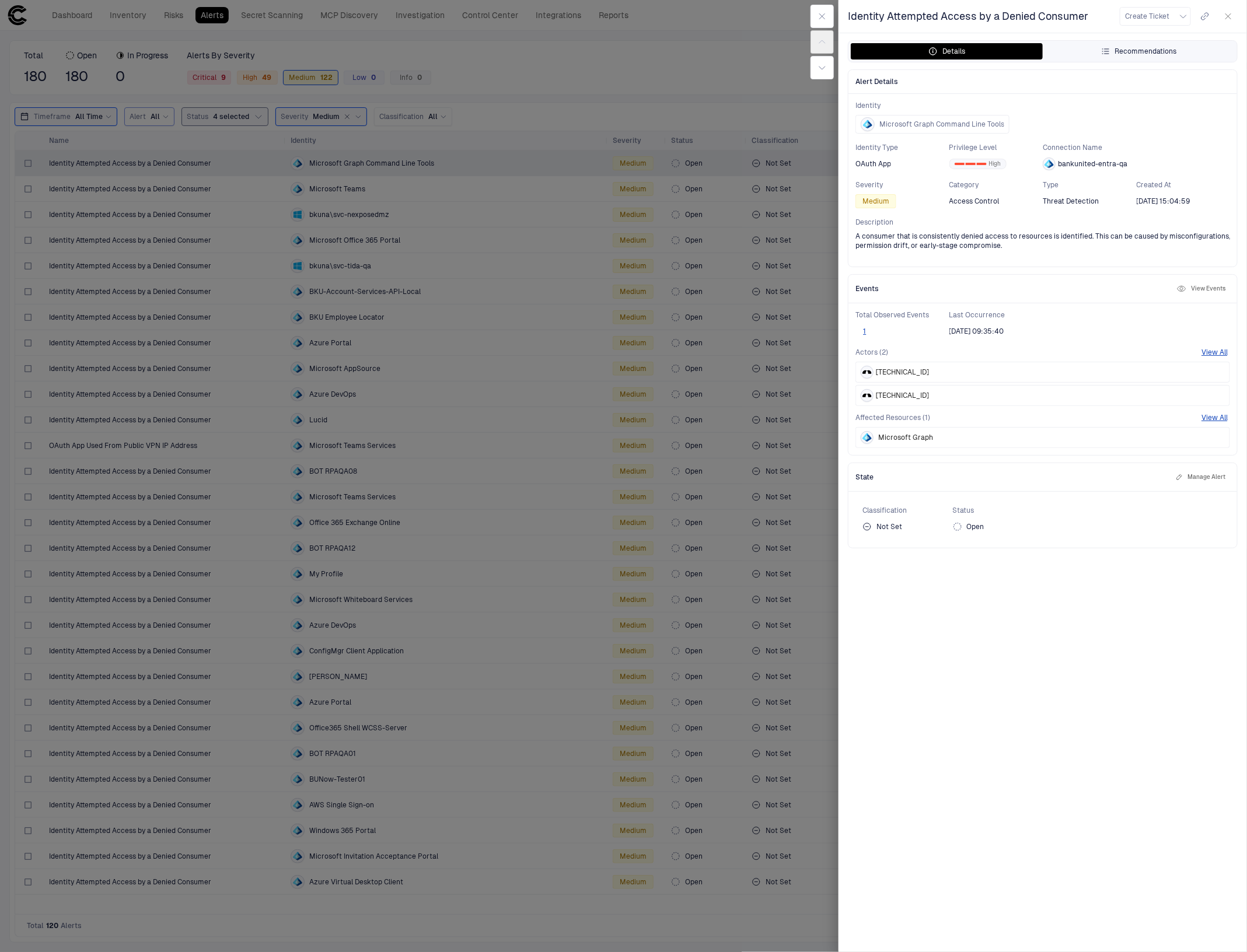
click at [1171, 52] on div "Recommendations" at bounding box center [1138, 51] width 76 height 9
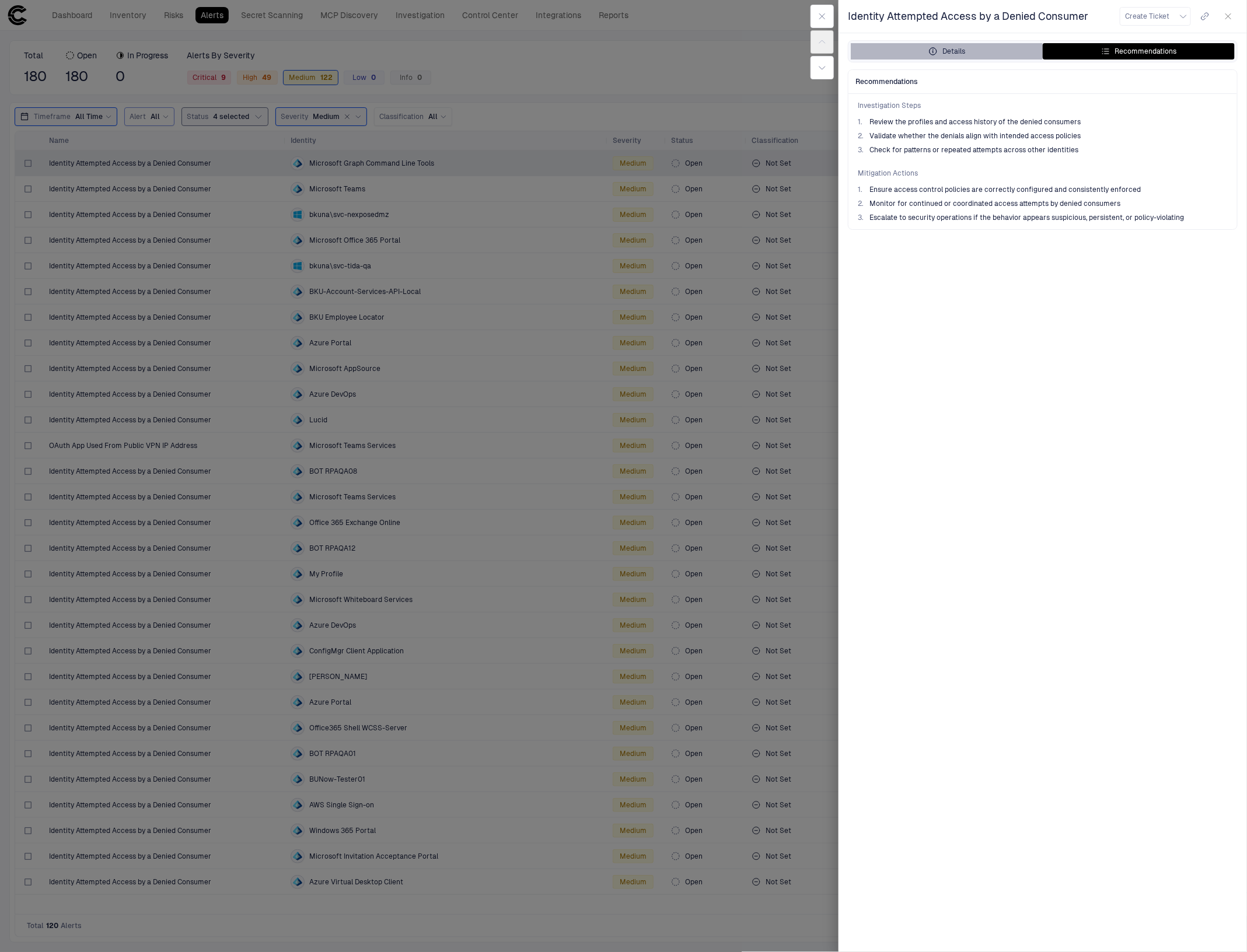
click at [961, 54] on div "Details" at bounding box center [946, 51] width 37 height 9
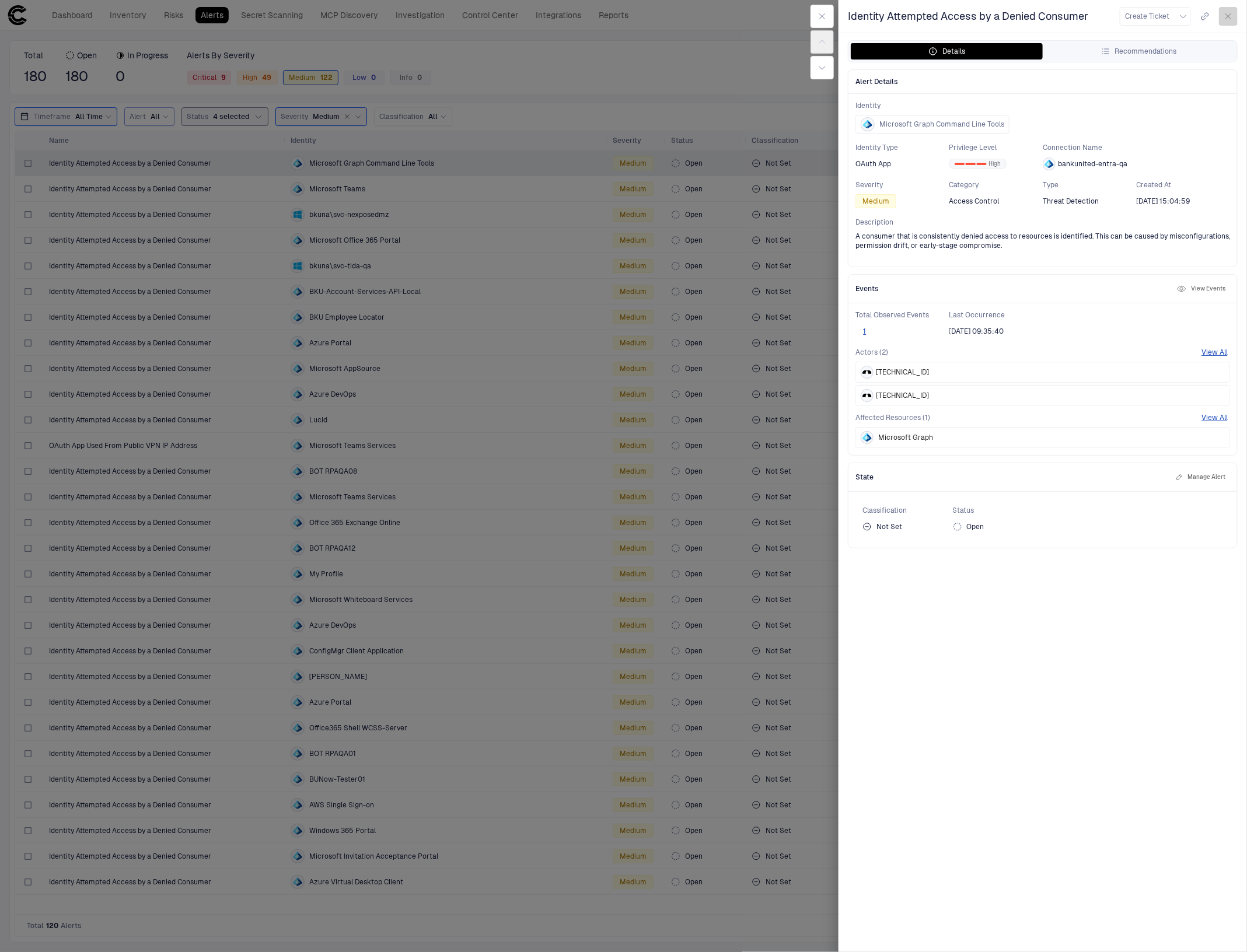
click at [1228, 24] on button "button" at bounding box center [1228, 16] width 19 height 19
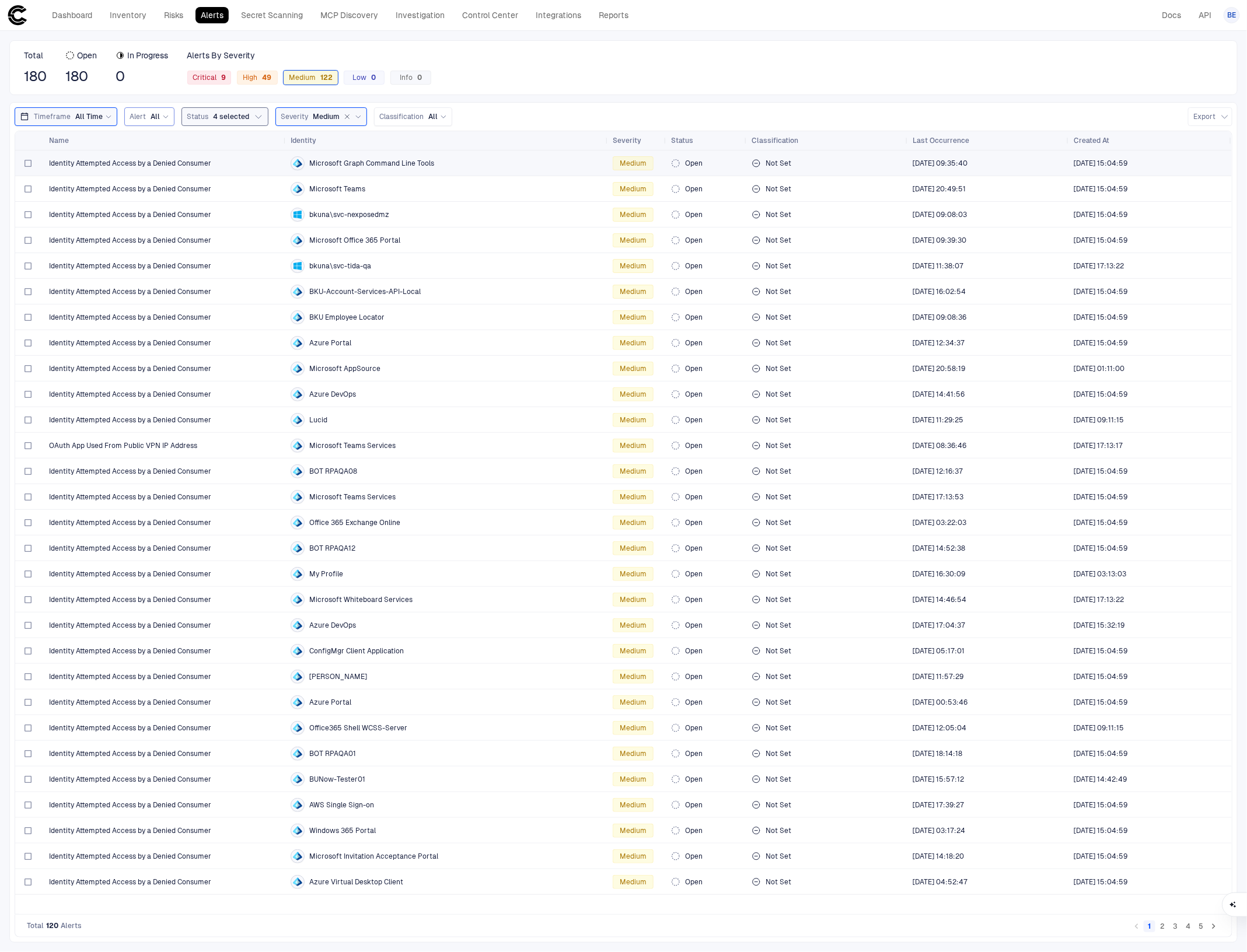
click at [350, 161] on span "Microsoft Graph Command Line Tools" at bounding box center [371, 163] width 125 height 9
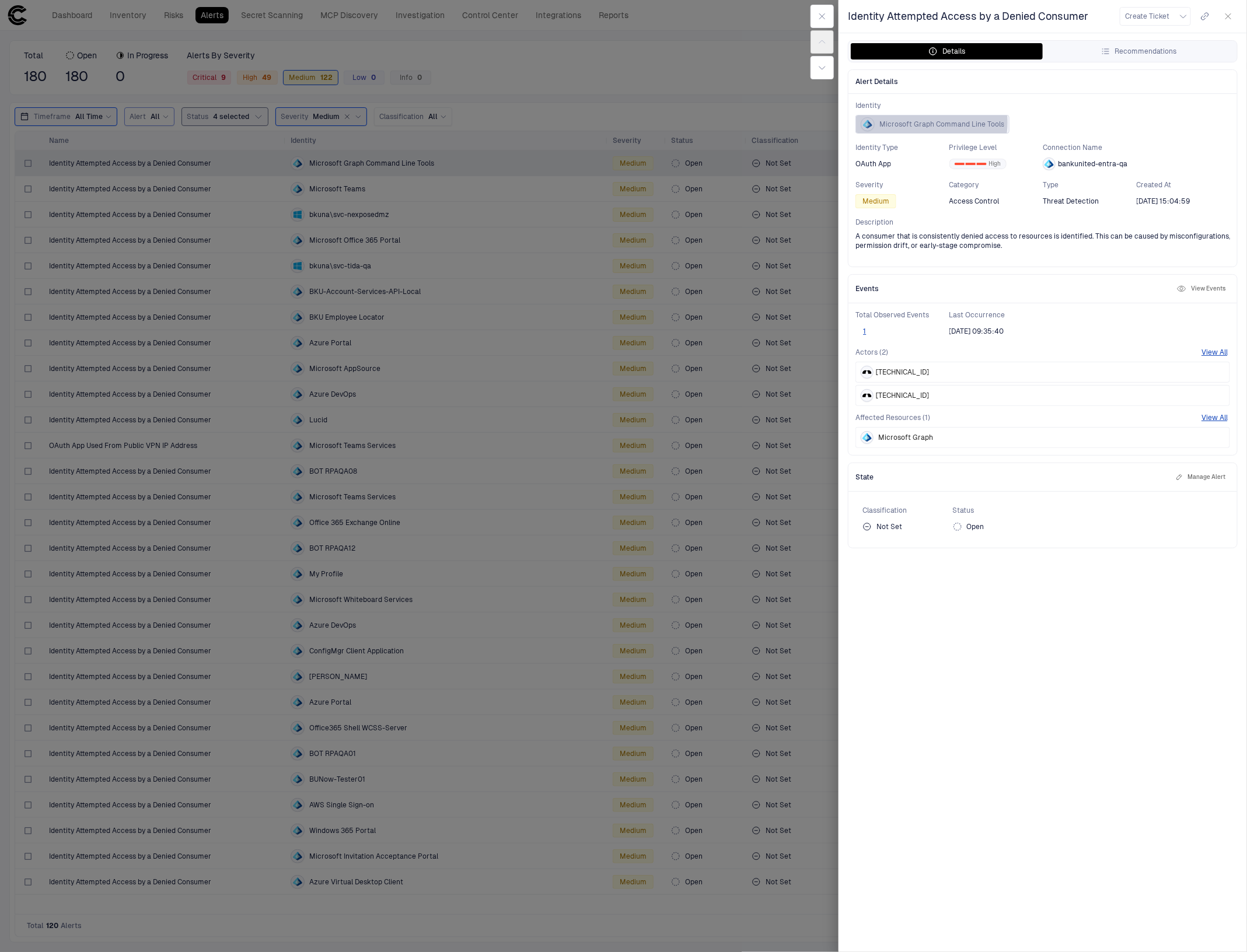
click at [920, 123] on span "Microsoft Graph Command Line Tools" at bounding box center [941, 124] width 125 height 9
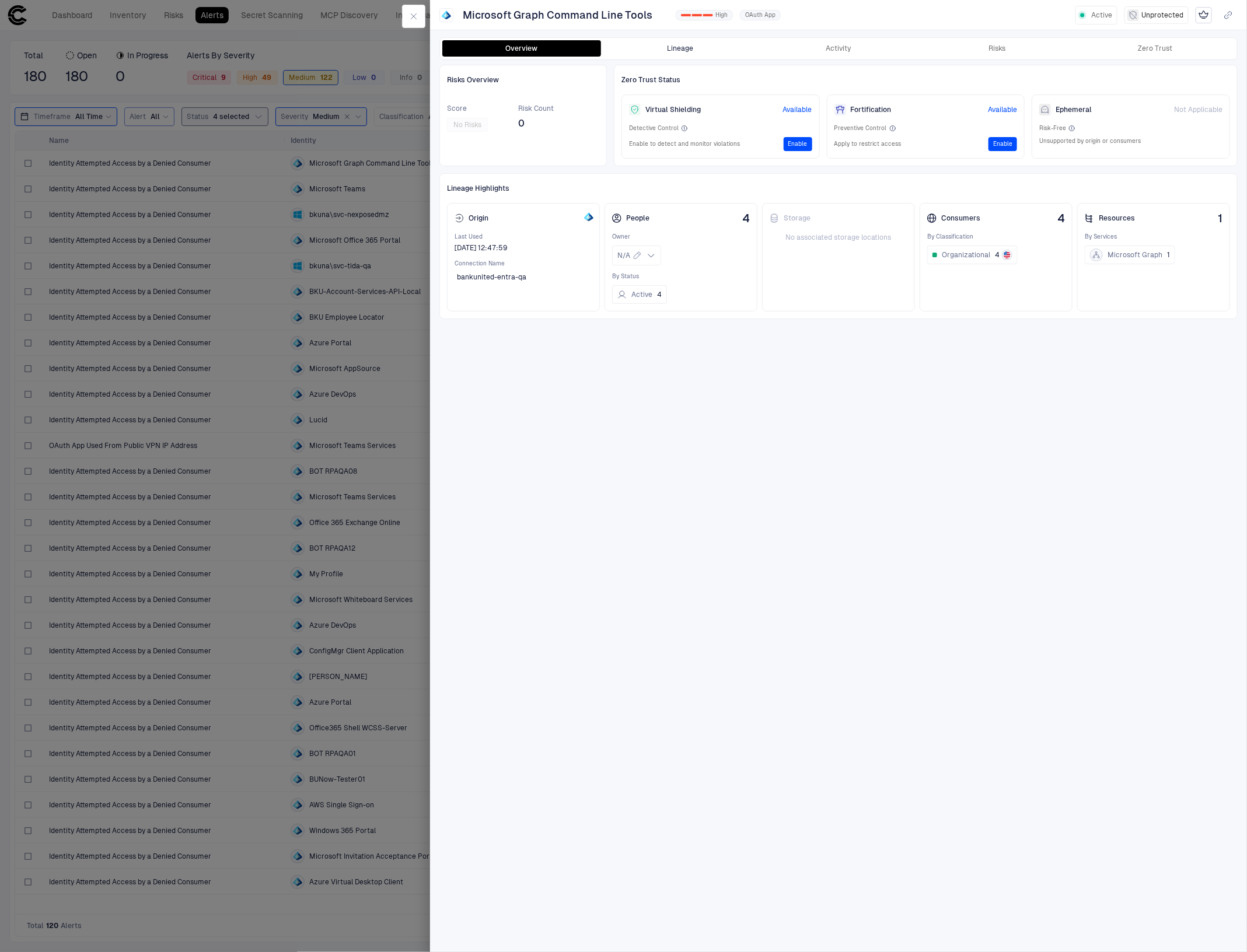
click at [680, 53] on button "Lineage" at bounding box center [680, 48] width 158 height 16
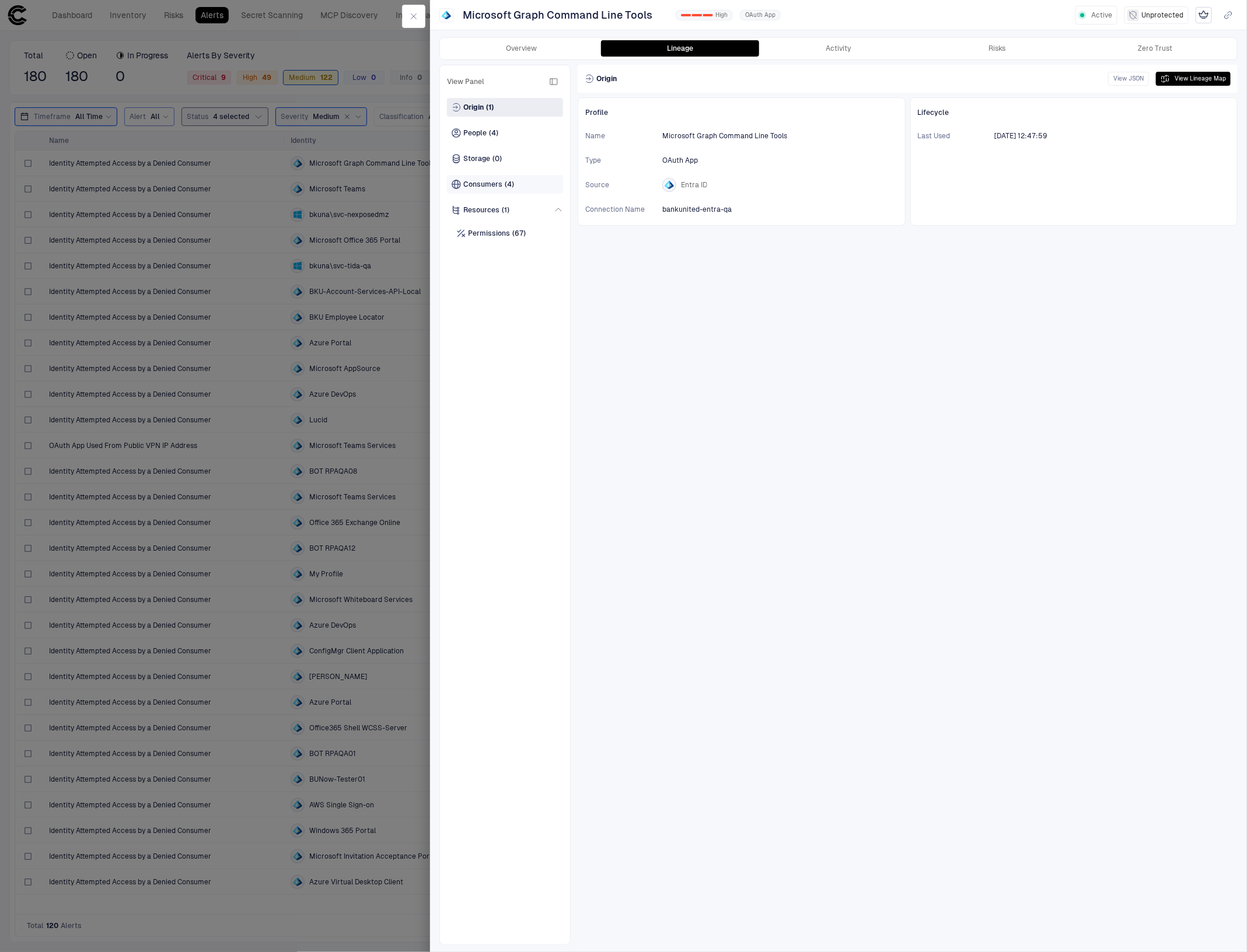
click at [476, 187] on span "Consumers" at bounding box center [483, 184] width 39 height 9
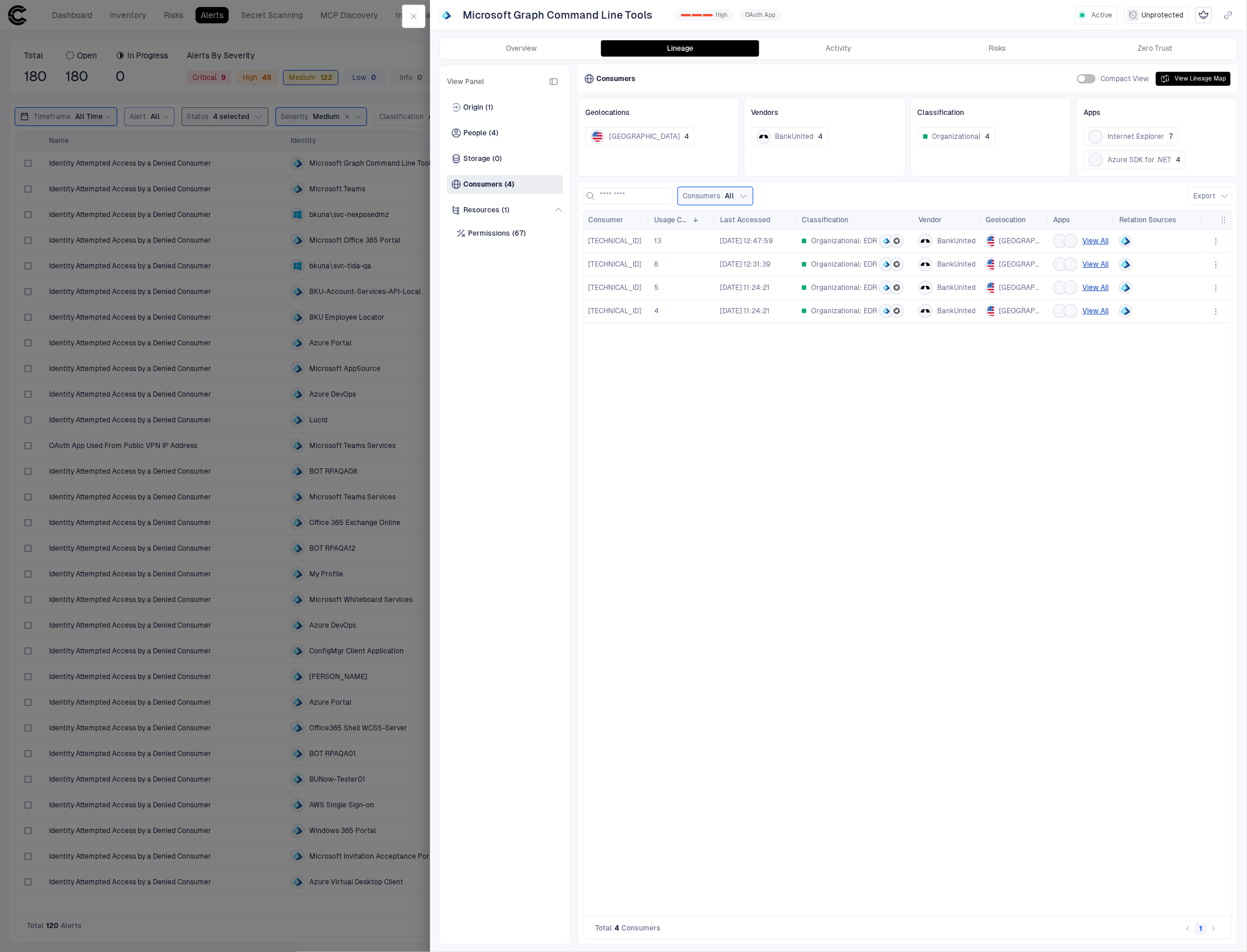
click at [618, 238] on span "[TECHNICAL_ID]" at bounding box center [614, 241] width 53 height 9
click at [999, 499] on div "[TECHNICAL_ID] 13 [DATE] 12:47:59 Organizational: EDR BankUnited [GEOGRAPHIC_DA…" at bounding box center [892, 572] width 619 height 686
click at [840, 42] on button "Activity" at bounding box center [838, 48] width 158 height 16
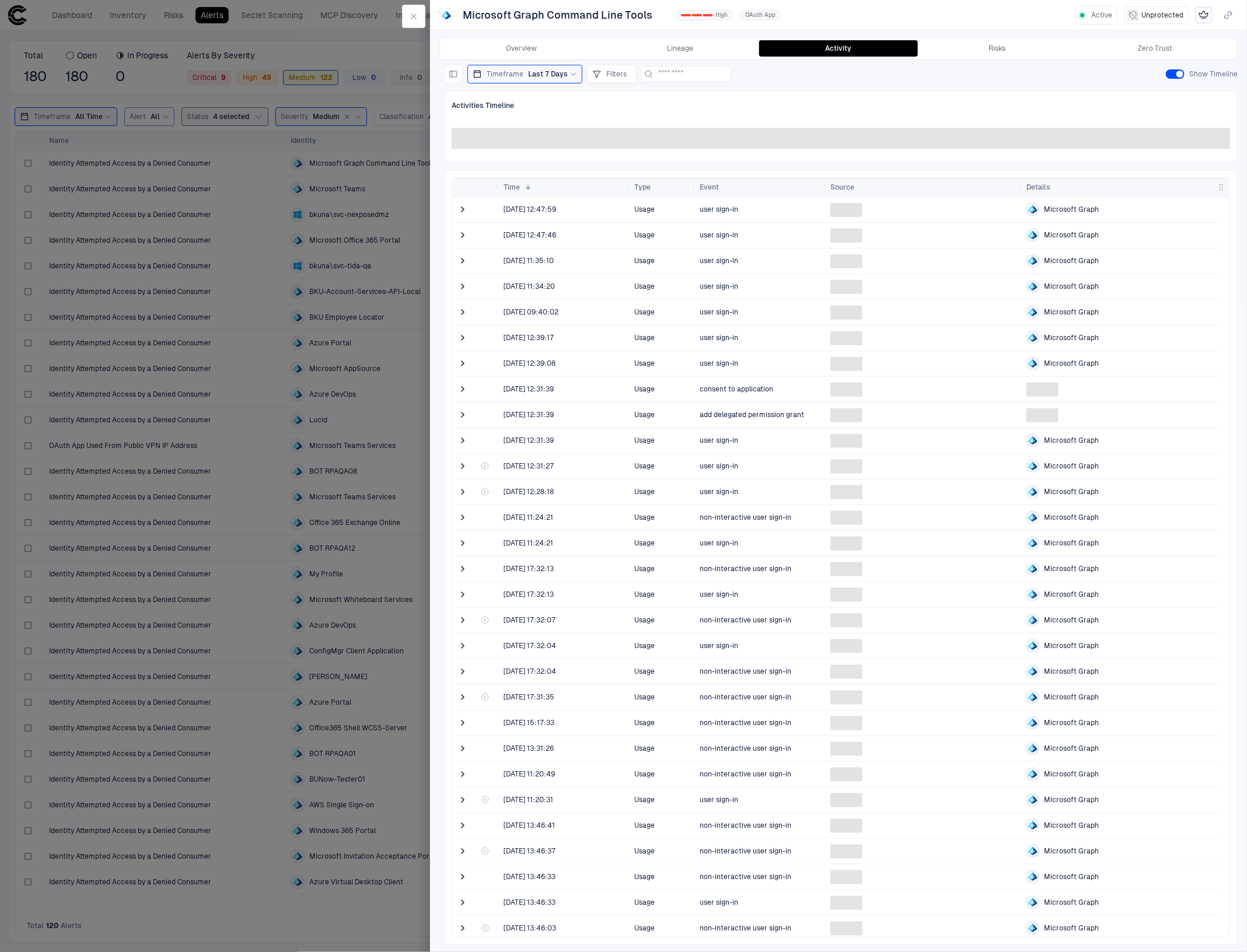
click at [651, 38] on div "Overview Lineage Activity Risks Zero Trust" at bounding box center [838, 49] width 797 height 21
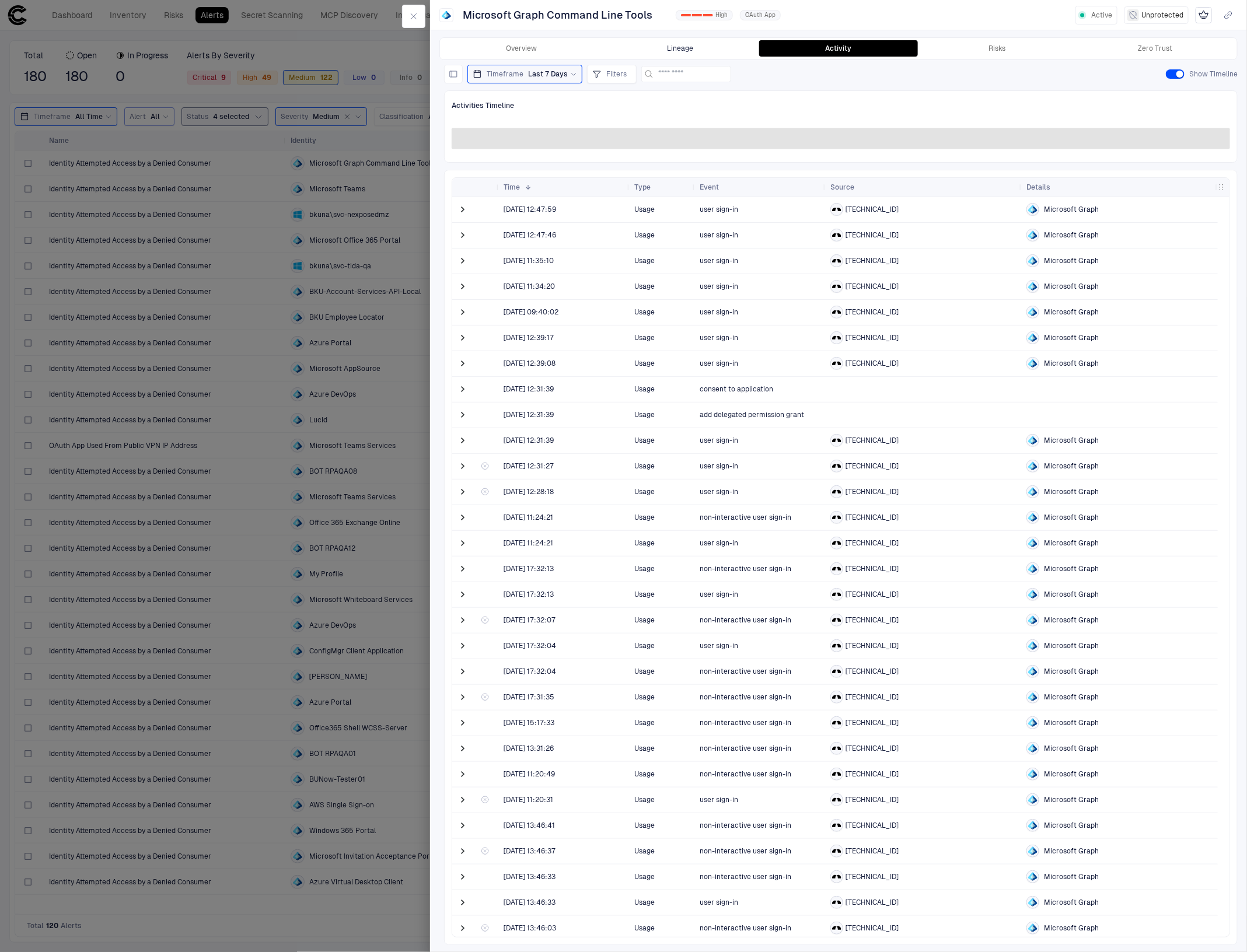
click at [651, 42] on button "Lineage" at bounding box center [680, 48] width 158 height 16
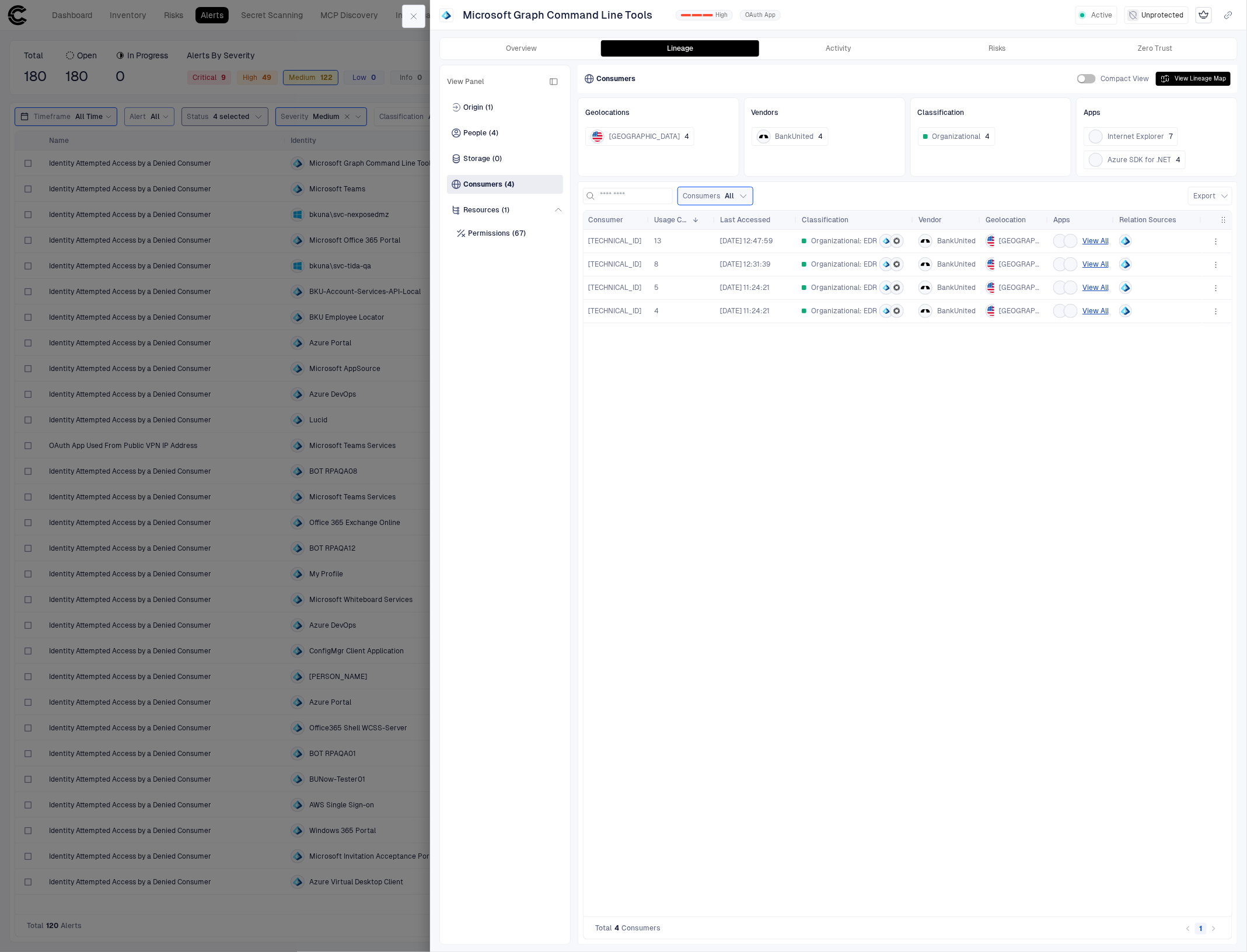
click at [409, 11] on icon "button" at bounding box center [414, 16] width 9 height 9
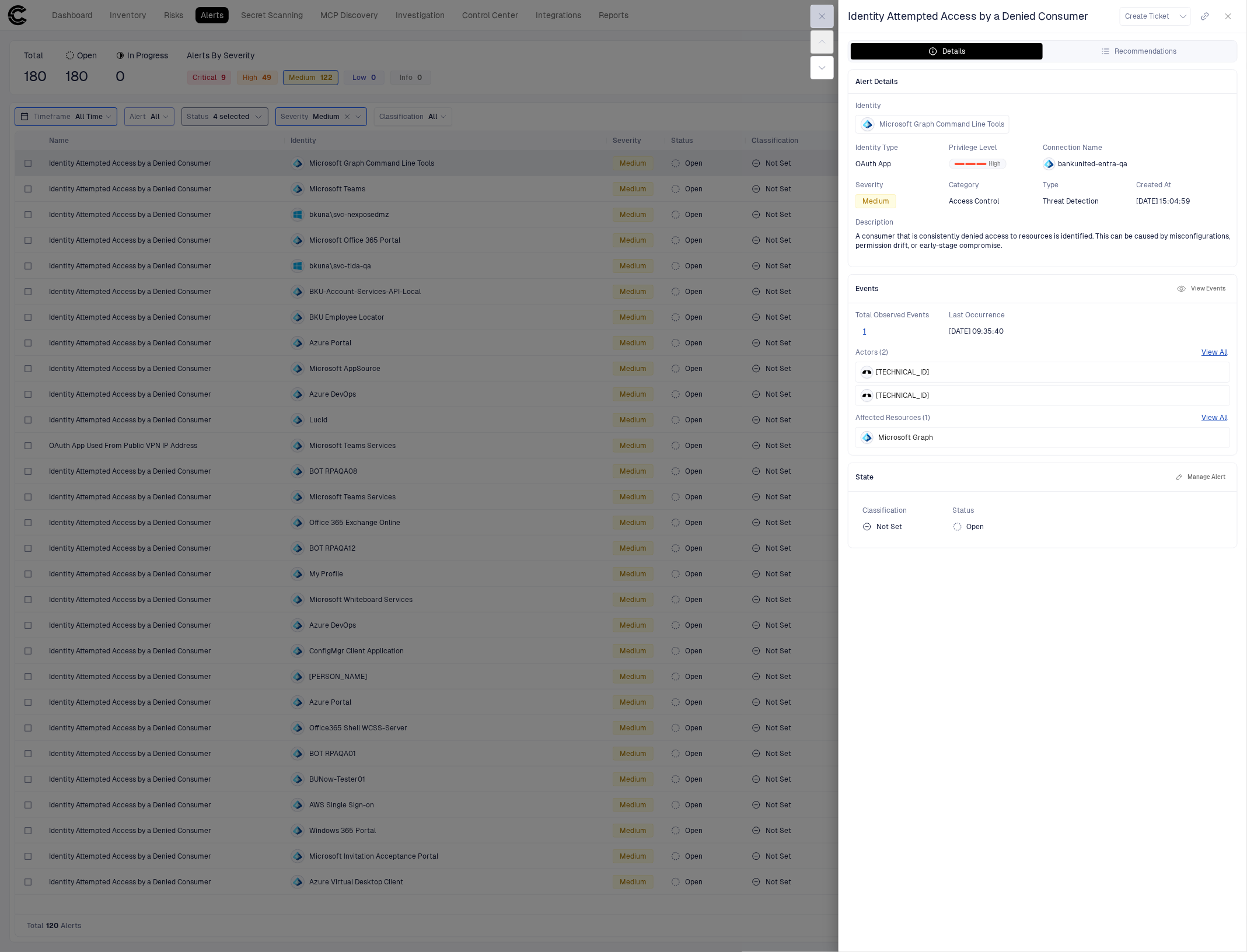
click at [826, 13] on icon "button" at bounding box center [822, 16] width 9 height 9
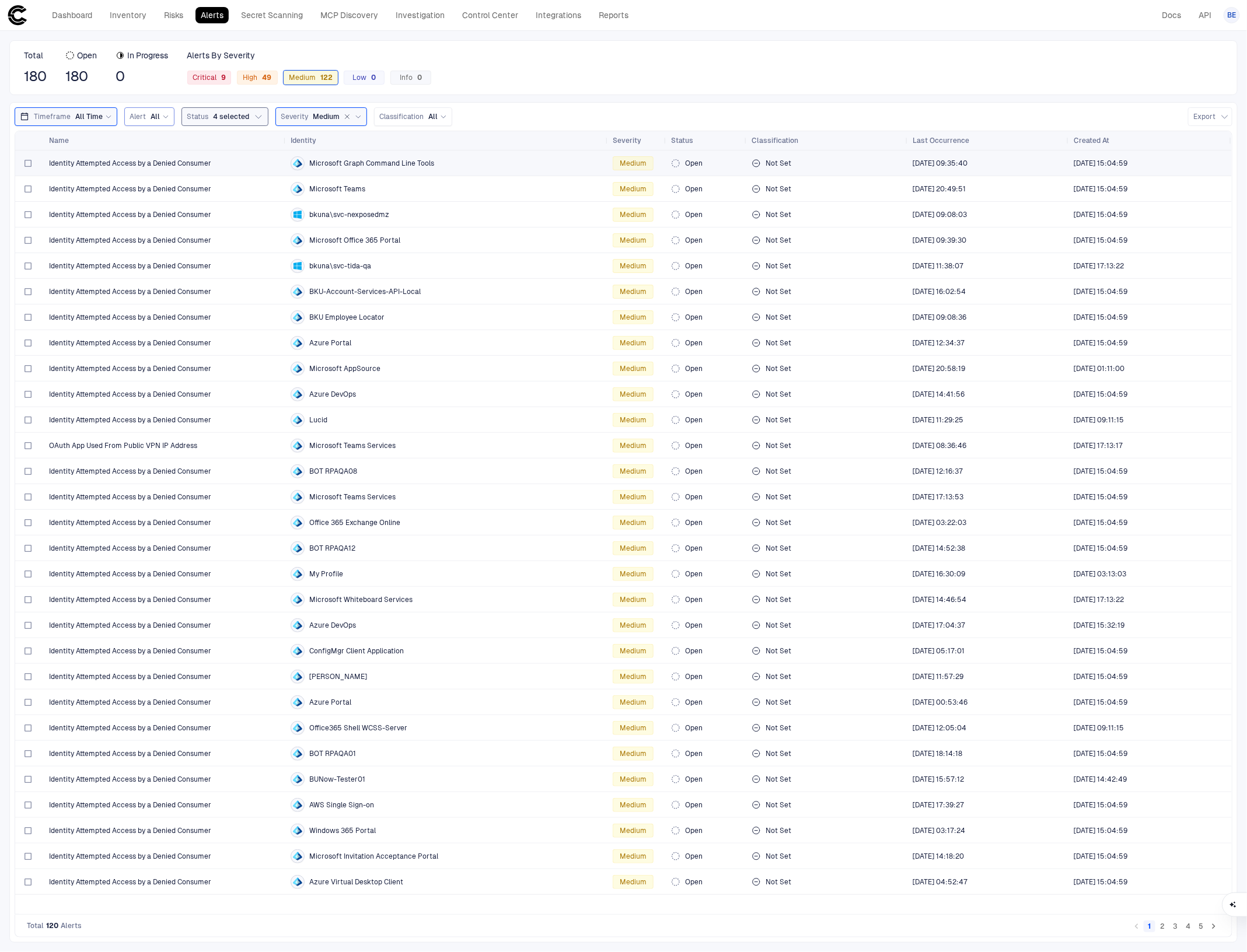
click at [74, 164] on span "Identity Attempted Access by a Denied Consumer" at bounding box center [129, 163] width 162 height 9
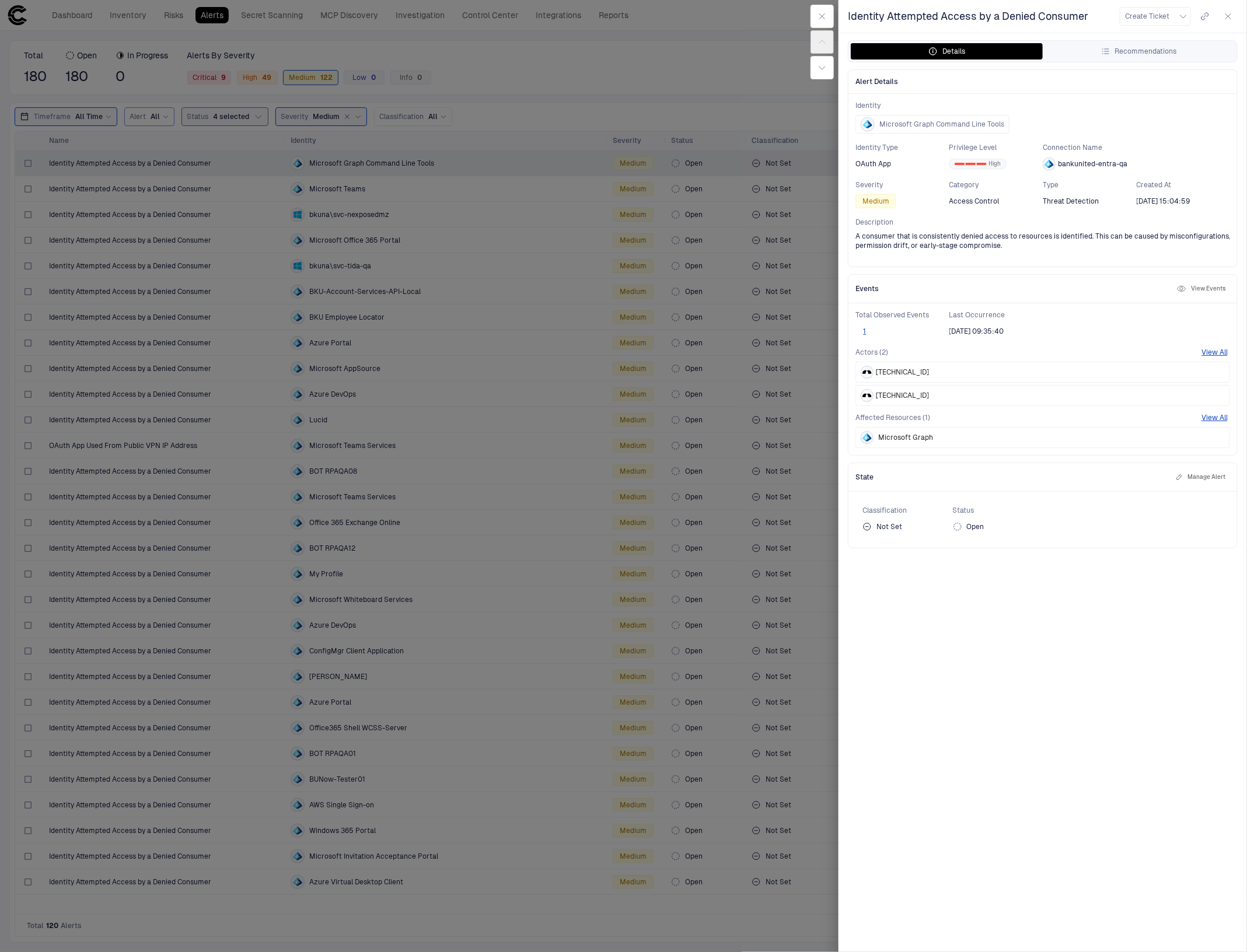
click at [1208, 286] on button "View Events" at bounding box center [1200, 288] width 53 height 14
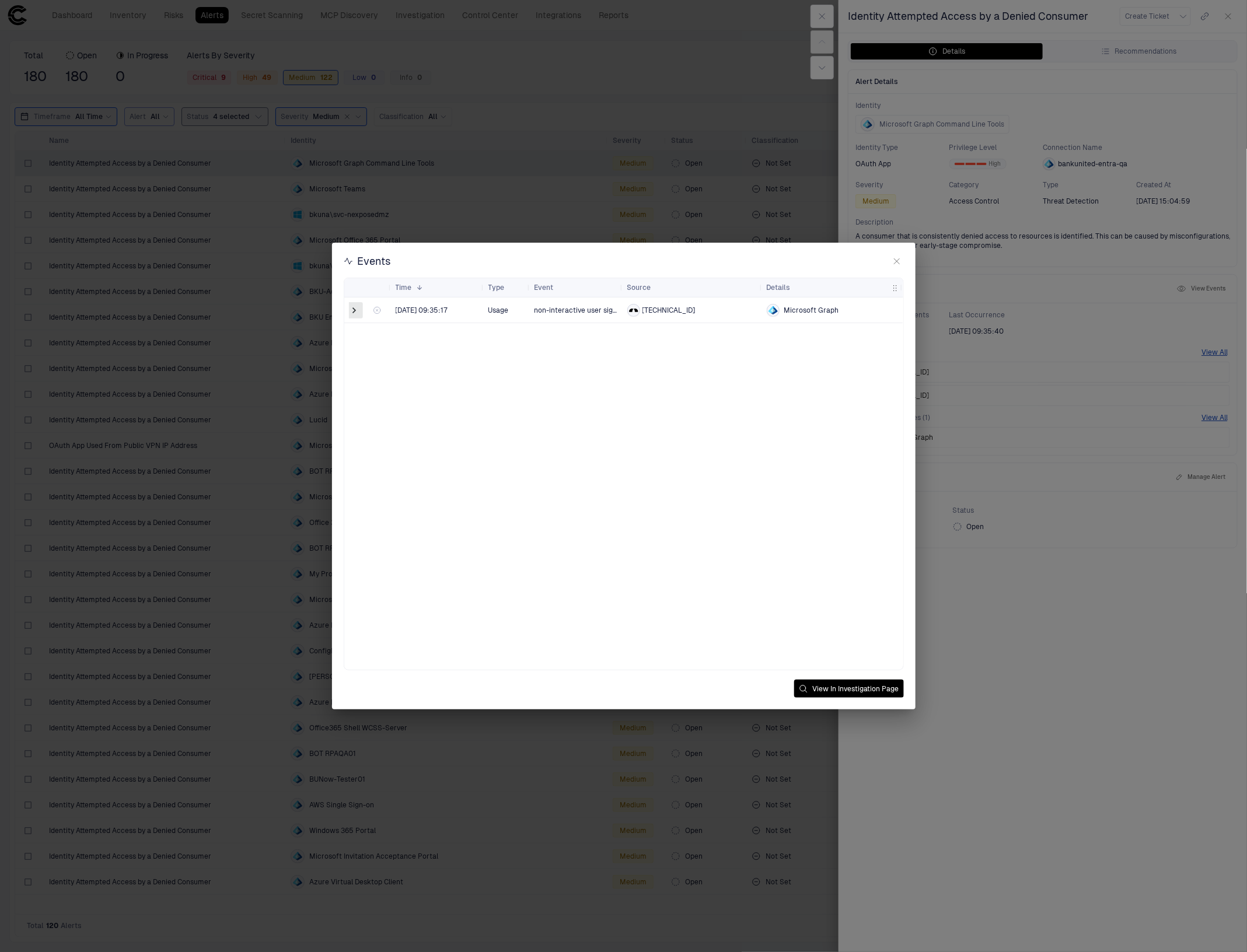
click at [357, 308] on span at bounding box center [355, 310] width 11 height 11
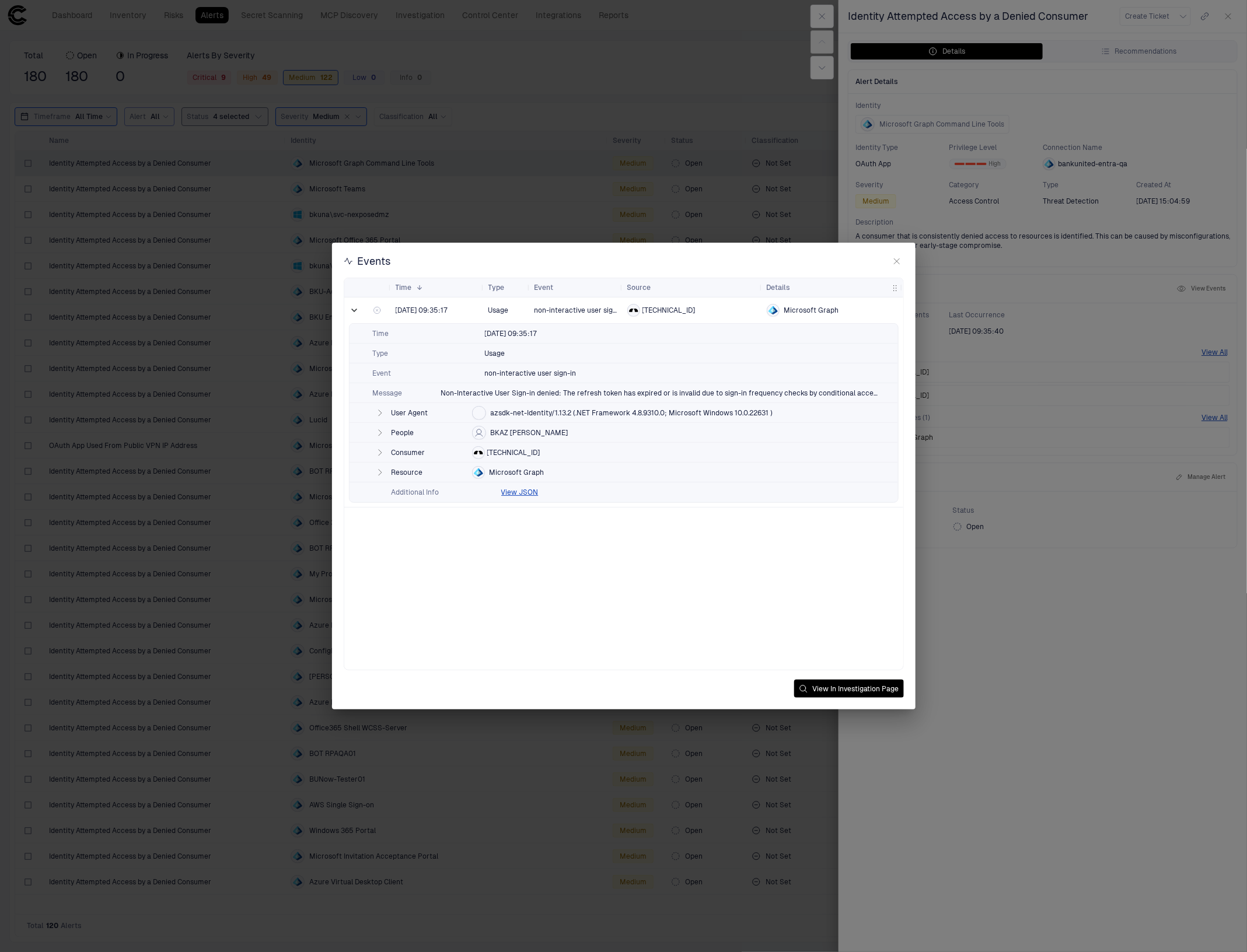
click at [383, 468] on icon "button" at bounding box center [380, 473] width 9 height 9
click at [380, 452] on icon "button" at bounding box center [379, 452] width 3 height 6
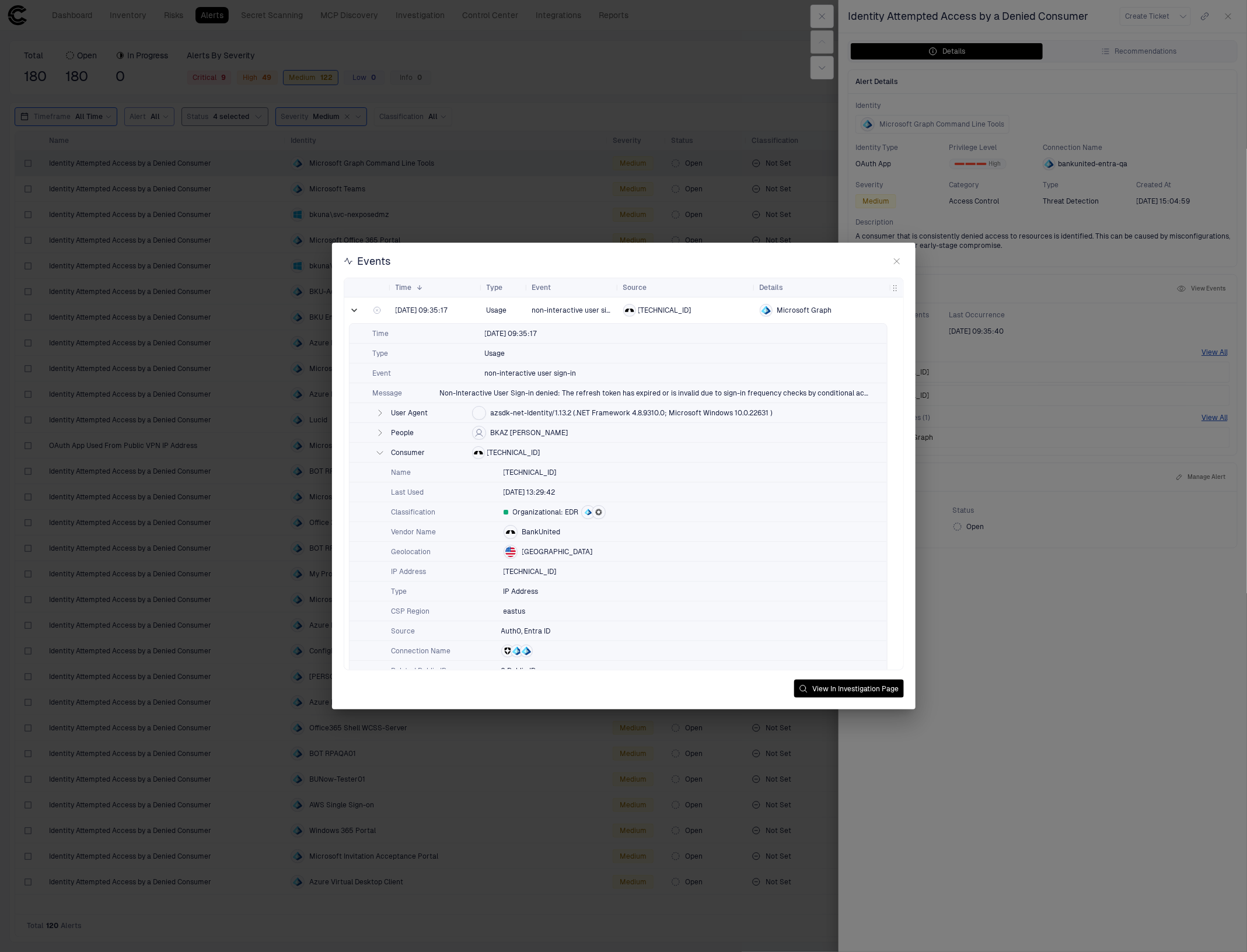
click at [381, 431] on icon "button" at bounding box center [380, 432] width 9 height 9
click at [380, 409] on icon "button" at bounding box center [380, 413] width 9 height 9
click at [894, 261] on icon "button" at bounding box center [897, 261] width 9 height 9
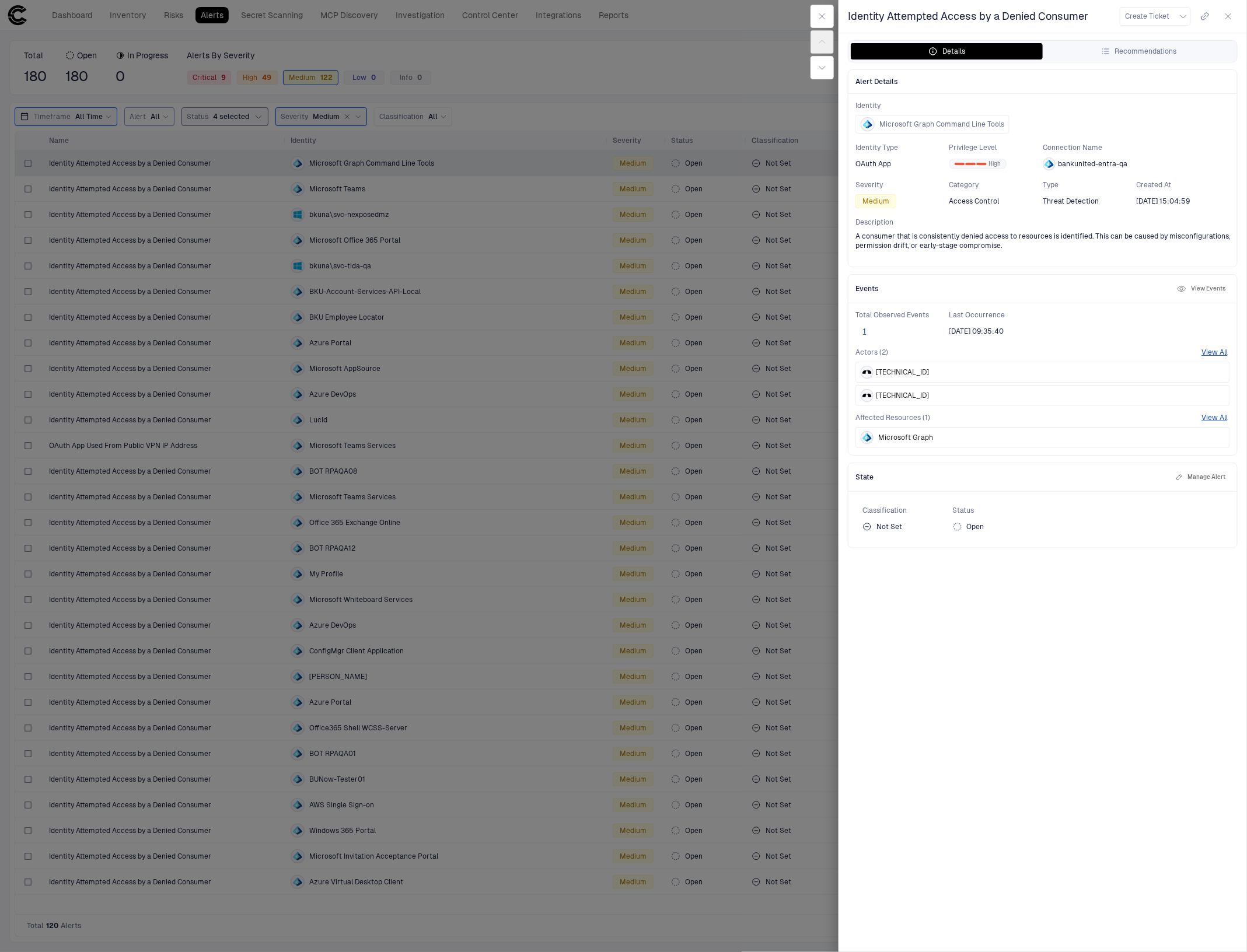
click at [1225, 15] on icon "button" at bounding box center [1228, 16] width 9 height 9
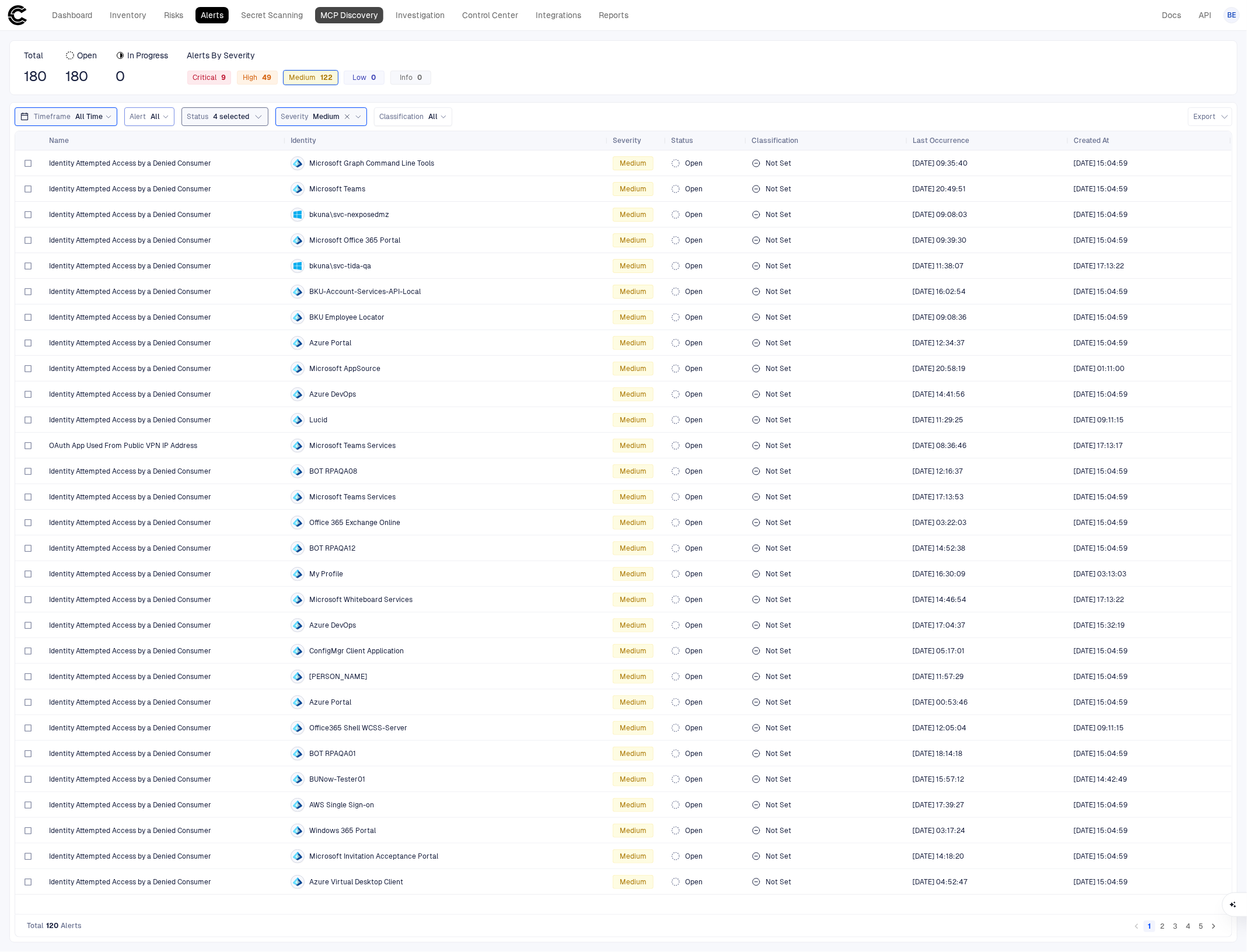
click at [349, 11] on link "MCP Discovery" at bounding box center [348, 14] width 68 height 16
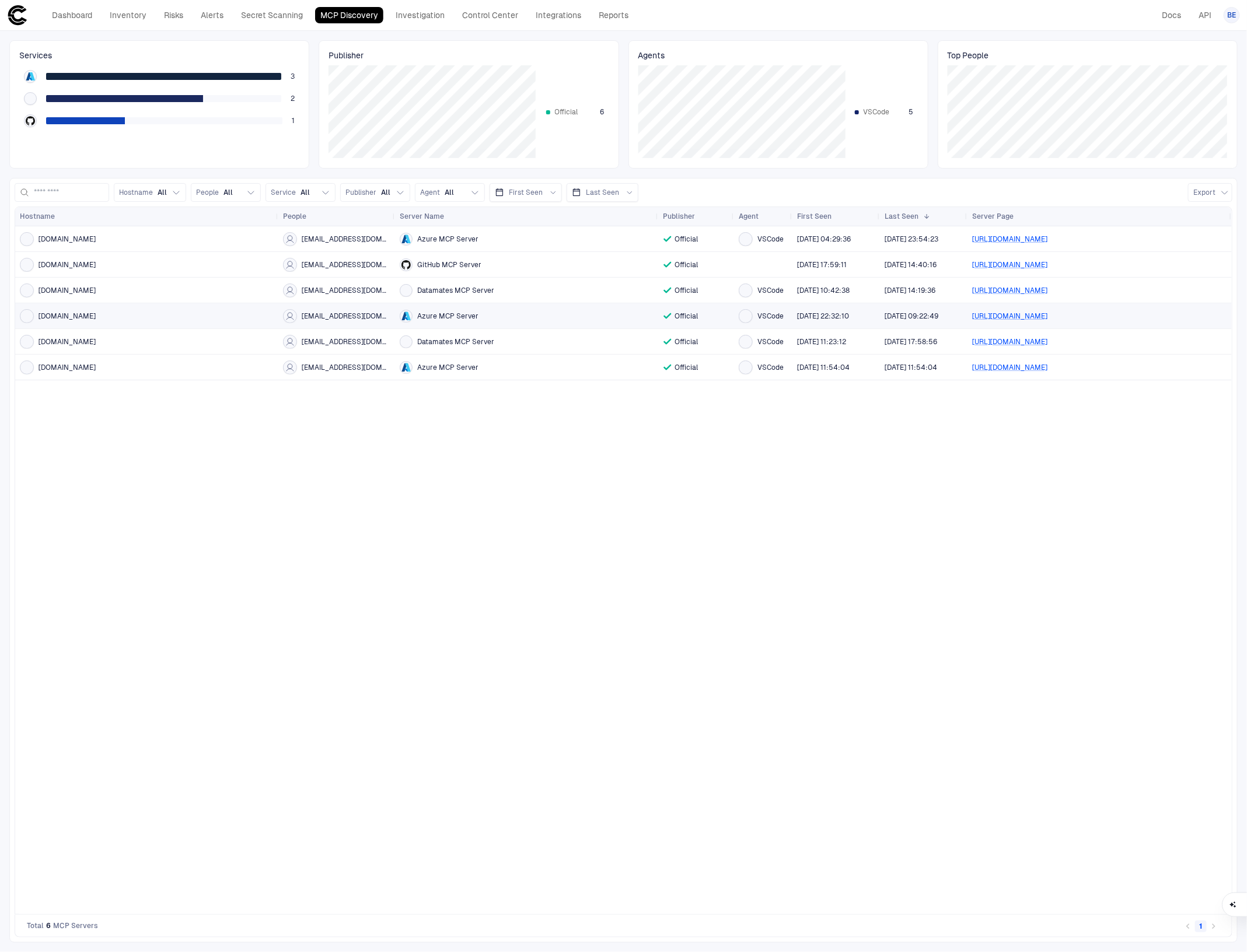
click at [200, 315] on div "[DOMAIN_NAME]" at bounding box center [146, 315] width 254 height 14
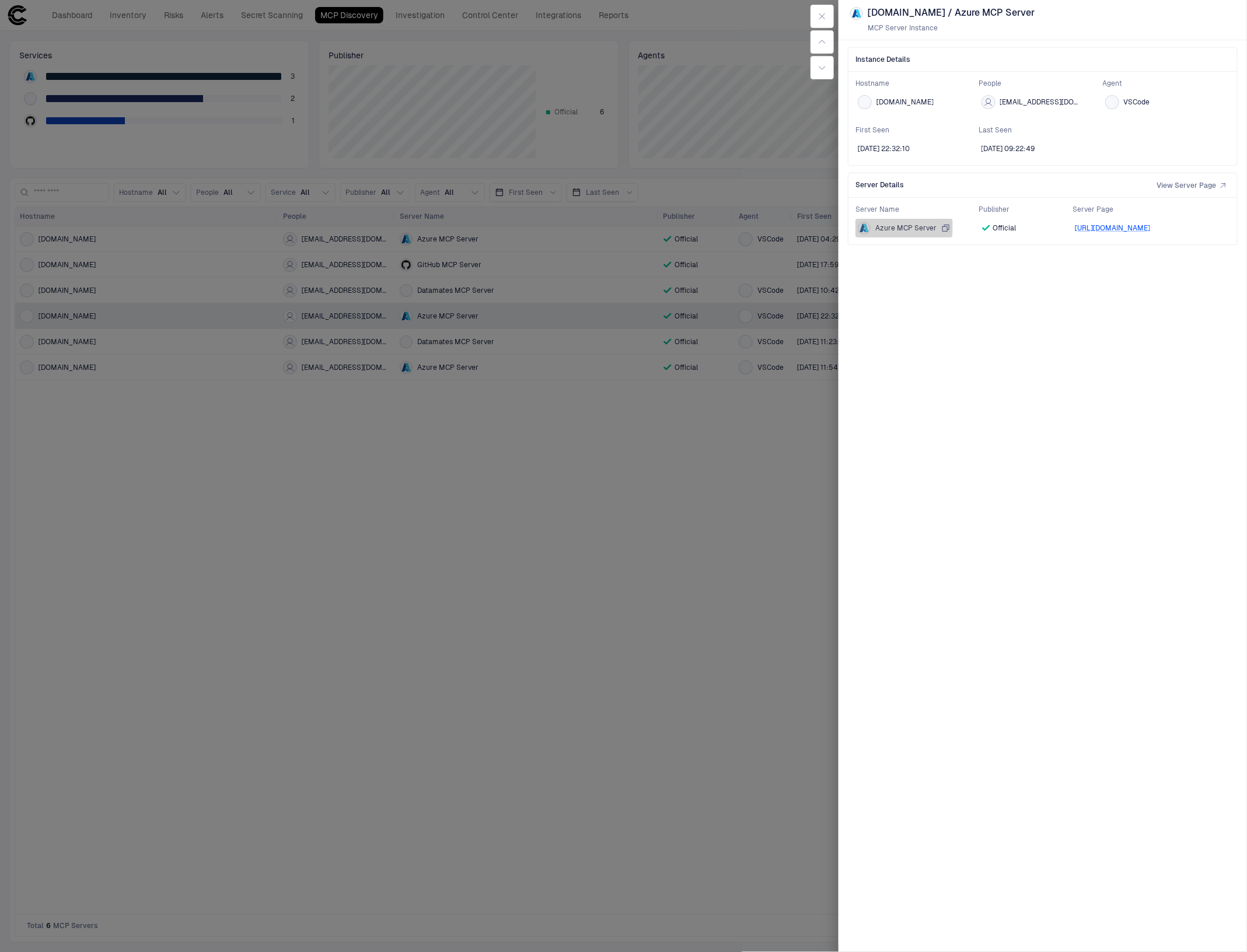
click at [894, 227] on span "Azure MCP Server" at bounding box center [905, 228] width 61 height 9
click at [823, 11] on icon "button" at bounding box center [822, 16] width 9 height 9
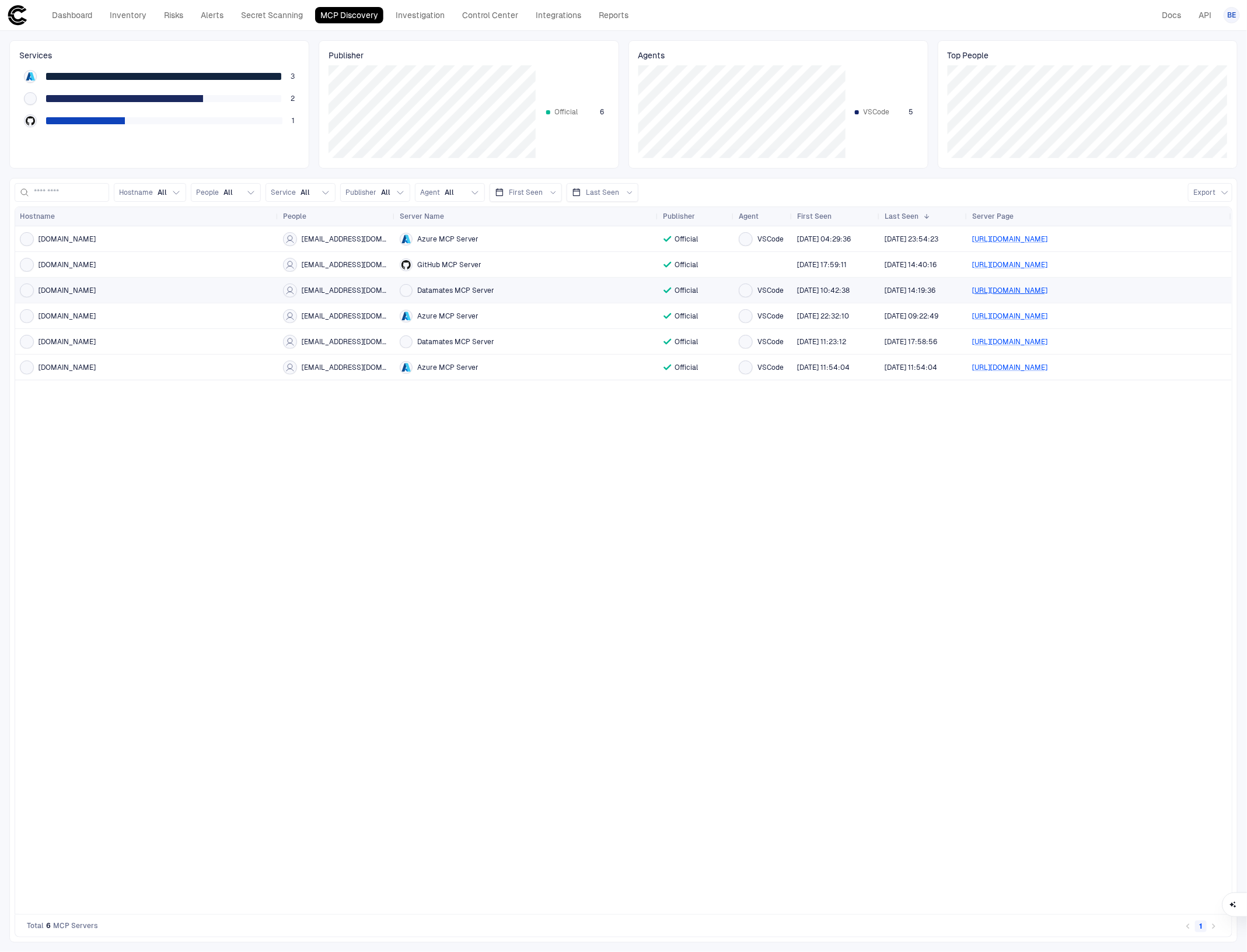
click at [1047, 289] on link "[URL][DOMAIN_NAME]" at bounding box center [1009, 290] width 75 height 8
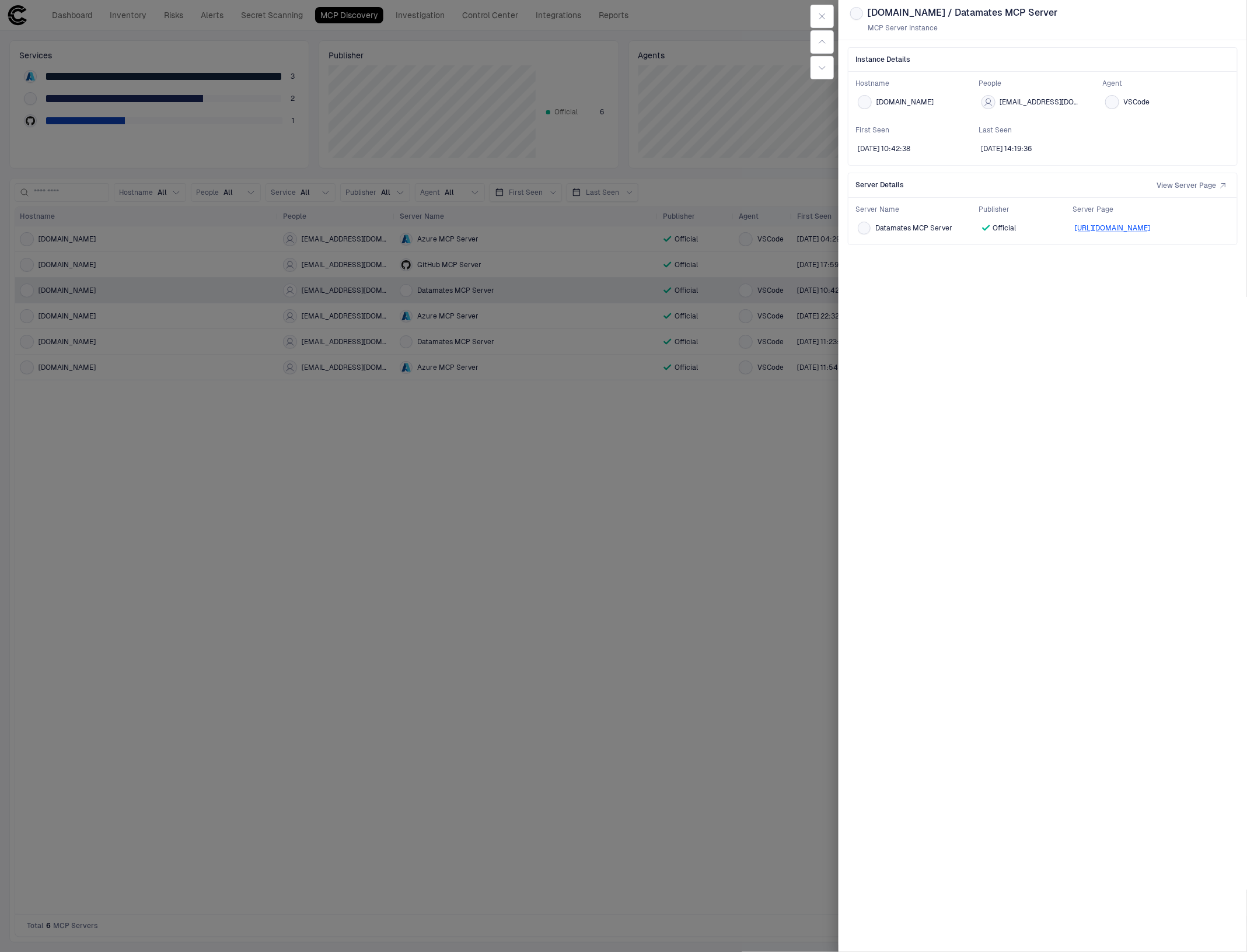
click at [762, 478] on div at bounding box center [624, 476] width 1247 height 952
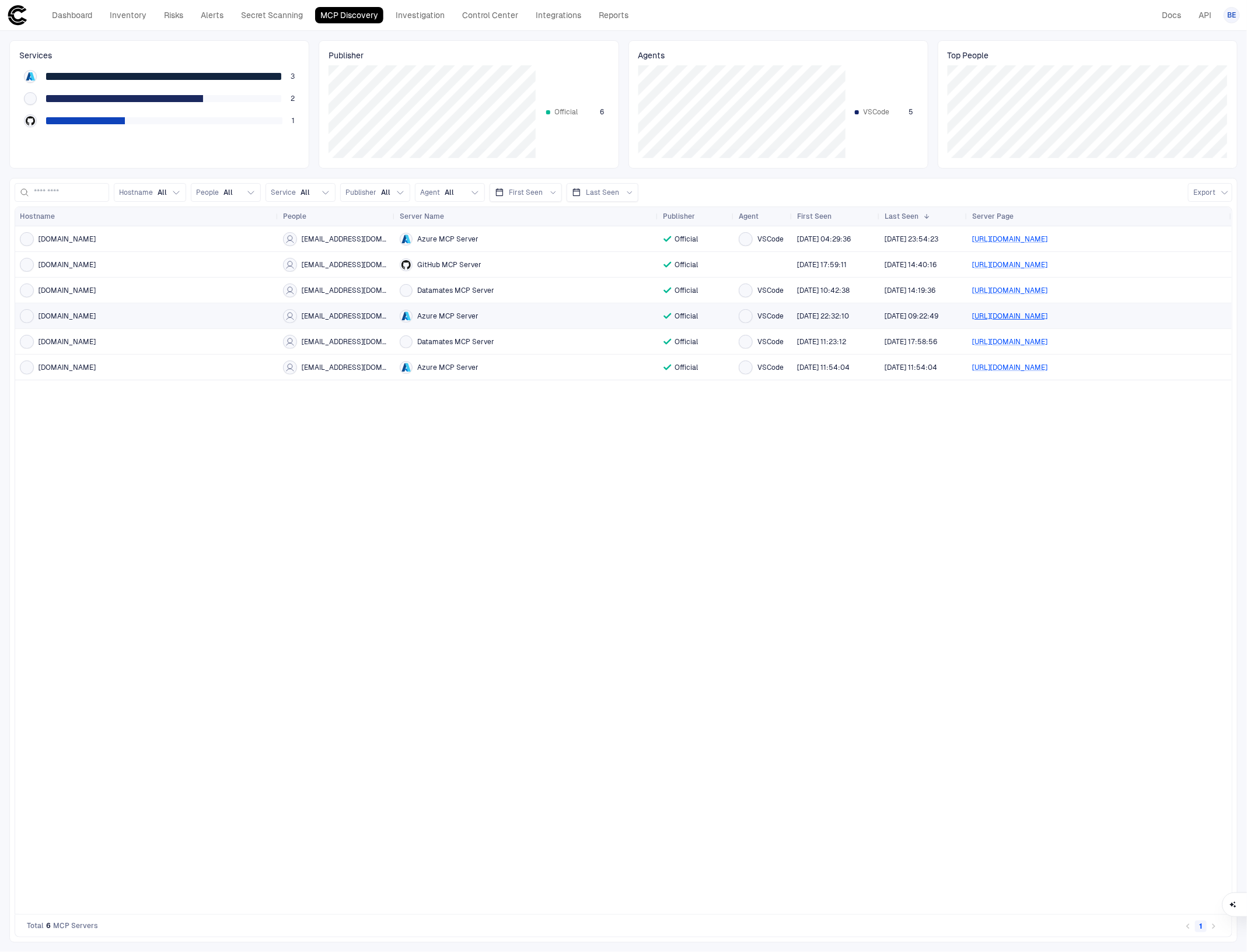
click at [1032, 315] on link "[URL][DOMAIN_NAME]" at bounding box center [1009, 315] width 75 height 8
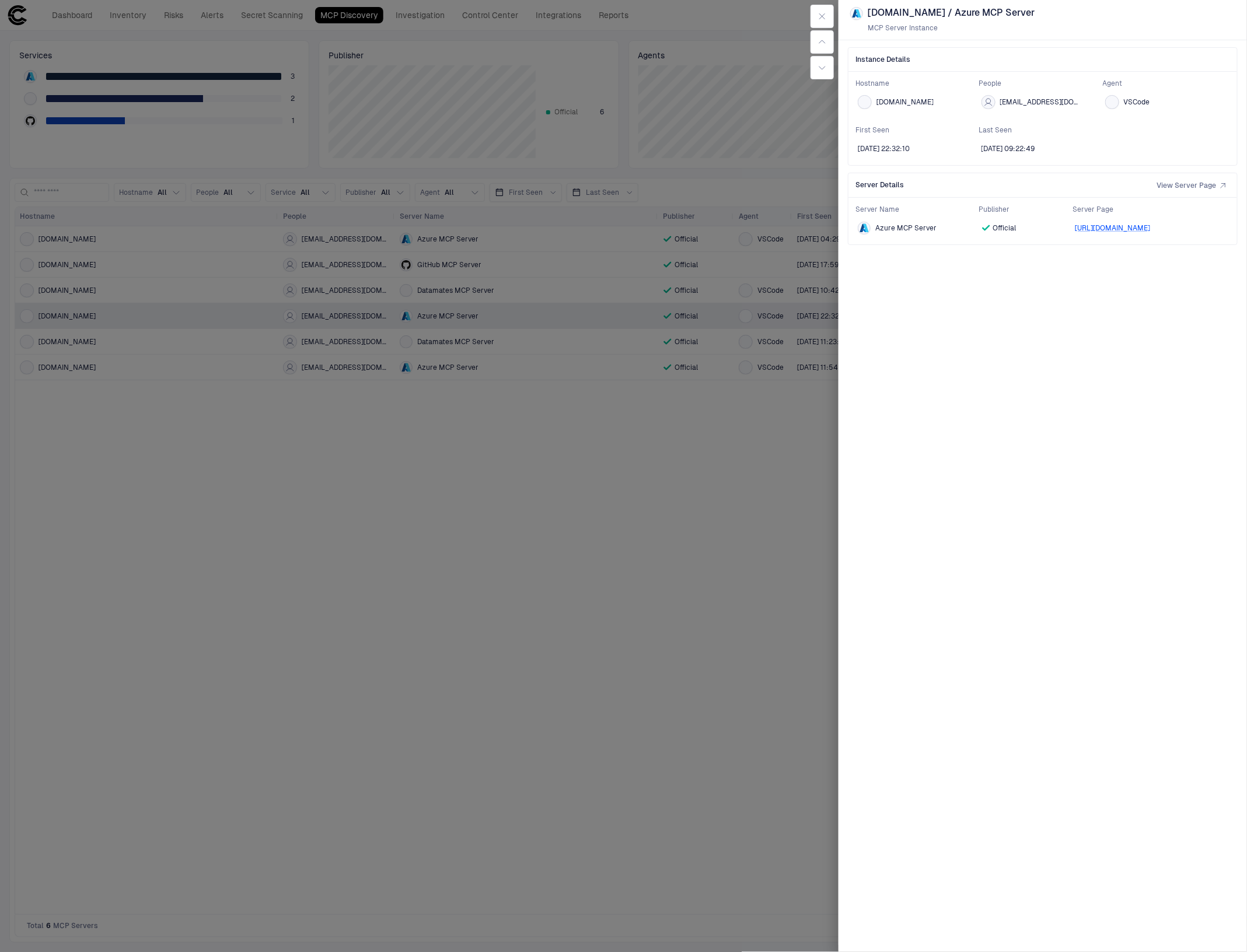
click at [698, 565] on div at bounding box center [624, 476] width 1247 height 952
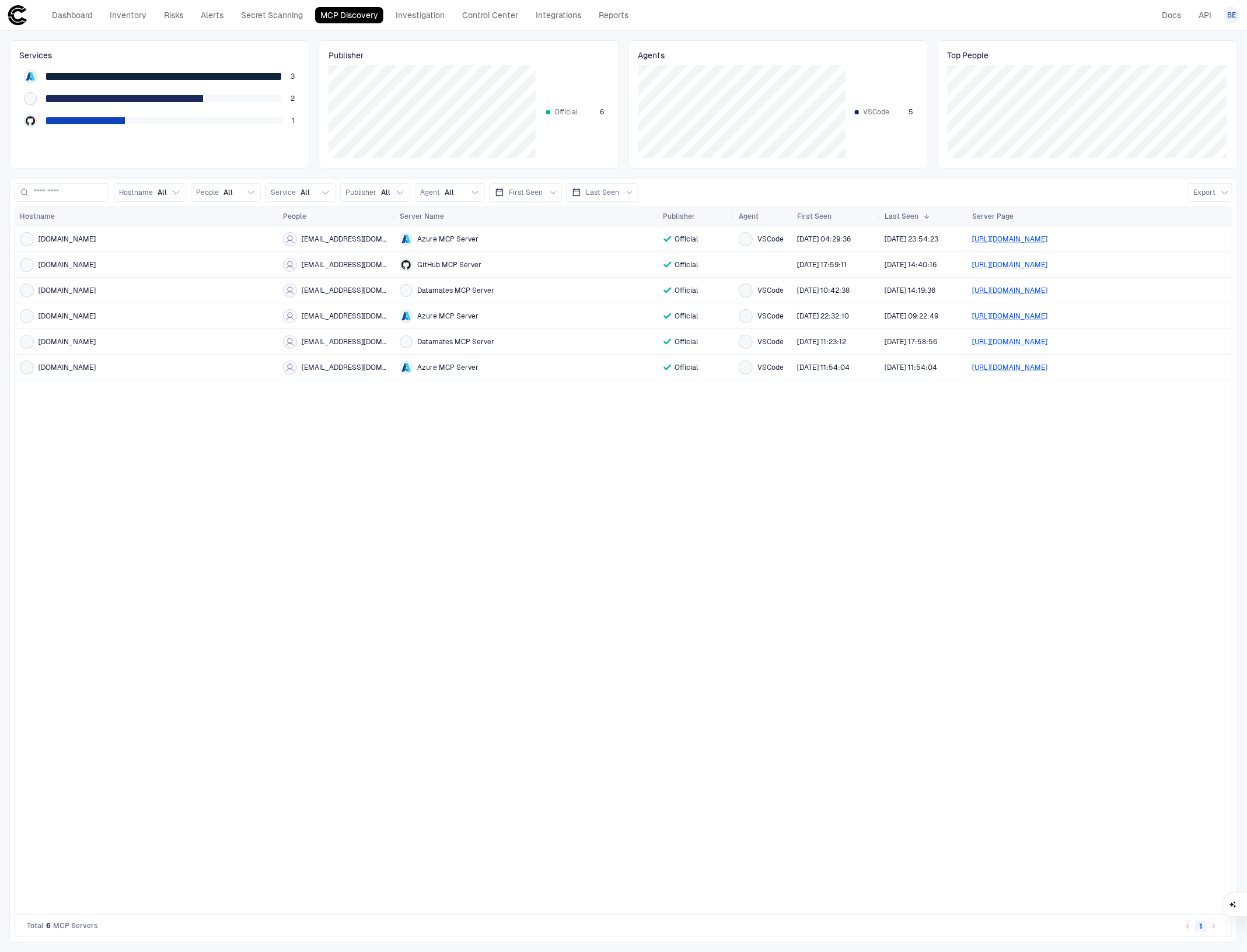
click at [724, 619] on div "[DOMAIN_NAME] [EMAIL_ADDRESS][DOMAIN_NAME] Azure MCP Server Official VSCode [DA…" at bounding box center [623, 570] width 1216 height 688
click at [132, 340] on div "[DOMAIN_NAME]" at bounding box center [146, 342] width 254 height 14
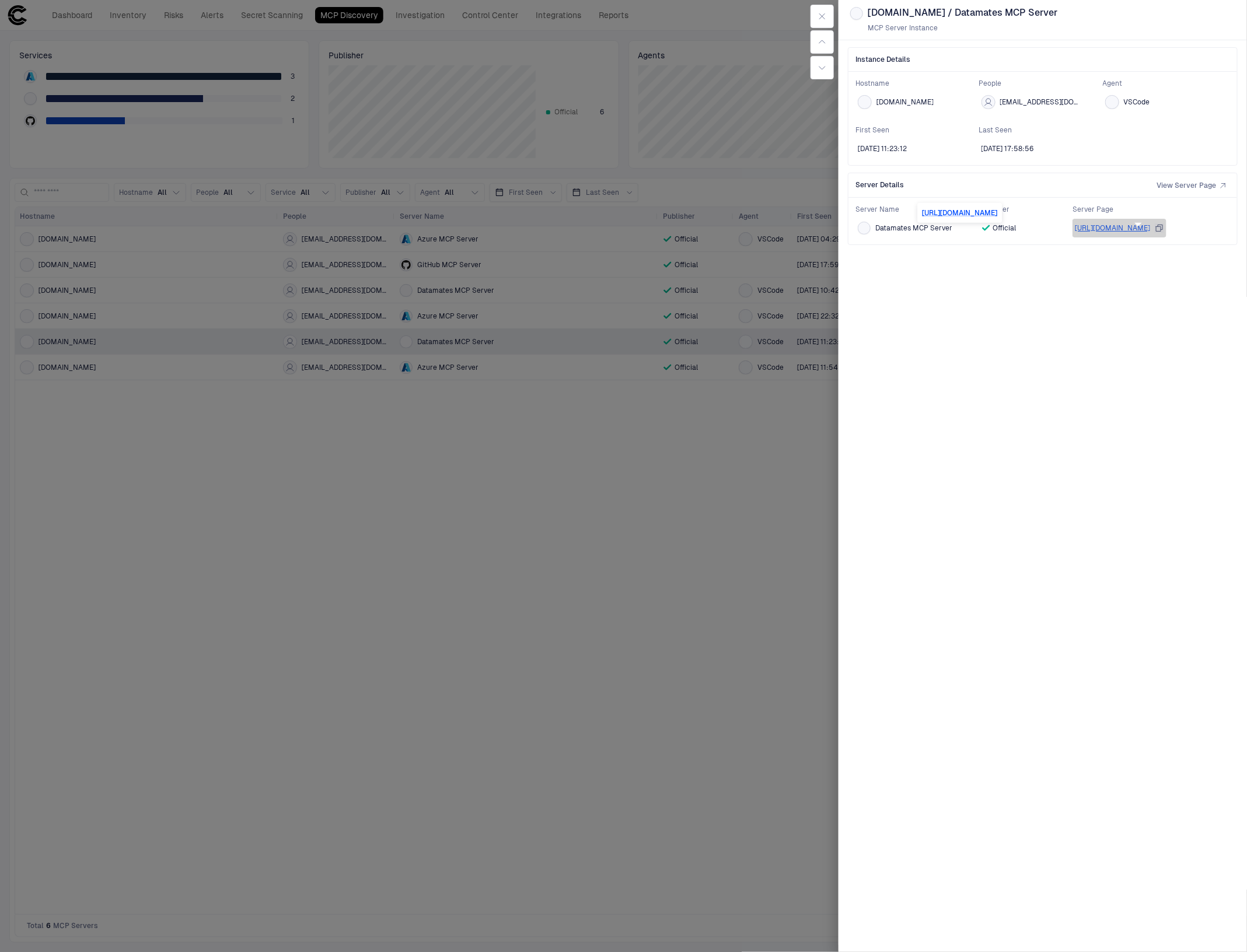
click at [1124, 228] on link "[URL][DOMAIN_NAME]" at bounding box center [1112, 227] width 75 height 8
